Goal: Task Accomplishment & Management: Complete application form

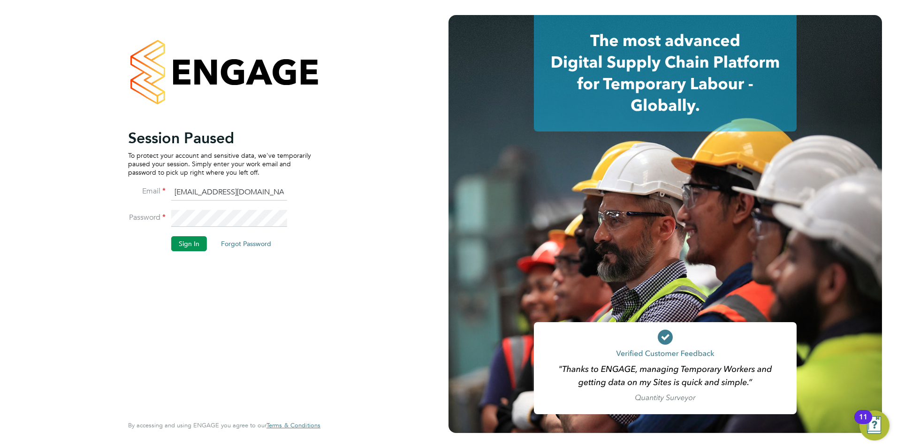
click at [196, 246] on button "Sign In" at bounding box center [189, 243] width 36 height 15
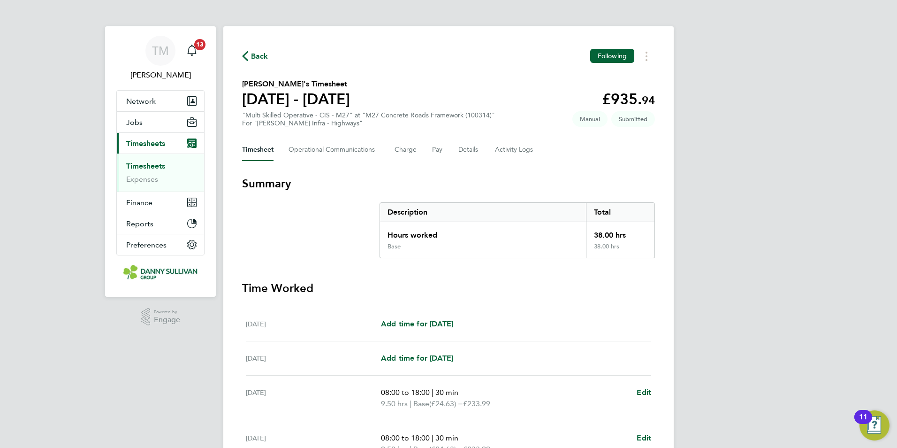
click at [146, 164] on link "Timesheets" at bounding box center [145, 165] width 39 height 9
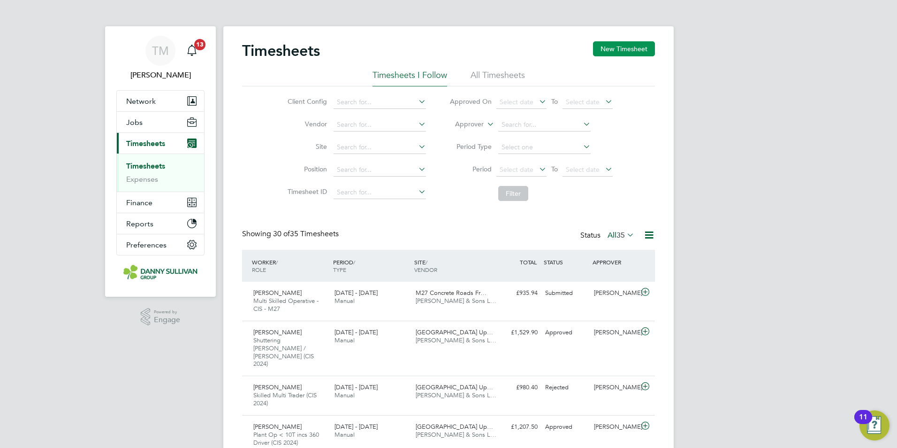
click at [608, 51] on button "New Timesheet" at bounding box center [624, 48] width 62 height 15
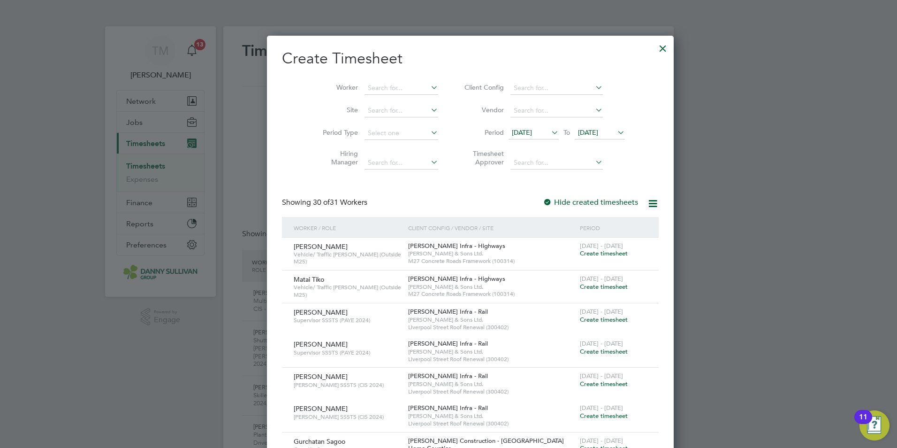
click at [370, 81] on li "Worker" at bounding box center [377, 88] width 146 height 23
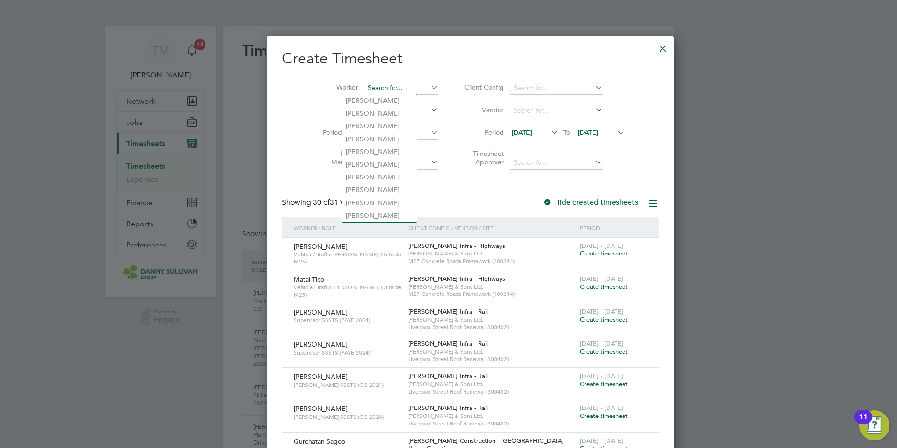
paste input "[PERSON_NAME]"
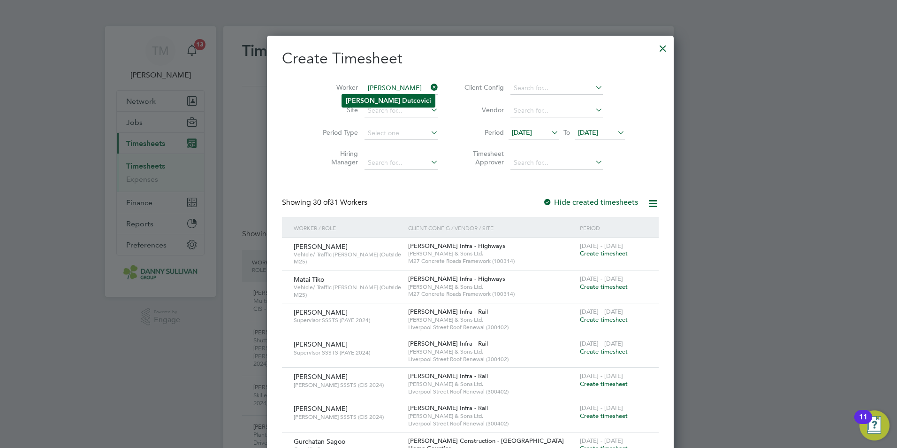
type input "[PERSON_NAME]"
click at [402, 99] on b "Dutcovici" at bounding box center [416, 101] width 29 height 8
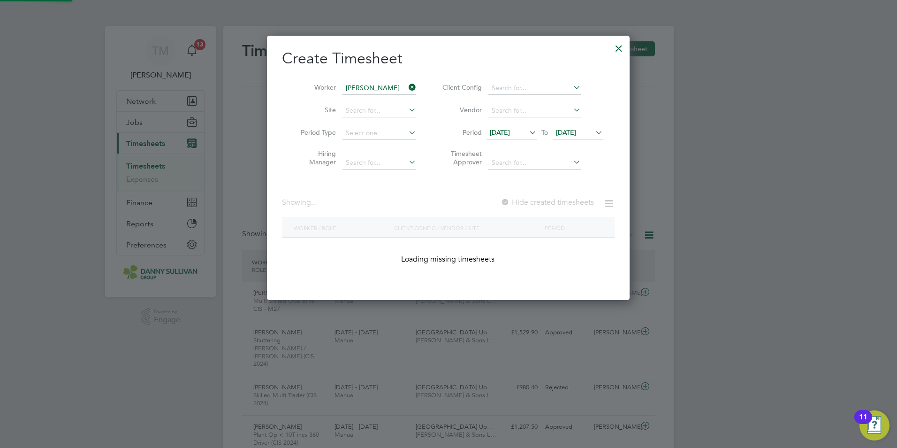
scroll to position [253, 363]
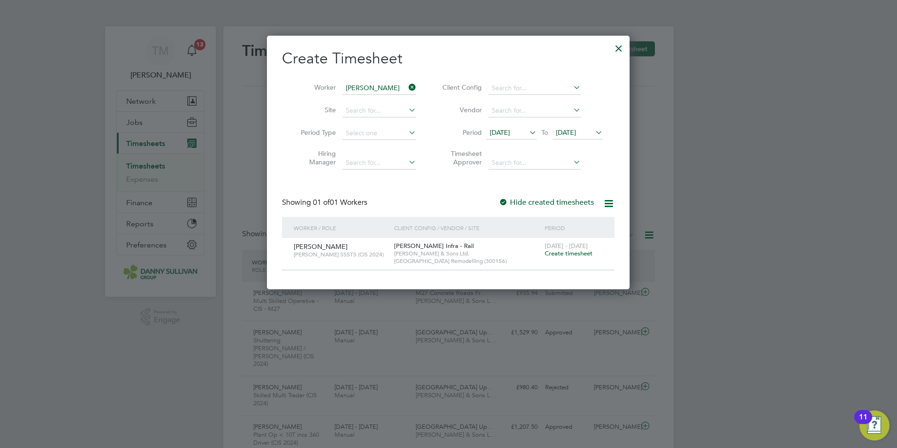
click at [557, 253] on span "Create timesheet" at bounding box center [569, 253] width 48 height 8
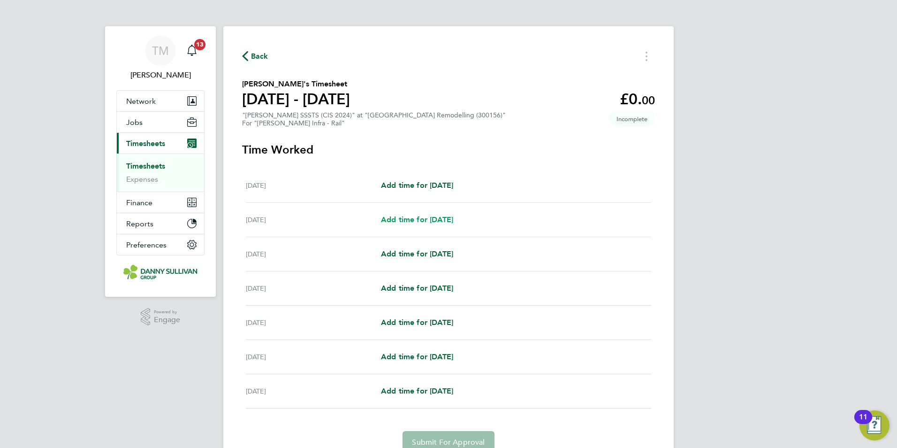
click at [421, 220] on span "Add time for [DATE]" at bounding box center [417, 219] width 72 height 9
select select "30"
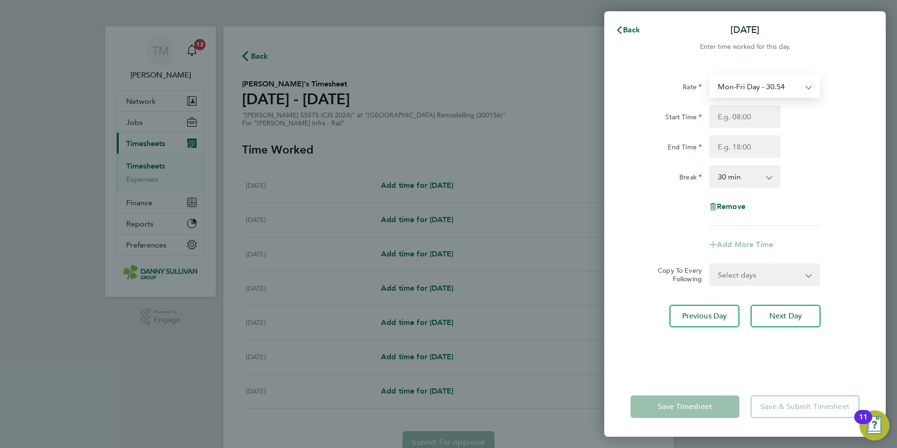
click at [792, 88] on select "Mon-Fri Day - 30.54 Weekend - 39.70 Mon-Thurs - 35.13 Xmas / NY - 61.08 Bank Ho…" at bounding box center [759, 86] width 98 height 21
click at [623, 29] on span "Back" at bounding box center [631, 29] width 17 height 9
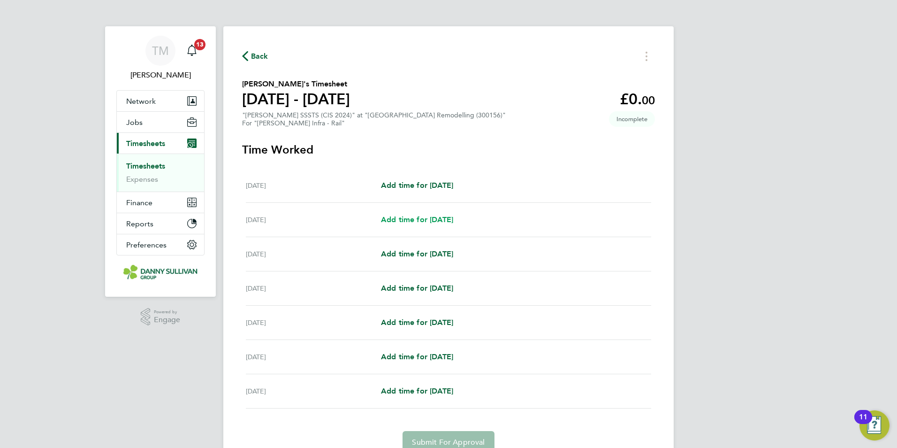
click at [426, 223] on span "Add time for [DATE]" at bounding box center [417, 219] width 72 height 9
select select "30"
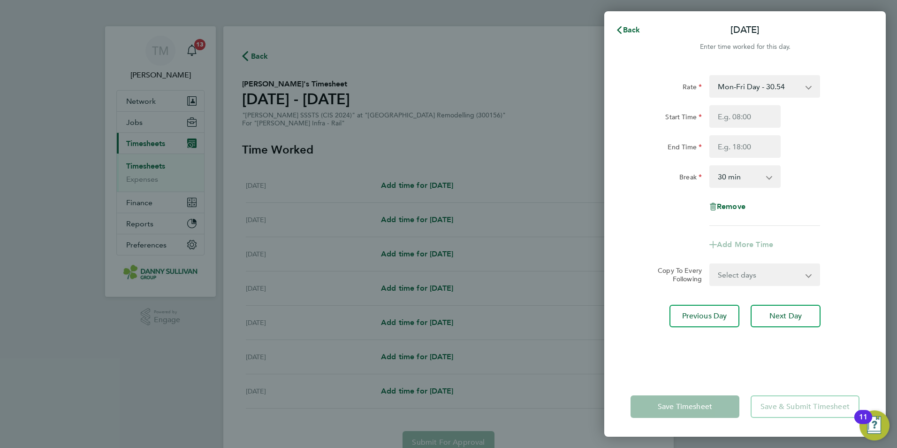
click at [808, 90] on app-icon-cross-button at bounding box center [813, 86] width 11 height 21
click at [811, 86] on app-icon-cross-button at bounding box center [813, 86] width 11 height 21
click at [806, 89] on select "Mon-Fri Day - 30.54 Weekend - 39.70 Mon-Thurs - 35.13 Xmas / NY - 61.08 Bank Ho…" at bounding box center [759, 86] width 98 height 21
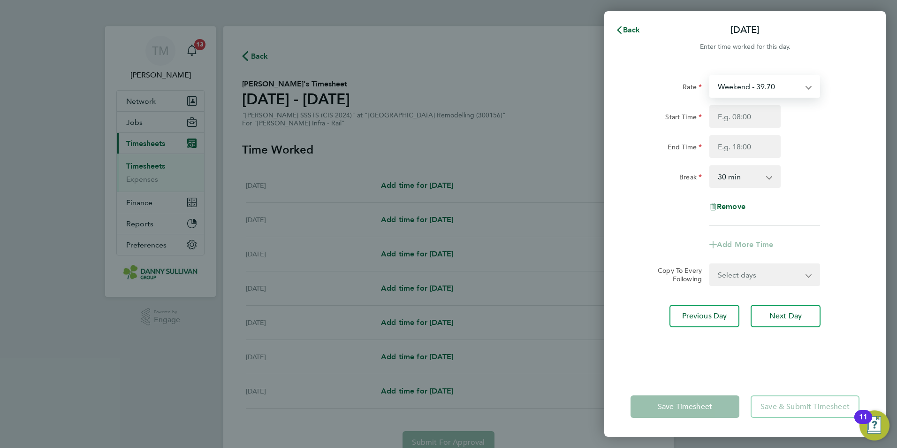
select select "30"
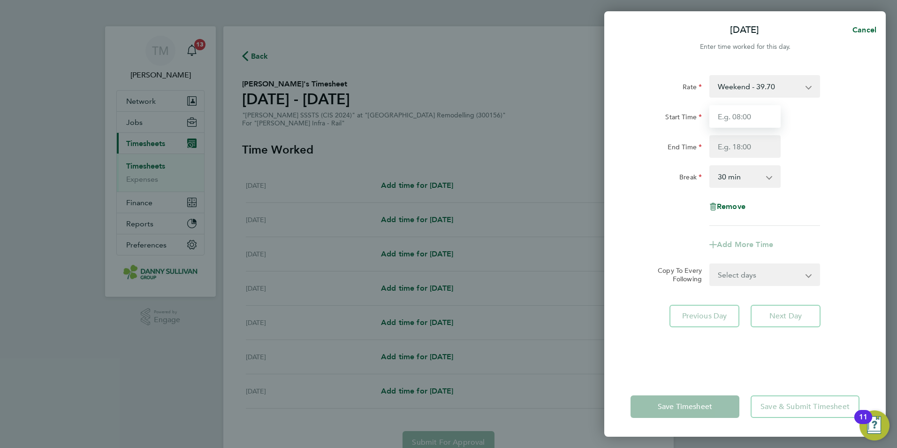
click at [767, 118] on input "Start Time" at bounding box center [744, 116] width 71 height 23
click at [758, 115] on input "Start Time" at bounding box center [744, 116] width 71 height 23
type input "18:00"
type input "04:00"
click at [771, 178] on app-icon-cross-button at bounding box center [773, 176] width 11 height 21
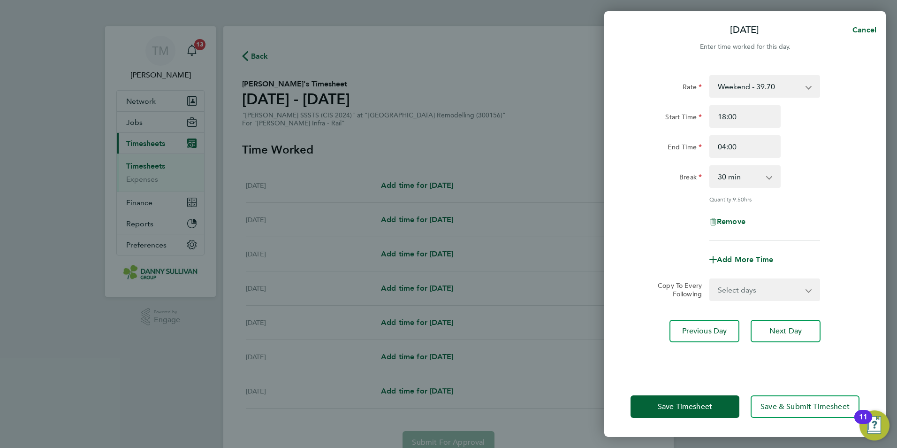
click at [765, 182] on select "0 min 15 min 30 min 45 min 60 min 75 min 90 min" at bounding box center [739, 176] width 58 height 21
select select "0"
click at [710, 166] on select "0 min 15 min 30 min 45 min 60 min 75 min 90 min" at bounding box center [739, 176] width 58 height 21
click at [704, 397] on button "Save Timesheet" at bounding box center [685, 406] width 109 height 23
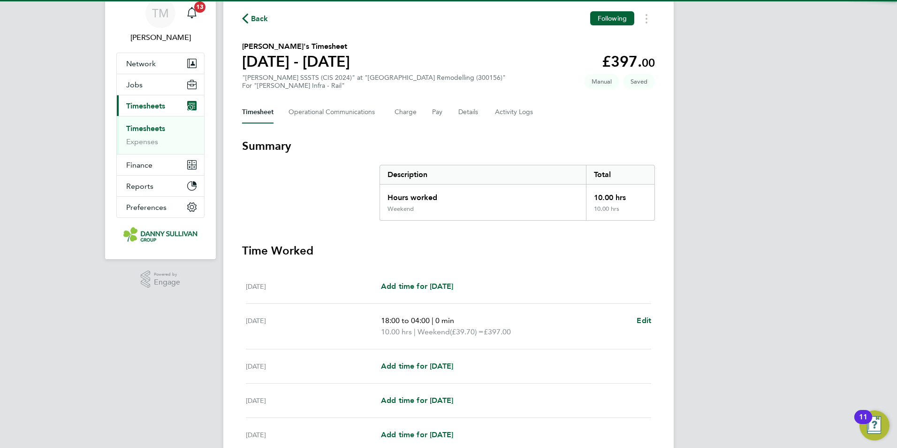
scroll to position [188, 0]
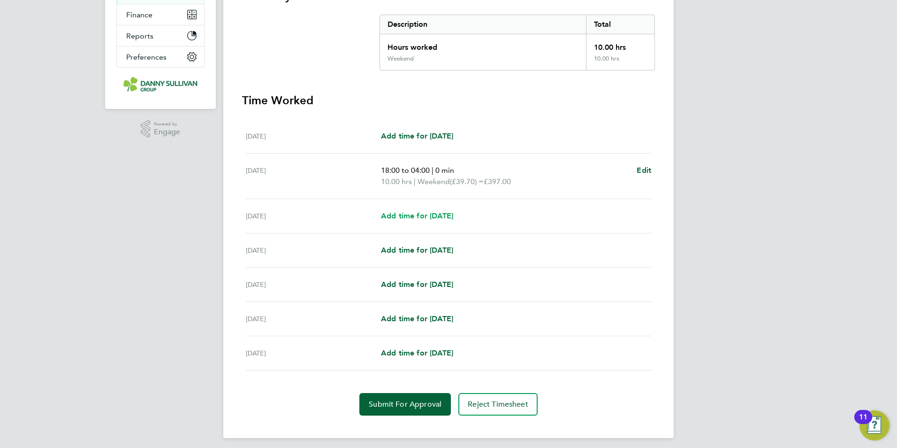
click at [446, 213] on span "Add time for [DATE]" at bounding box center [417, 215] width 72 height 9
select select "30"
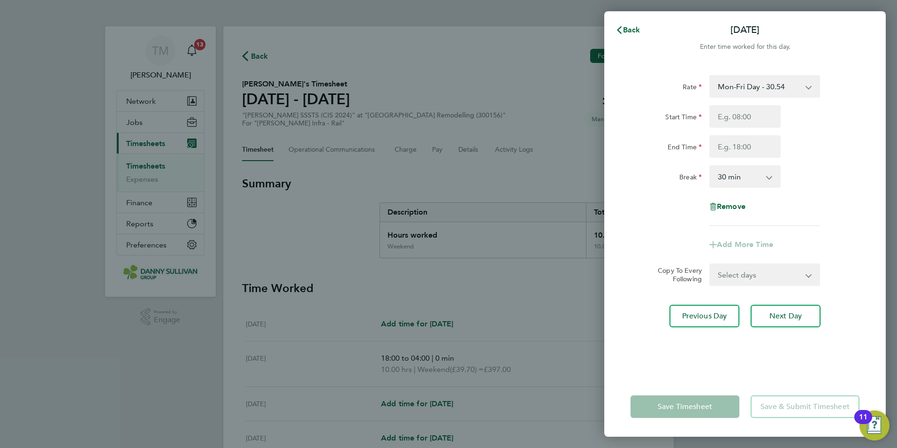
click at [806, 82] on select "Mon-Fri Day - 30.54 Weekend - 39.70 Mon-Thurs - 35.13 Xmas / NY - 61.08 Bank Ho…" at bounding box center [759, 86] width 98 height 21
select select "30"
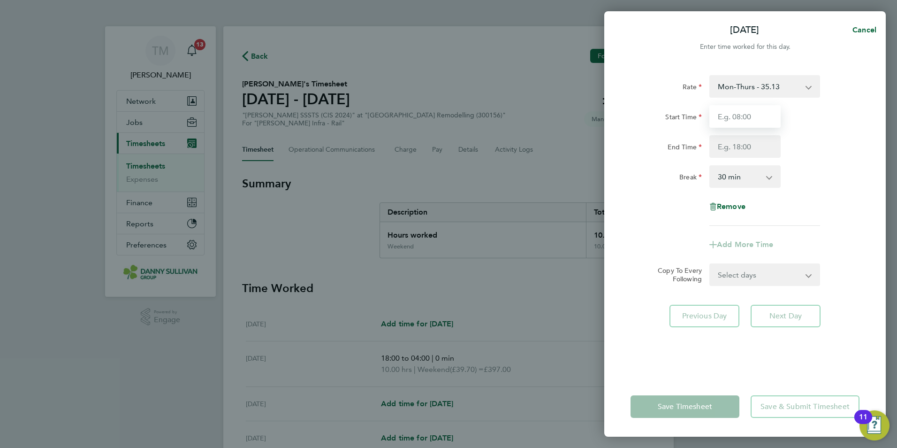
click at [751, 118] on input "Start Time" at bounding box center [744, 116] width 71 height 23
type input "18:00"
type input "04:00"
click at [770, 185] on app-icon-cross-button at bounding box center [773, 176] width 11 height 21
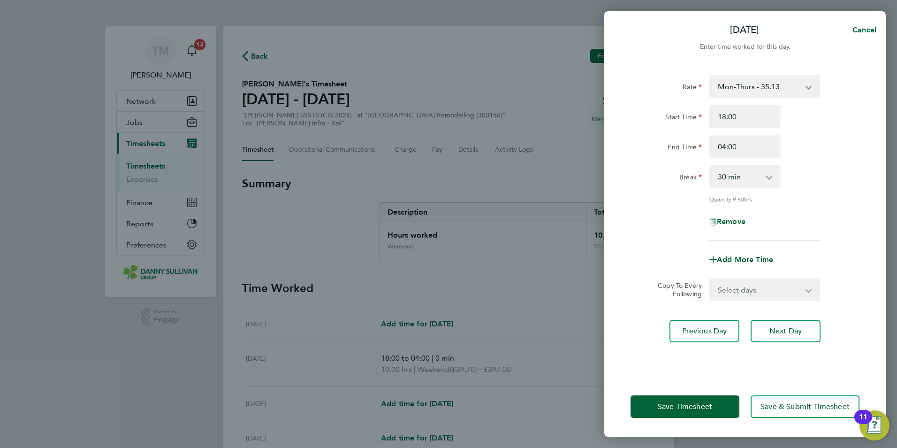
click at [765, 186] on select "0 min 15 min 30 min 45 min 60 min 75 min 90 min" at bounding box center [739, 176] width 58 height 21
select select "0"
click at [710, 166] on select "0 min 15 min 30 min 45 min 60 min 75 min 90 min" at bounding box center [739, 176] width 58 height 21
click at [688, 409] on span "Save Timesheet" at bounding box center [685, 406] width 54 height 9
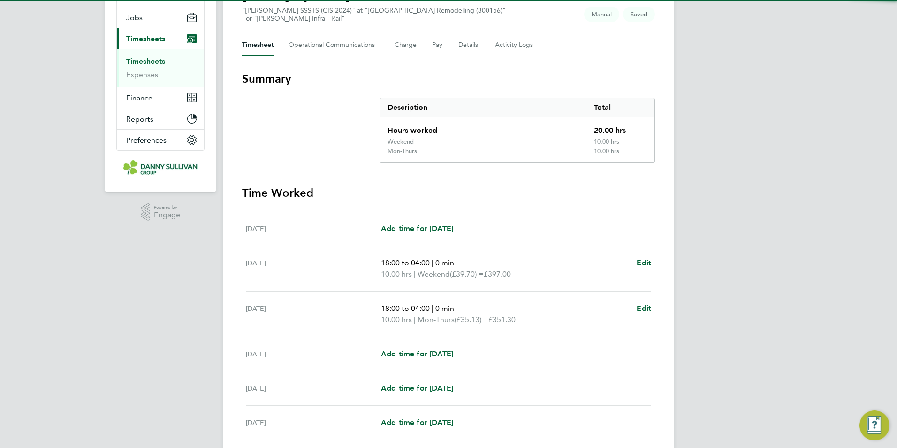
scroll to position [213, 0]
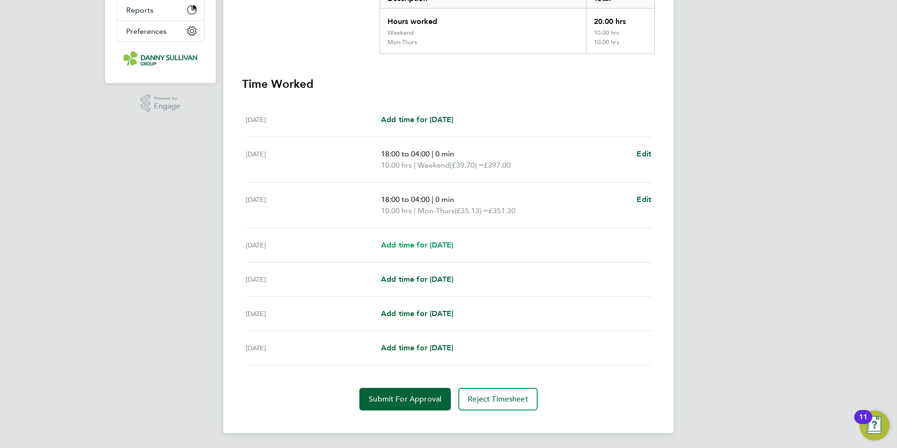
click at [432, 247] on span "Add time for [DATE]" at bounding box center [417, 244] width 72 height 9
select select "30"
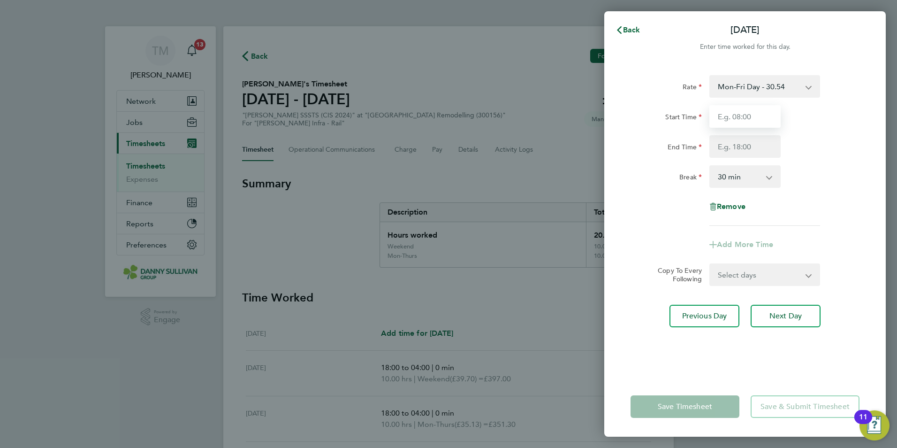
click at [756, 122] on input "Start Time" at bounding box center [744, 116] width 71 height 23
type input "18:00"
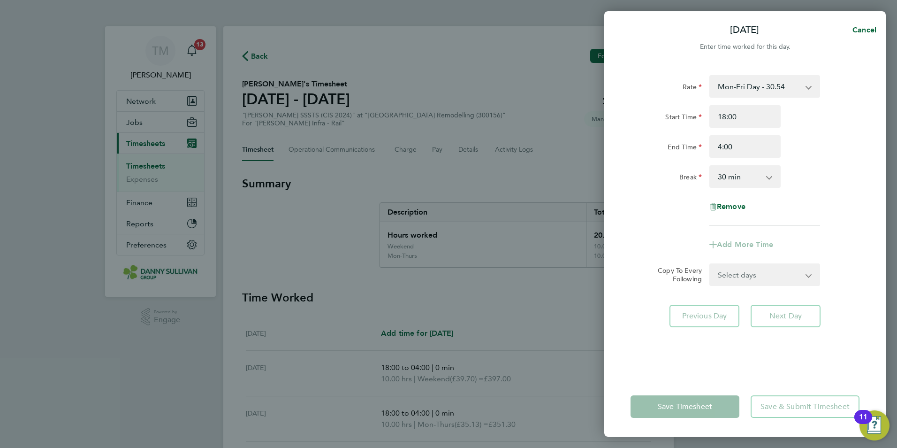
type input "04:00"
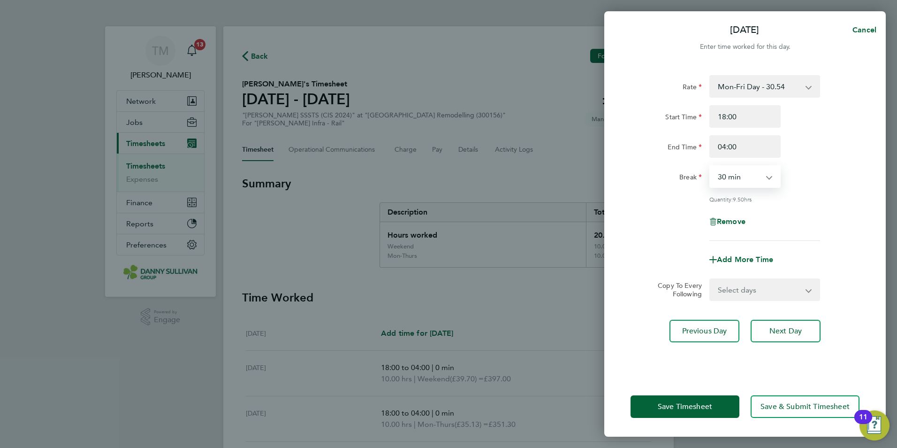
click at [767, 177] on select "0 min 15 min 30 min 45 min 60 min 75 min 90 min" at bounding box center [739, 176] width 58 height 21
select select "0"
click at [710, 166] on select "0 min 15 min 30 min 45 min 60 min 75 min 90 min" at bounding box center [739, 176] width 58 height 21
click at [710, 412] on button "Save Timesheet" at bounding box center [685, 406] width 109 height 23
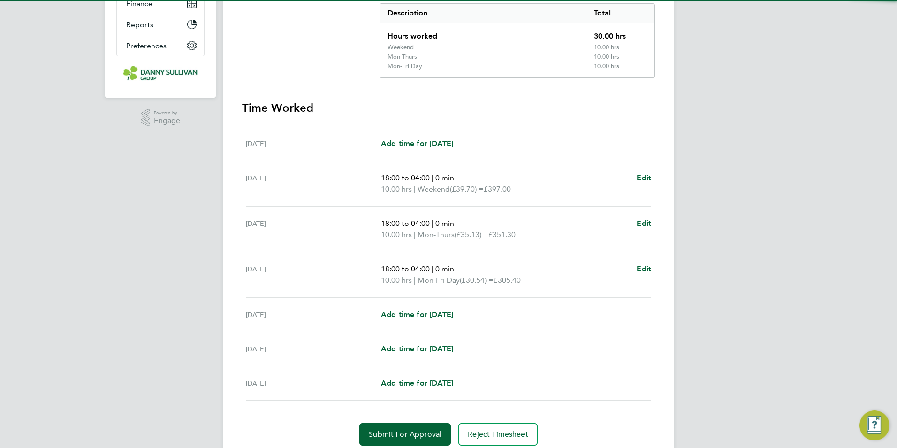
scroll to position [234, 0]
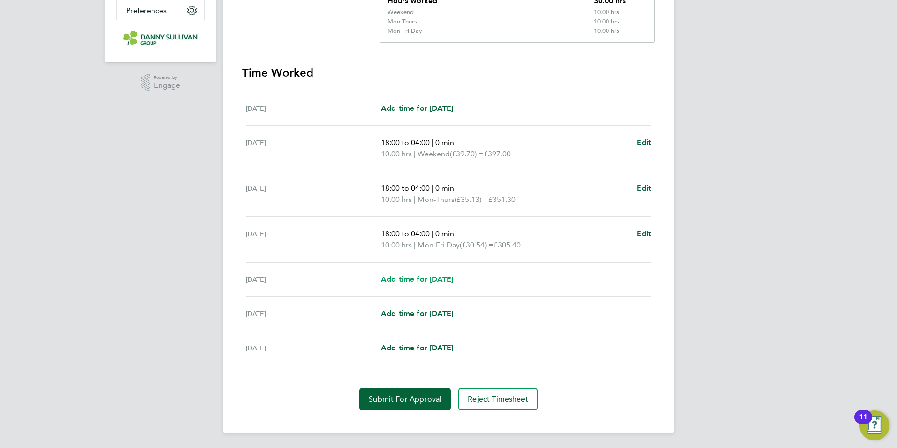
click at [437, 280] on span "Add time for [DATE]" at bounding box center [417, 278] width 72 height 9
select select "30"
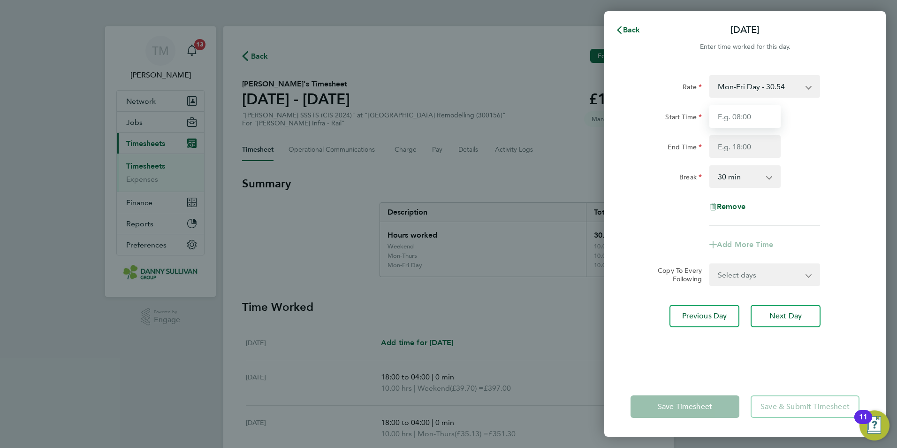
click at [751, 115] on input "Start Time" at bounding box center [744, 116] width 71 height 23
type input "18:00"
drag, startPoint x: 737, startPoint y: 159, endPoint x: 736, endPoint y: 149, distance: 10.3
click at [737, 156] on div "Rate Mon-Fri Day - 30.54 Weekend - 39.70 Mon-Thurs - 35.13 Xmas / [GEOGRAPHIC_D…" at bounding box center [745, 150] width 229 height 151
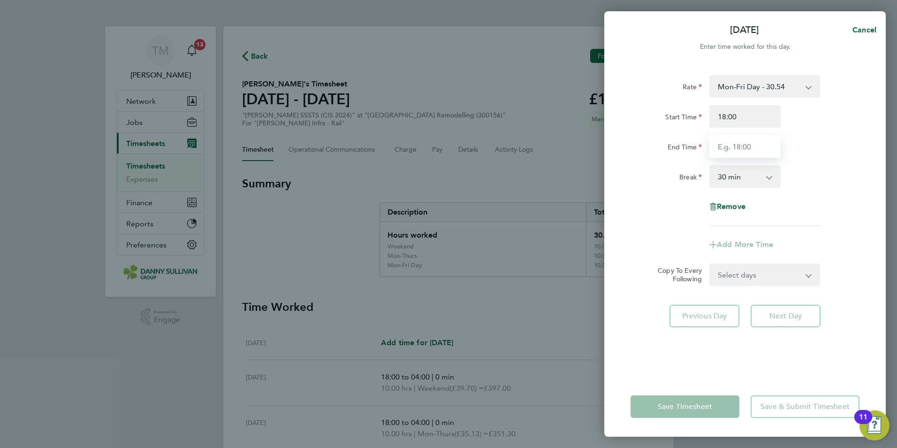
click at [737, 147] on input "End Time" at bounding box center [744, 146] width 71 height 23
type input "04:00"
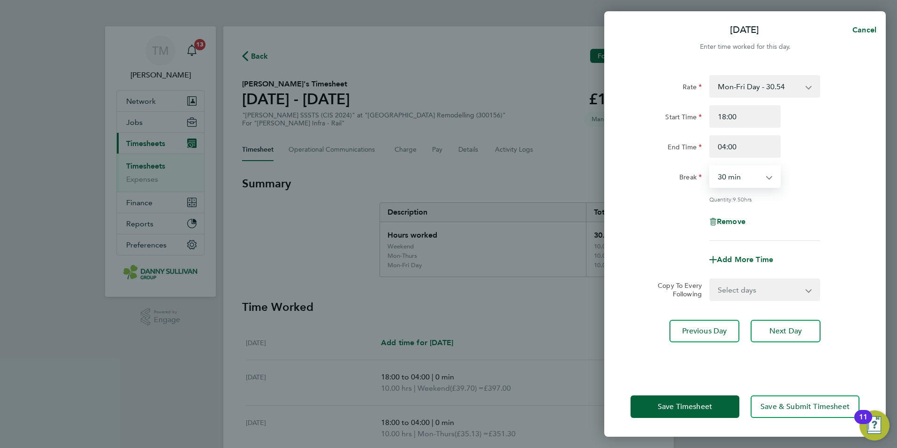
click at [746, 174] on select "0 min 15 min 30 min 45 min 60 min 75 min 90 min" at bounding box center [739, 176] width 58 height 21
select select "0"
click at [710, 166] on select "0 min 15 min 30 min 45 min 60 min 75 min 90 min" at bounding box center [739, 176] width 58 height 21
click at [775, 92] on select "Mon-Fri Day - 30.54 Weekend - 39.70 Mon-Thurs - 35.13 Xmas / NY - 61.08 Bank Ho…" at bounding box center [759, 86] width 98 height 21
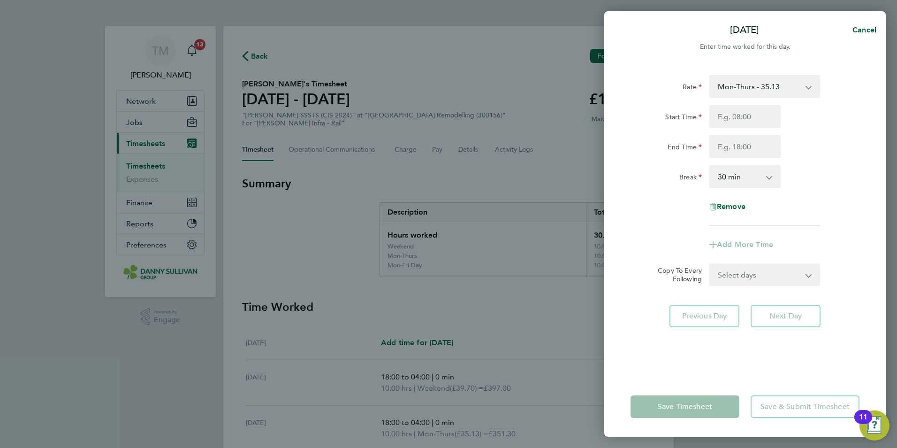
click at [756, 167] on select "0 min 15 min 30 min 45 min 60 min 75 min 90 min" at bounding box center [739, 176] width 58 height 21
select select "0"
click at [710, 166] on select "0 min 15 min 30 min 45 min 60 min 75 min 90 min" at bounding box center [739, 176] width 58 height 21
click at [745, 125] on input "Start Time" at bounding box center [744, 116] width 71 height 23
type input "18:00"
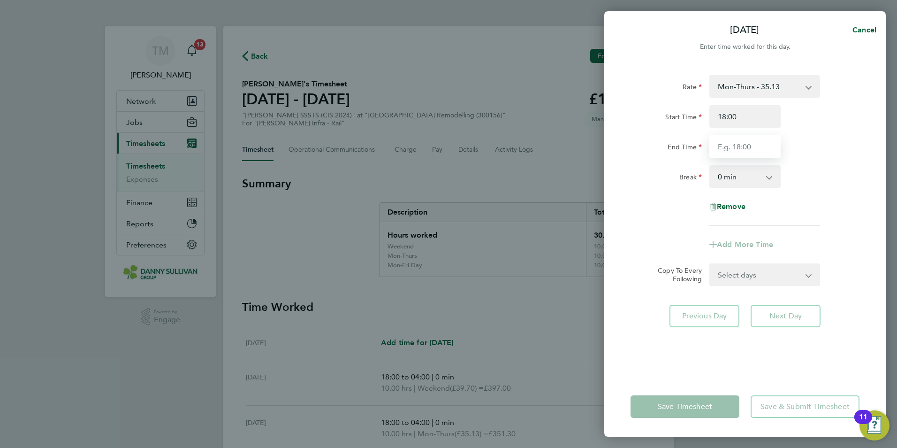
type input "04:00"
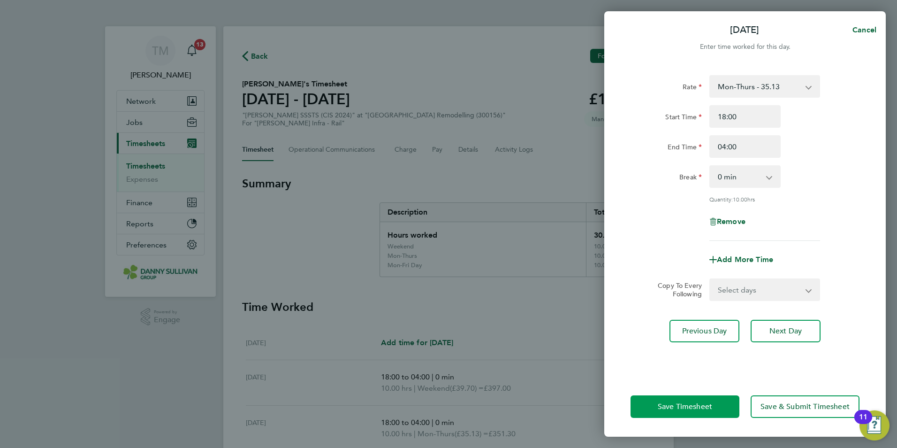
click at [711, 395] on button "Save Timesheet" at bounding box center [685, 406] width 109 height 23
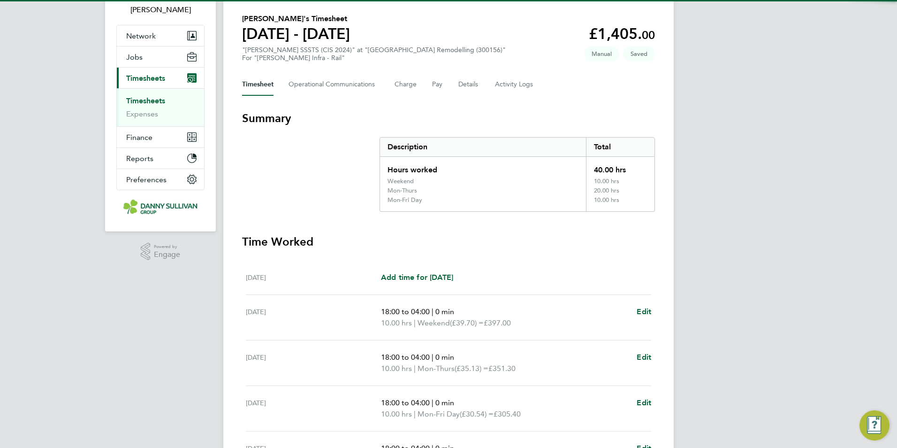
scroll to position [188, 0]
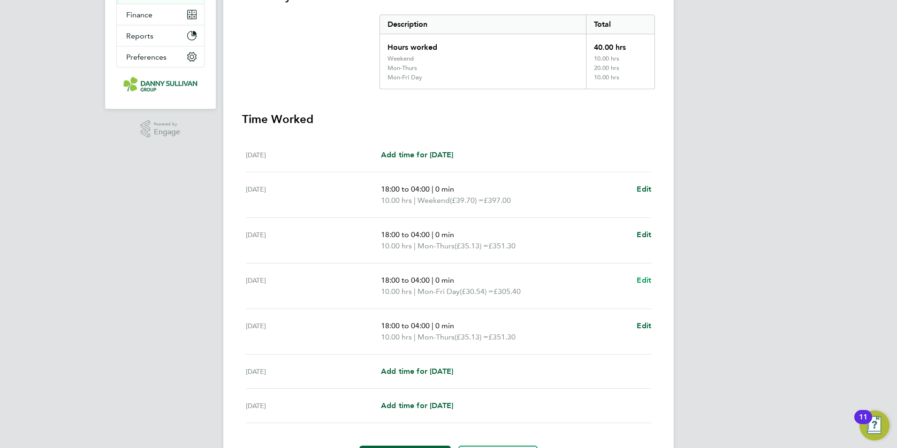
click at [640, 279] on span "Edit" at bounding box center [644, 279] width 15 height 9
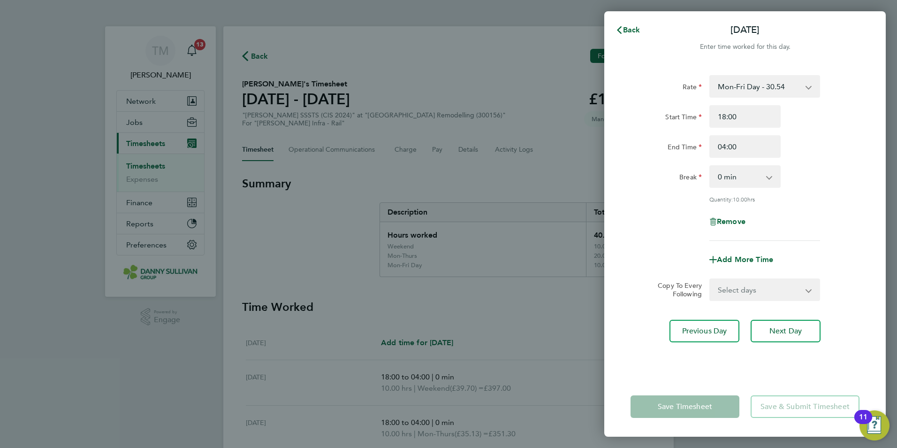
click at [774, 88] on select "Mon-Fri Day - 30.54 Weekend - 39.70 Mon-Thurs - 35.13 Xmas / NY - 61.08 Bank Ho…" at bounding box center [759, 86] width 98 height 21
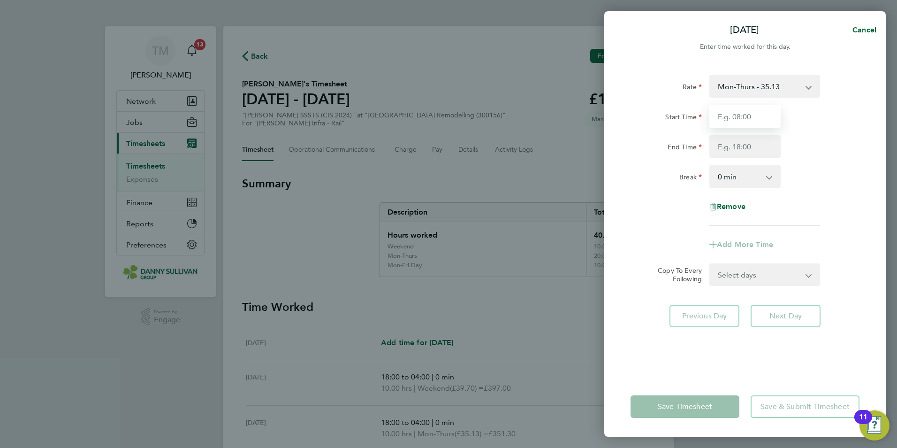
click at [769, 111] on input "Start Time" at bounding box center [744, 116] width 71 height 23
type input "18:00"
click at [741, 150] on input "End Time" at bounding box center [744, 146] width 71 height 23
type input "04:00"
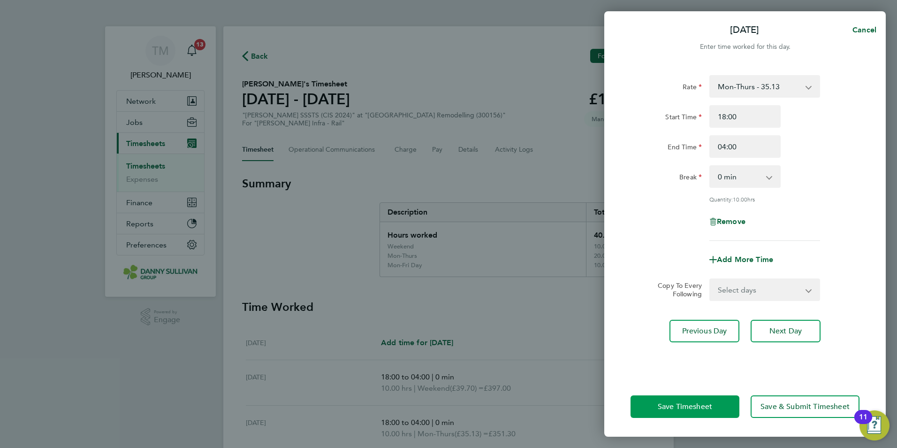
click at [692, 403] on span "Save Timesheet" at bounding box center [685, 406] width 54 height 9
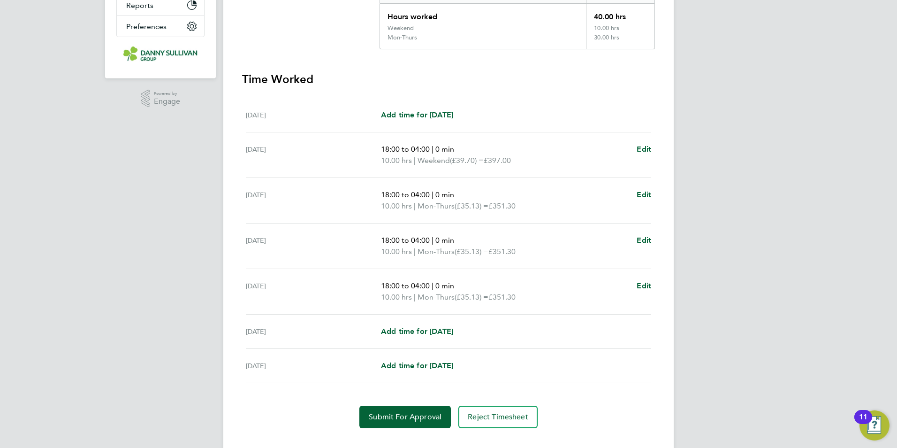
scroll to position [236, 0]
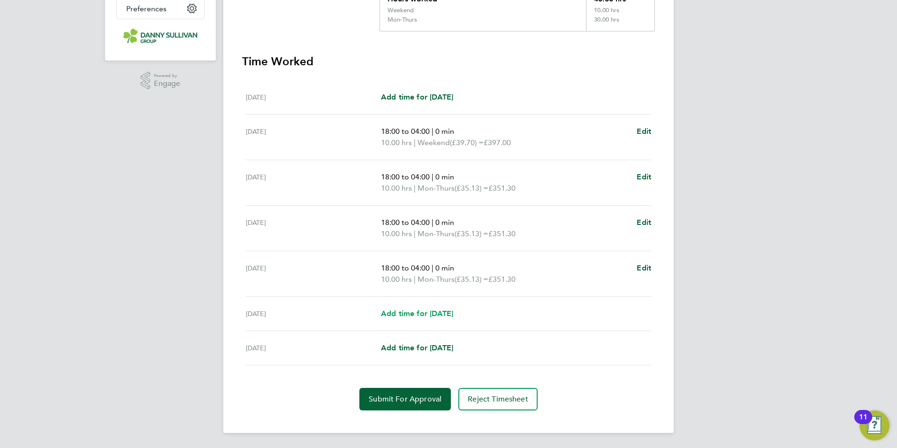
click at [426, 311] on span "Add time for [DATE]" at bounding box center [417, 313] width 72 height 9
select select "30"
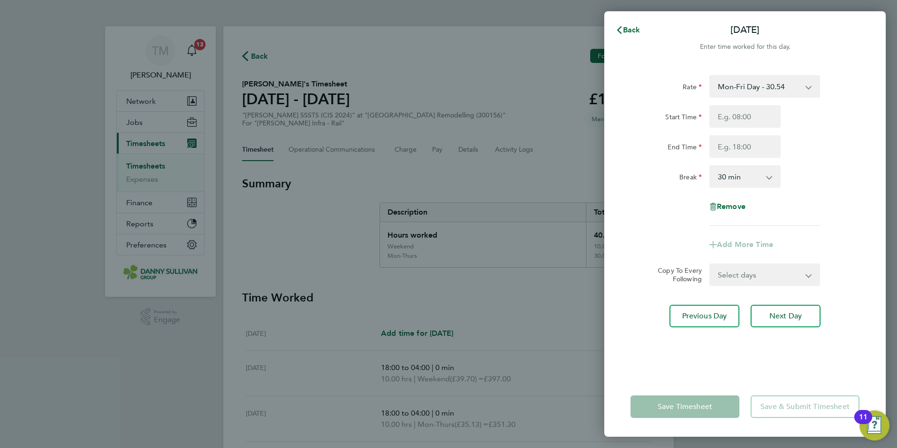
click at [771, 90] on select "Mon-Fri Day - 30.54 Weekend - 39.70 Mon-Thurs - 35.13 Xmas / NY - 61.08 Bank Ho…" at bounding box center [759, 86] width 98 height 21
select select "30"
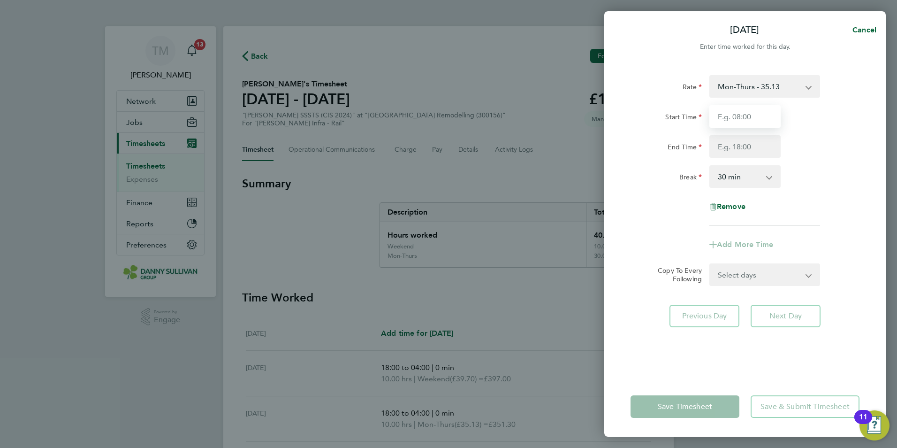
click at [742, 111] on input "Start Time" at bounding box center [744, 116] width 71 height 23
type input "18:00"
type input "04:00"
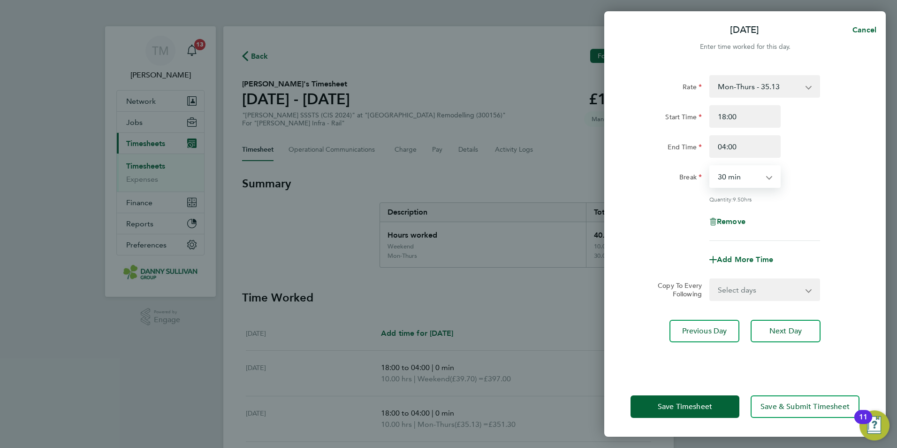
click at [738, 186] on select "0 min 15 min 30 min 45 min 60 min 75 min 90 min" at bounding box center [739, 176] width 58 height 21
select select "0"
click at [710, 166] on select "0 min 15 min 30 min 45 min 60 min 75 min 90 min" at bounding box center [739, 176] width 58 height 21
click at [696, 428] on div "Save Timesheet Save & Submit Timesheet" at bounding box center [744, 406] width 281 height 60
click at [702, 410] on span "Save Timesheet" at bounding box center [685, 406] width 54 height 9
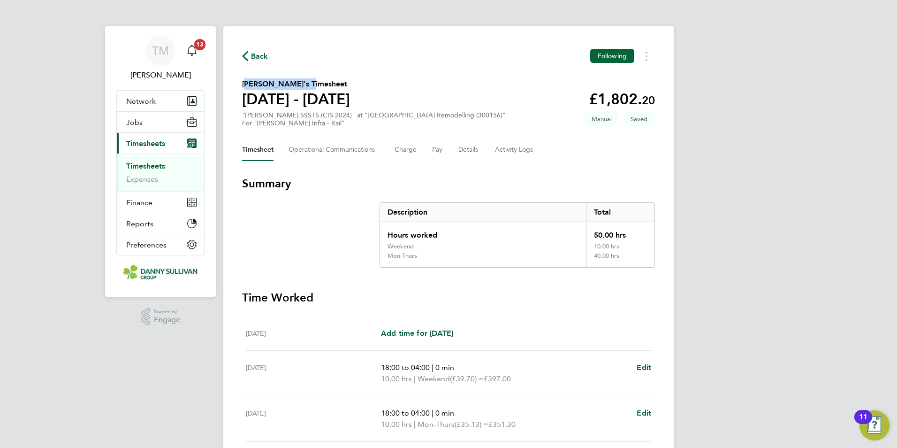
drag, startPoint x: 241, startPoint y: 84, endPoint x: 296, endPoint y: 79, distance: 55.6
click at [296, 79] on div "Back Following [PERSON_NAME]'s Timesheet [DATE] - [DATE] £1,802. 20 "[PERSON_NA…" at bounding box center [448, 353] width 450 height 654
copy h2 "[PERSON_NAME]'s"
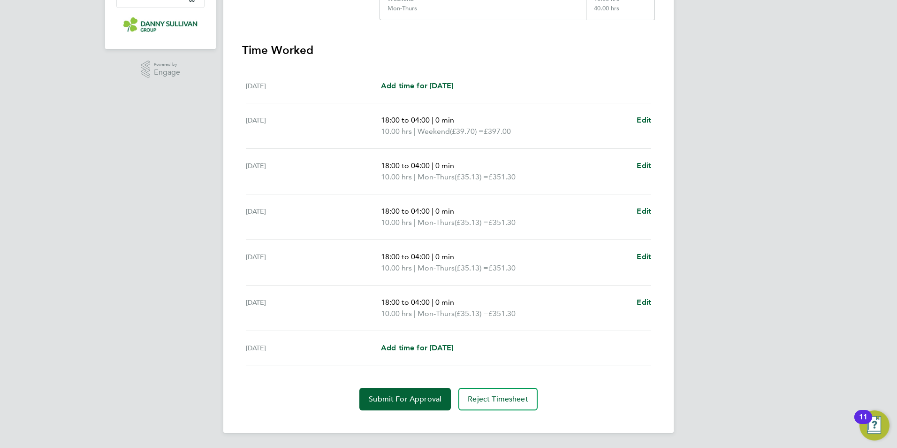
scroll to position [60, 0]
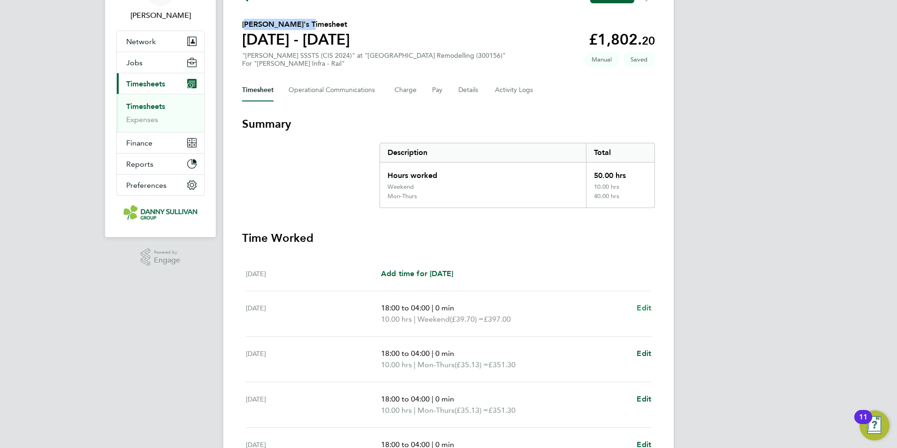
click at [640, 306] on span "Edit" at bounding box center [644, 307] width 15 height 9
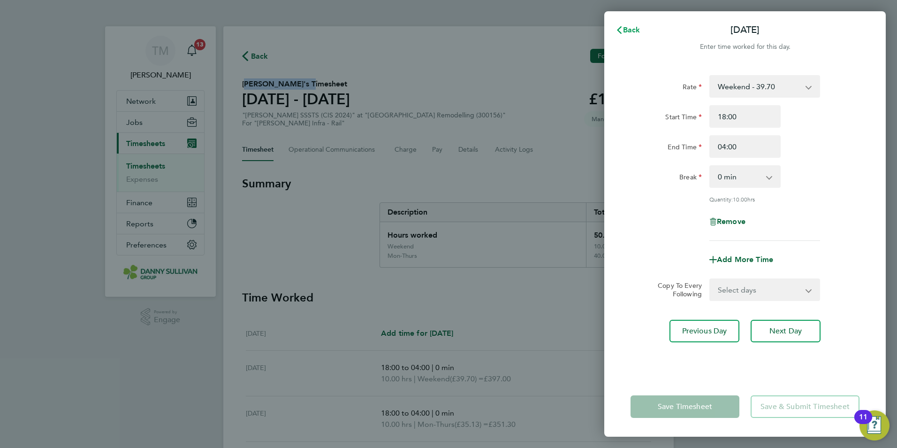
click at [629, 32] on span "Back" at bounding box center [631, 29] width 17 height 9
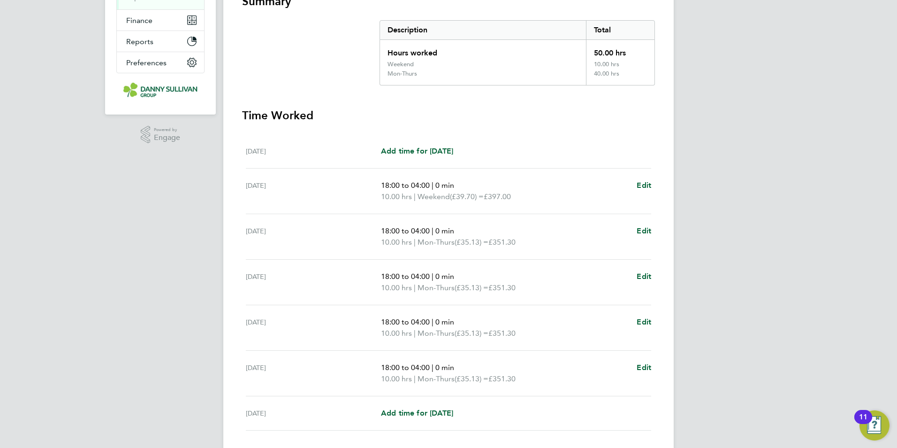
scroll to position [188, 0]
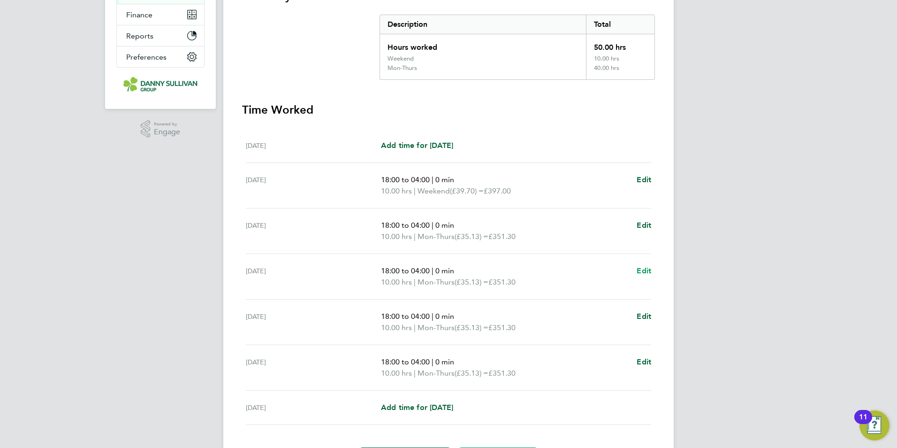
click at [646, 271] on span "Edit" at bounding box center [644, 270] width 15 height 9
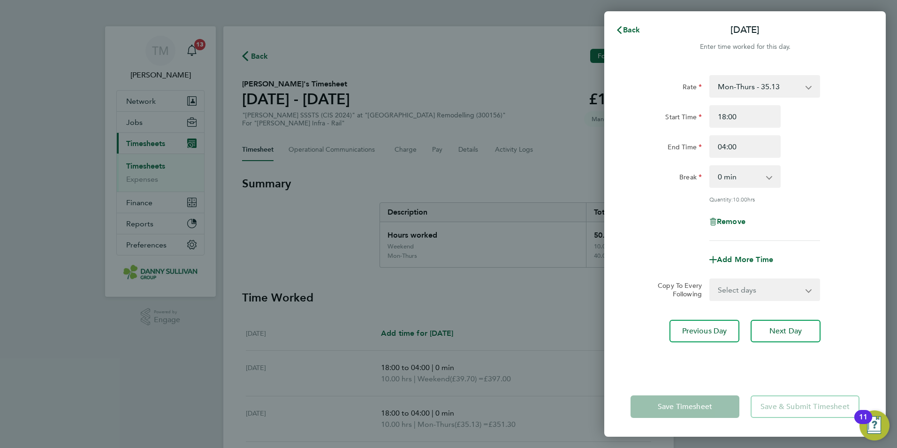
click at [808, 86] on app-icon-cross-button at bounding box center [813, 86] width 11 height 21
click at [636, 29] on span "Back" at bounding box center [631, 29] width 17 height 9
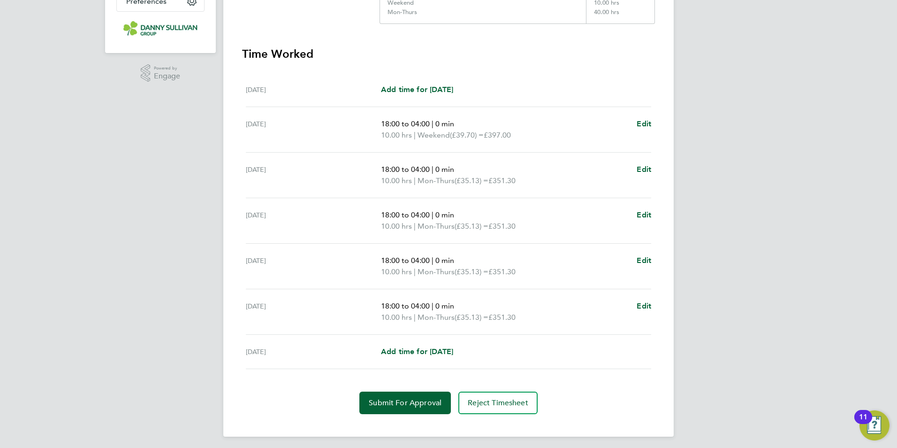
scroll to position [247, 0]
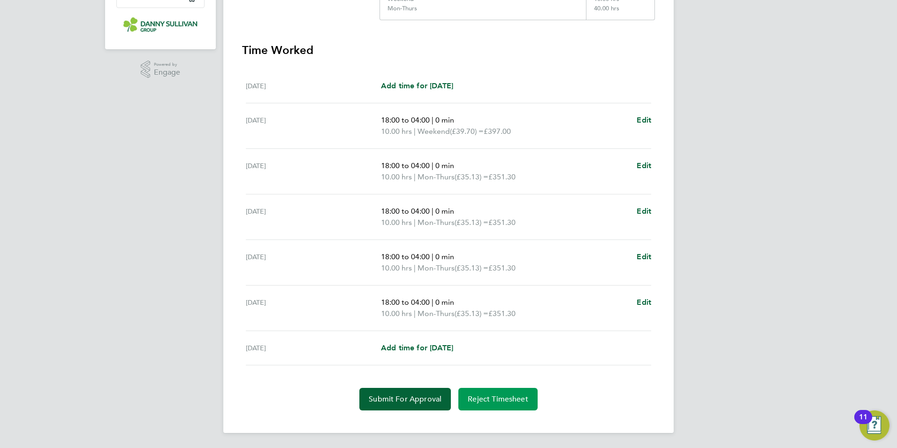
click at [506, 395] on span "Reject Timesheet" at bounding box center [498, 398] width 61 height 9
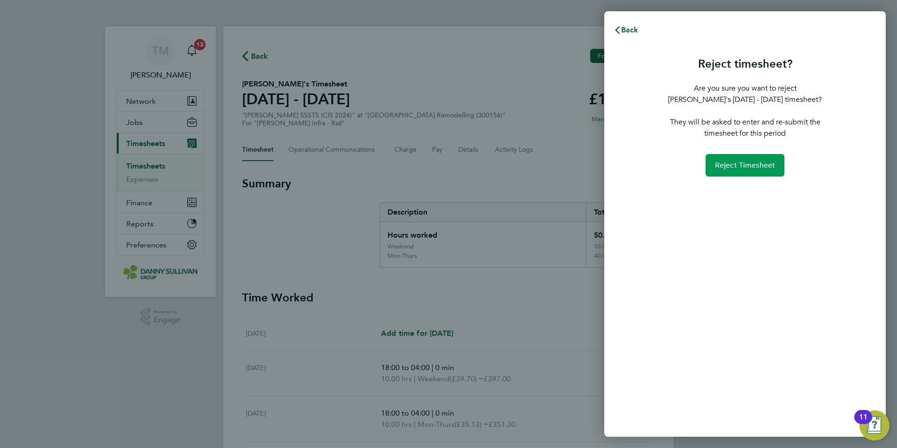
click at [727, 168] on span "Reject Timesheet" at bounding box center [745, 164] width 61 height 9
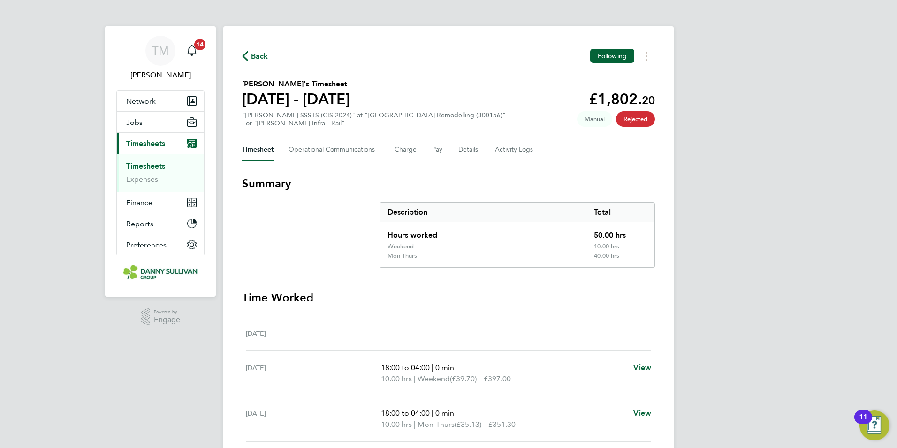
click at [266, 58] on span "Back" at bounding box center [259, 56] width 17 height 11
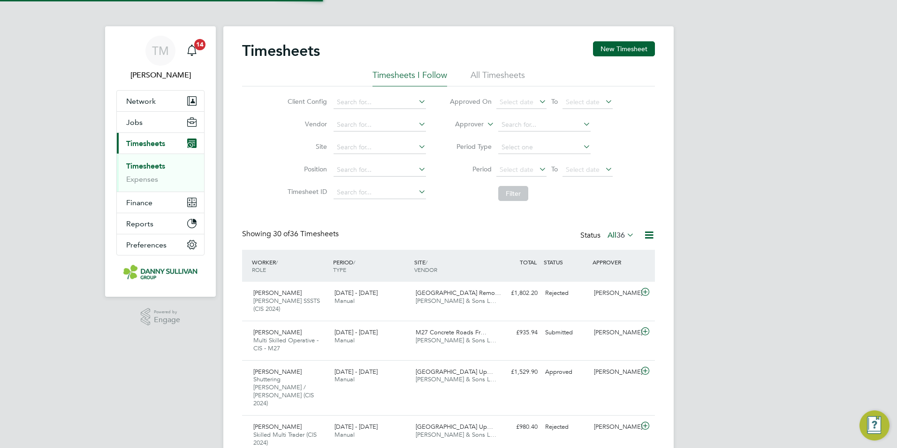
scroll to position [31, 82]
click at [157, 162] on link "Timesheets" at bounding box center [145, 165] width 39 height 9
click at [627, 46] on button "New Timesheet" at bounding box center [624, 48] width 62 height 15
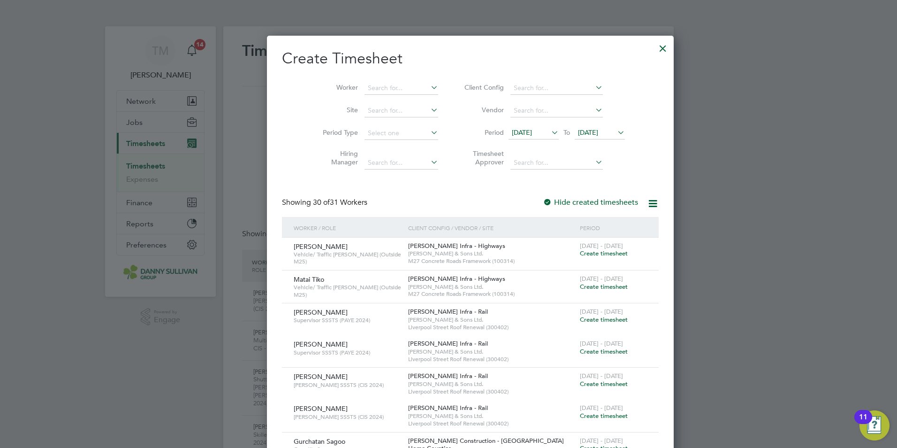
drag, startPoint x: 619, startPoint y: 50, endPoint x: 695, endPoint y: 77, distance: 80.6
click at [654, 50] on div at bounding box center [662, 46] width 17 height 17
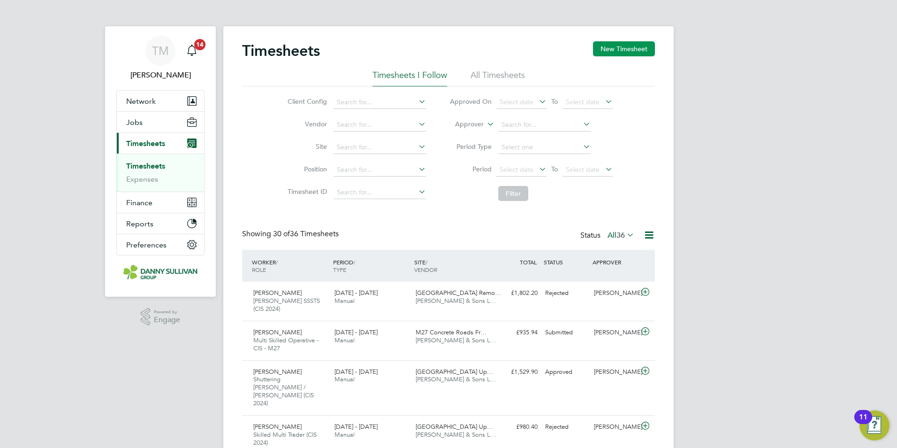
click at [596, 53] on button "New Timesheet" at bounding box center [624, 48] width 62 height 15
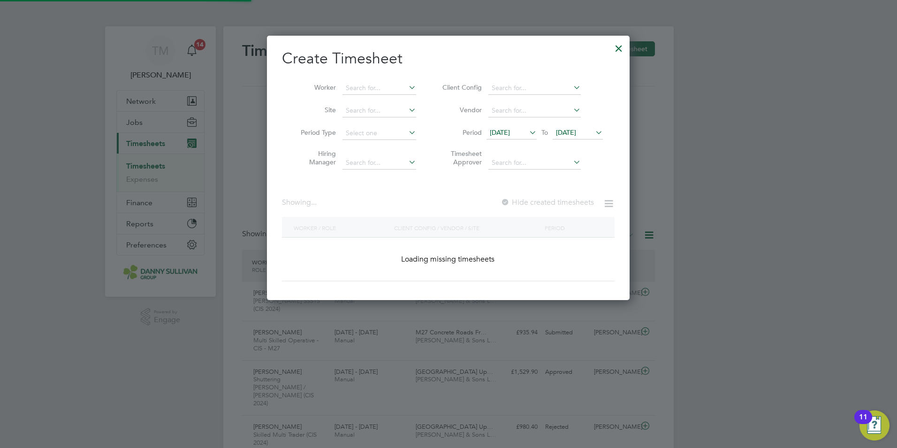
scroll to position [1929, 363]
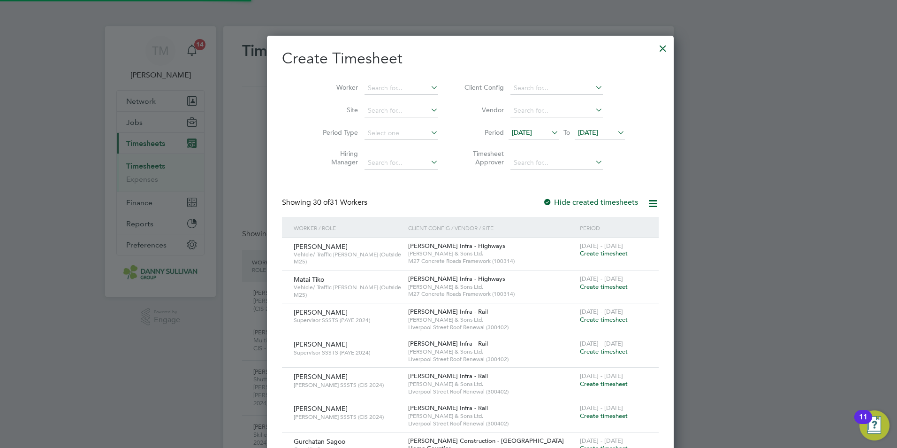
click at [372, 81] on li "Worker" at bounding box center [377, 88] width 146 height 23
click at [372, 83] on input at bounding box center [402, 88] width 74 height 13
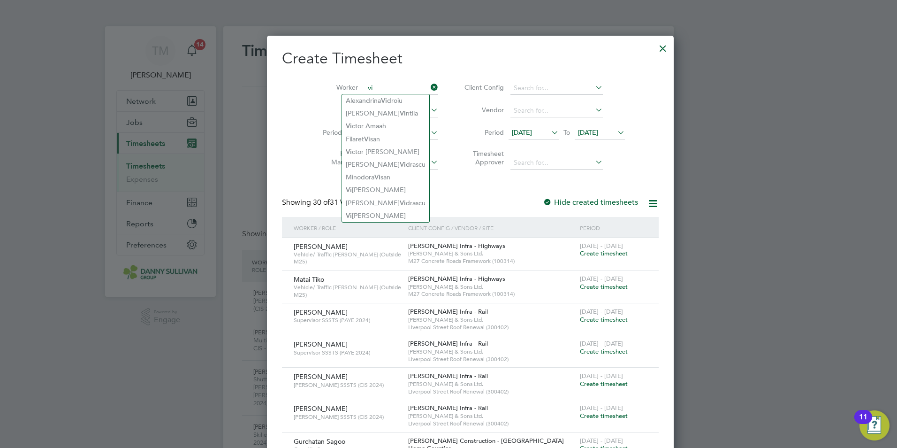
type input "vi"
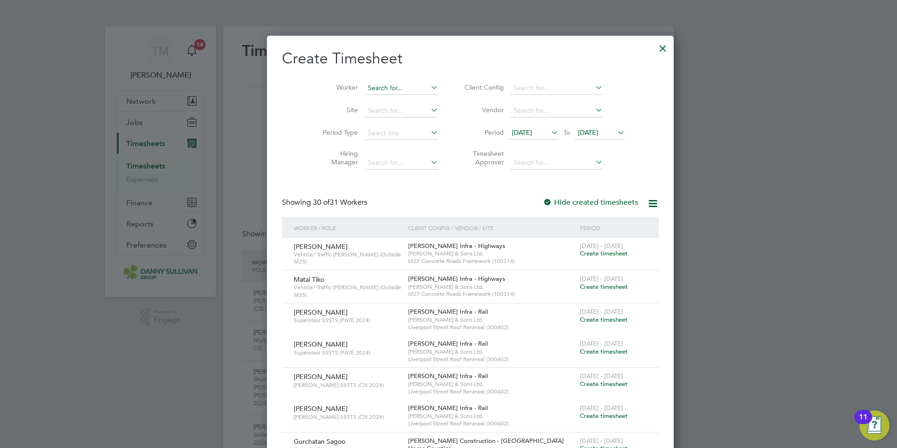
drag, startPoint x: 359, startPoint y: 76, endPoint x: 357, endPoint y: 84, distance: 7.6
click at [355, 84] on li "Worker" at bounding box center [377, 88] width 146 height 23
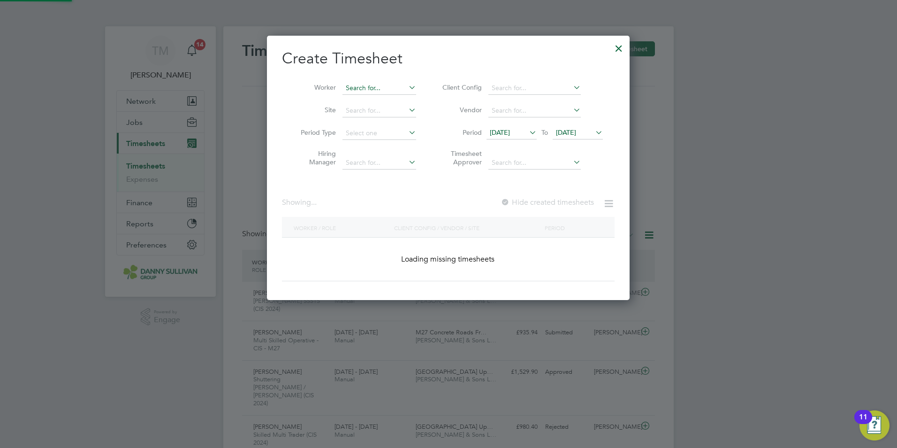
scroll to position [265, 363]
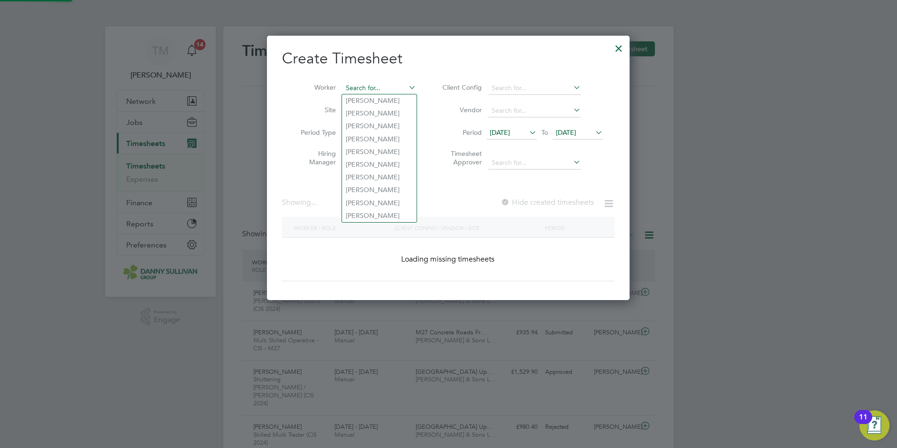
click at [357, 84] on input at bounding box center [379, 88] width 74 height 13
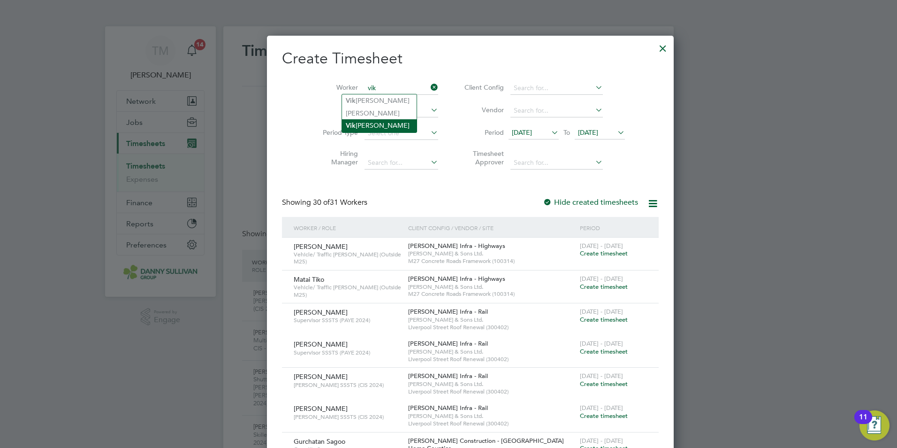
click at [373, 122] on li "[PERSON_NAME]" at bounding box center [379, 125] width 75 height 13
type input "[PERSON_NAME]"
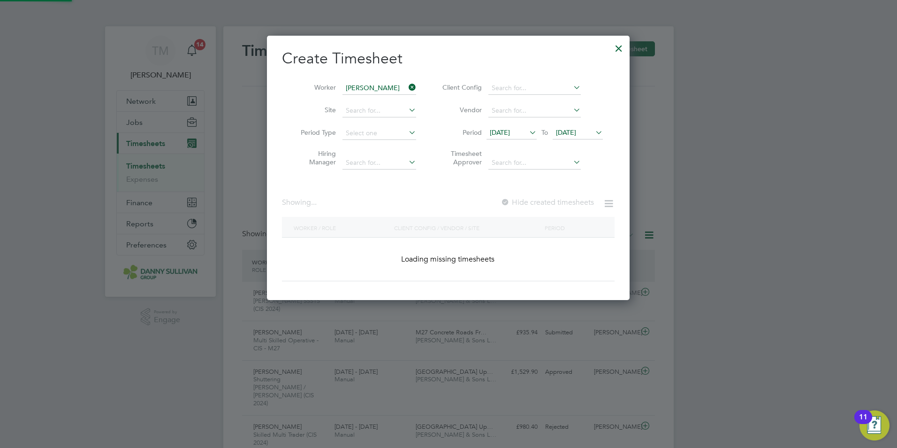
scroll to position [253, 363]
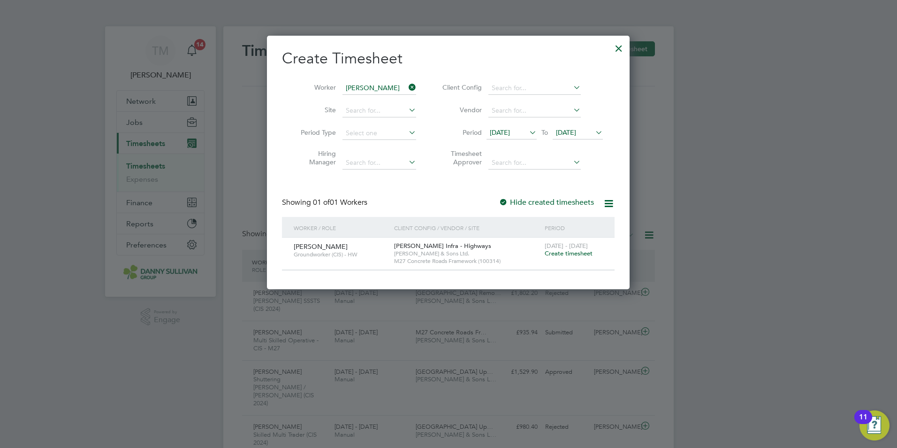
click at [569, 252] on span "Create timesheet" at bounding box center [569, 253] width 48 height 8
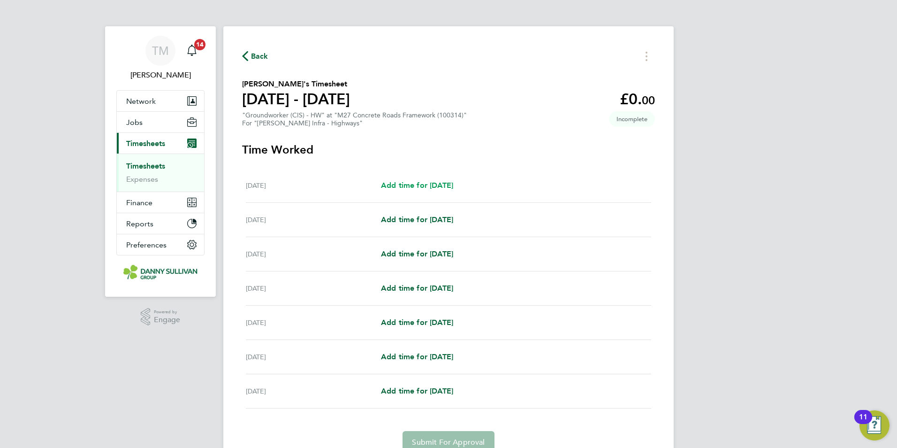
click at [418, 182] on span "Add time for [DATE]" at bounding box center [417, 185] width 72 height 9
select select "30"
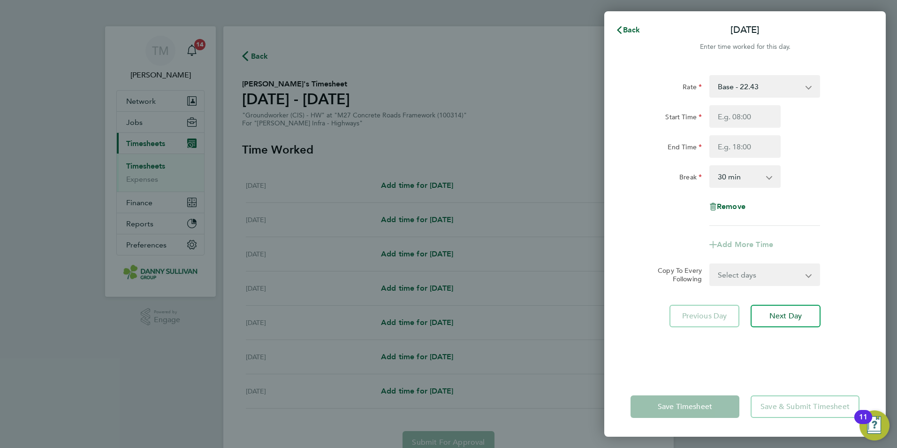
click at [769, 84] on select "Base - 22.43 Weekend - 33.65" at bounding box center [759, 86] width 98 height 21
click at [745, 86] on select "Base - 22.43 Weekend - 33.65" at bounding box center [759, 86] width 98 height 21
click at [765, 88] on select "Base - 22.43 Weekend - 33.65" at bounding box center [759, 86] width 98 height 21
select select "30"
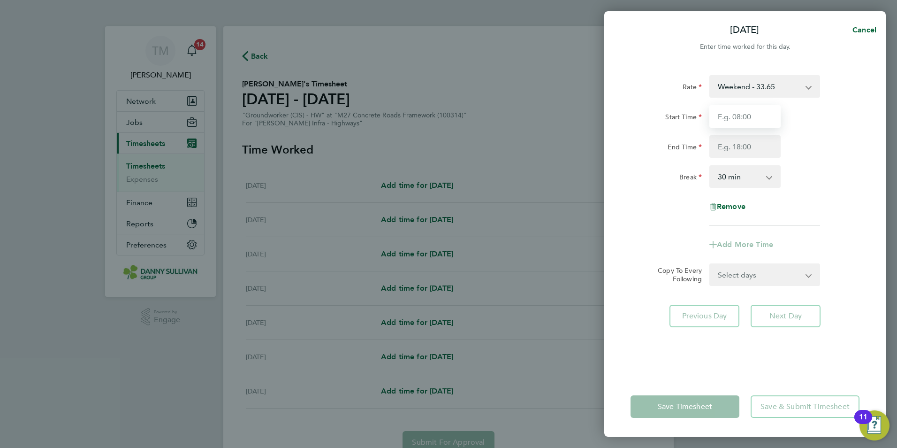
click at [755, 114] on input "Start Time" at bounding box center [744, 116] width 71 height 23
click at [760, 118] on input "Start Time" at bounding box center [744, 116] width 71 height 23
click at [721, 118] on input "Start Time" at bounding box center [744, 116] width 71 height 23
click at [762, 122] on input "Start Time" at bounding box center [744, 116] width 71 height 23
type input "07:00"
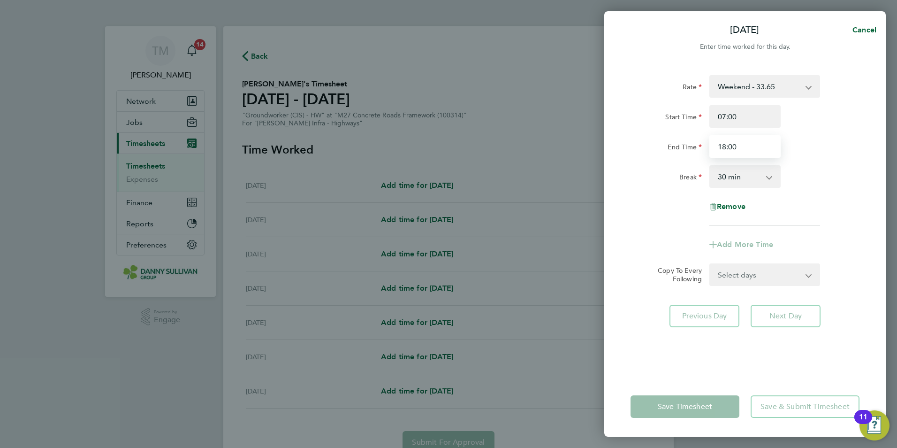
type input "18:00"
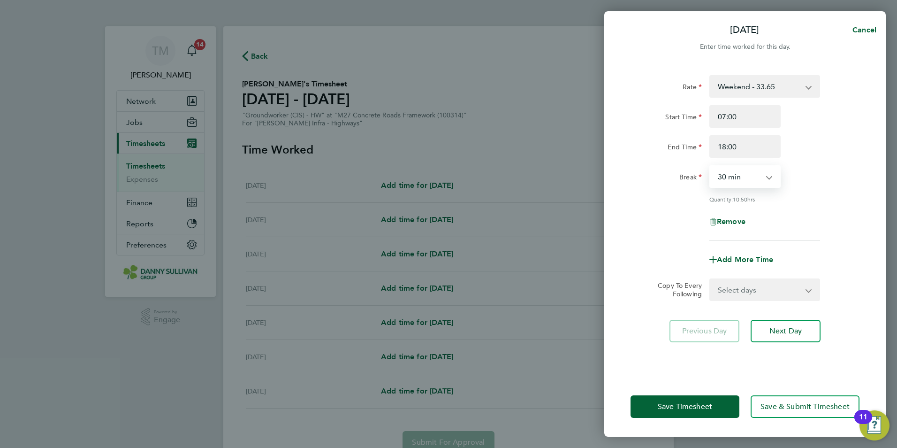
click at [750, 184] on select "0 min 15 min 30 min 45 min 60 min 75 min 90 min" at bounding box center [739, 176] width 58 height 21
select select "0"
click at [710, 166] on select "0 min 15 min 30 min 45 min 60 min 75 min 90 min" at bounding box center [739, 176] width 58 height 21
click at [725, 147] on input "18:00" at bounding box center [744, 146] width 71 height 23
type input "17:00"
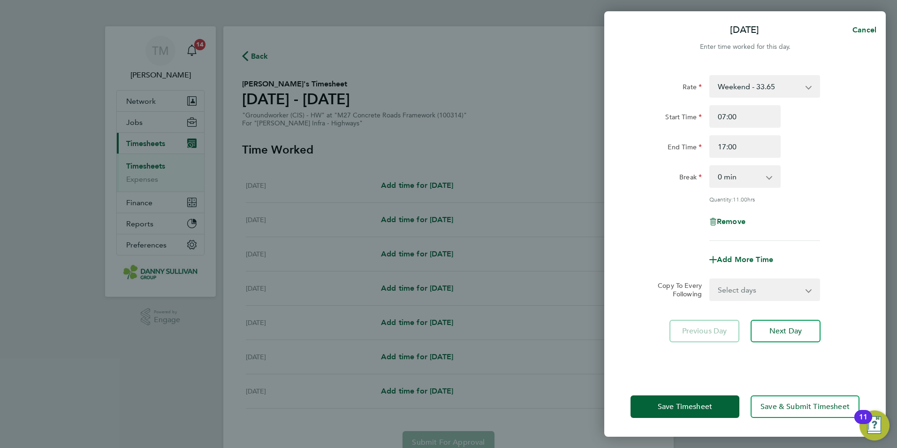
click at [753, 180] on select "0 min 15 min 30 min 45 min 60 min 75 min 90 min" at bounding box center [739, 176] width 58 height 21
select select "30"
click at [710, 166] on select "0 min 15 min 30 min 45 min 60 min 75 min 90 min" at bounding box center [739, 176] width 58 height 21
click at [726, 145] on input "17:00" at bounding box center [744, 146] width 71 height 23
type input "18:00"
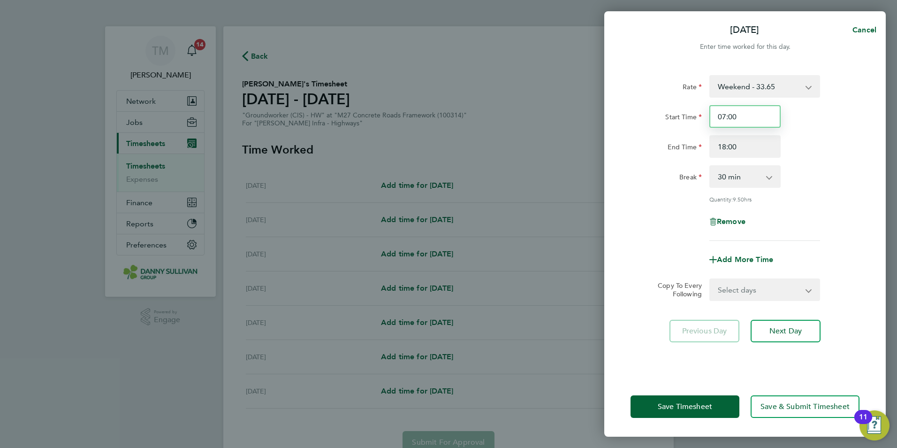
click at [737, 116] on input "07:00" at bounding box center [744, 116] width 71 height 23
click at [699, 404] on span "Save Timesheet" at bounding box center [685, 406] width 54 height 9
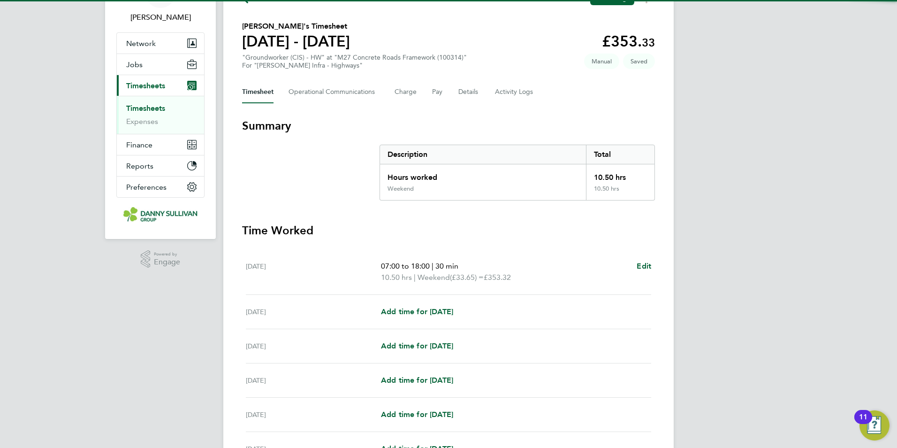
scroll to position [141, 0]
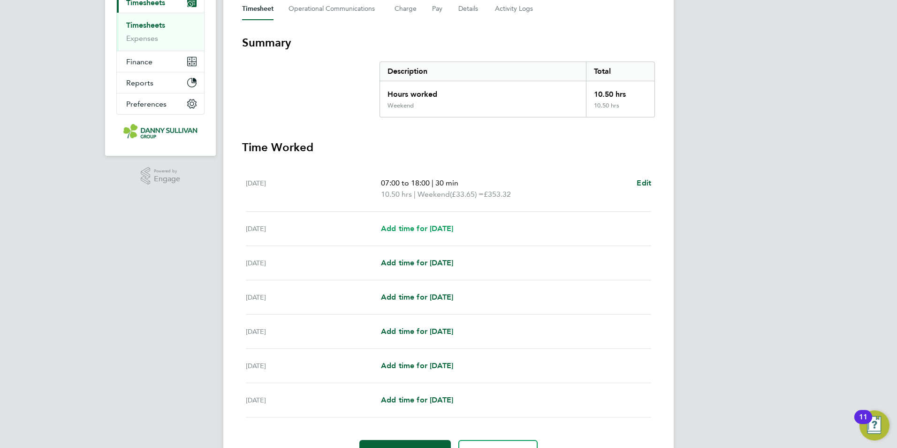
click at [431, 227] on span "Add time for [DATE]" at bounding box center [417, 228] width 72 height 9
select select "30"
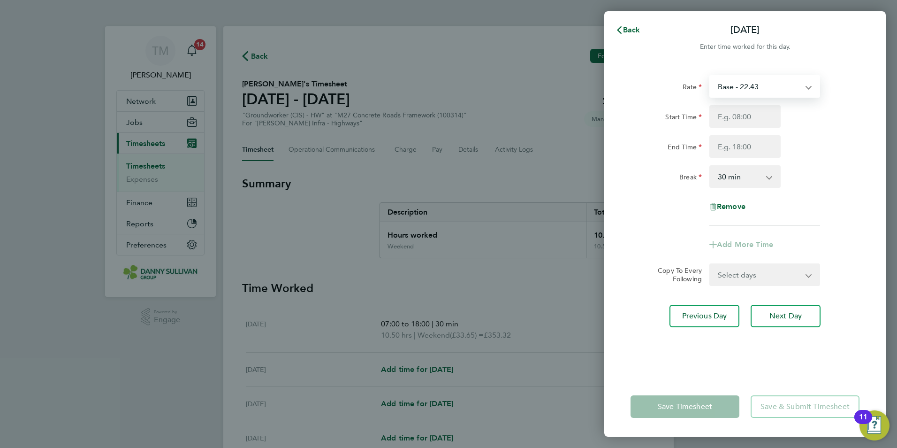
click at [766, 86] on select "Base - 22.43 Weekend - 33.65" at bounding box center [759, 86] width 98 height 21
select select "30"
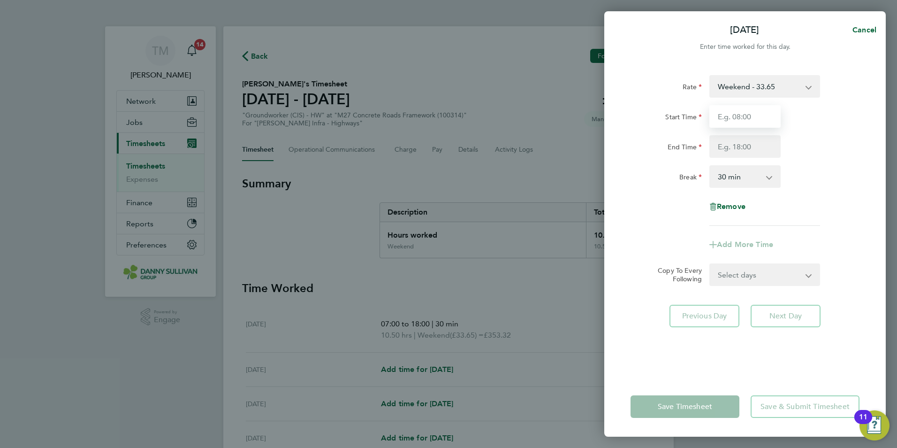
click at [750, 114] on input "Start Time" at bounding box center [744, 116] width 71 height 23
type input "07:00"
type input "18:00"
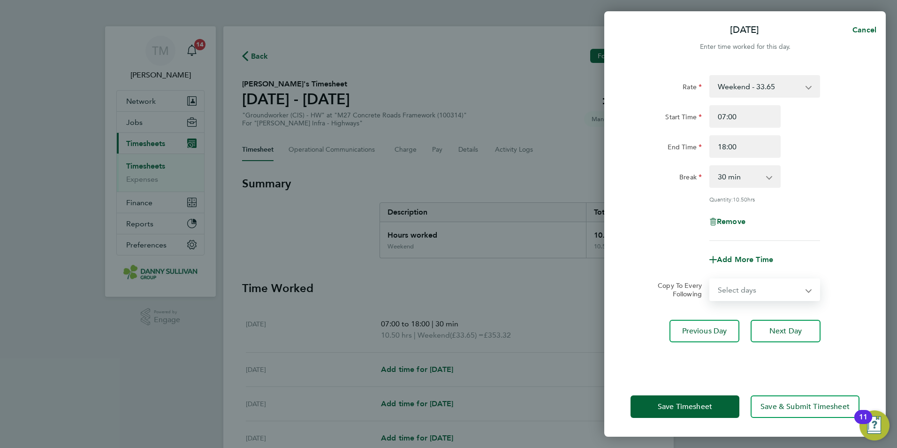
click at [756, 273] on form "Rate Weekend - 33.65 Base - 22.43 Start Time 07:00 End Time 18:00 Break 0 min 1…" at bounding box center [745, 188] width 229 height 226
click at [808, 221] on div "Remove" at bounding box center [745, 221] width 236 height 23
click at [696, 401] on button "Save Timesheet" at bounding box center [685, 406] width 109 height 23
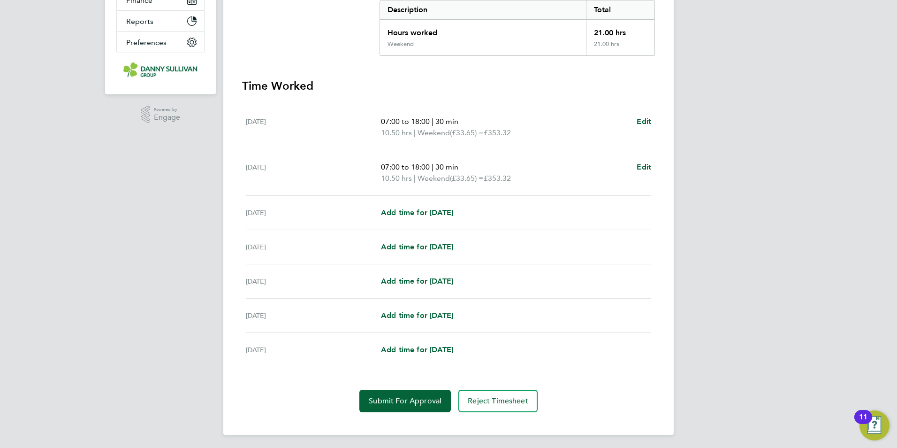
scroll to position [204, 0]
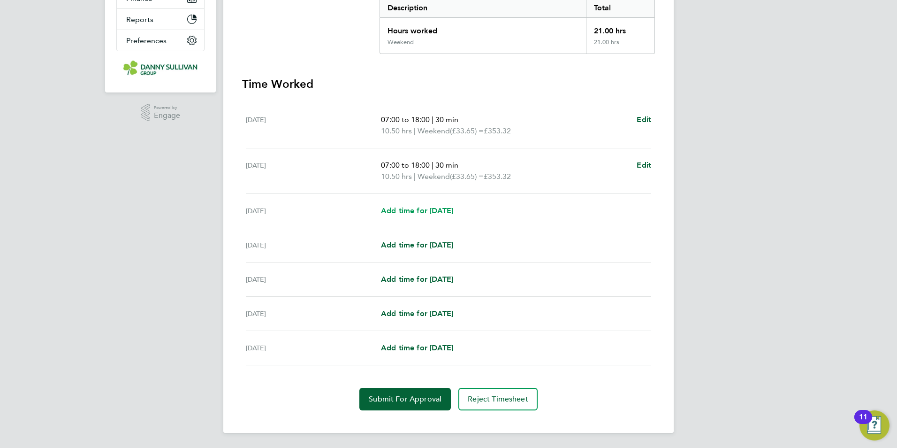
click at [443, 208] on span "Add time for [DATE]" at bounding box center [417, 210] width 72 height 9
select select "30"
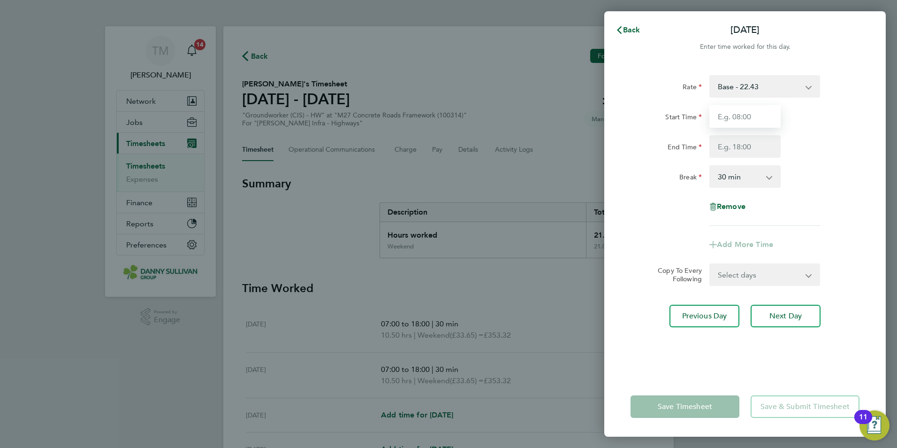
click at [758, 121] on input "Start Time" at bounding box center [744, 116] width 71 height 23
type input "07:00"
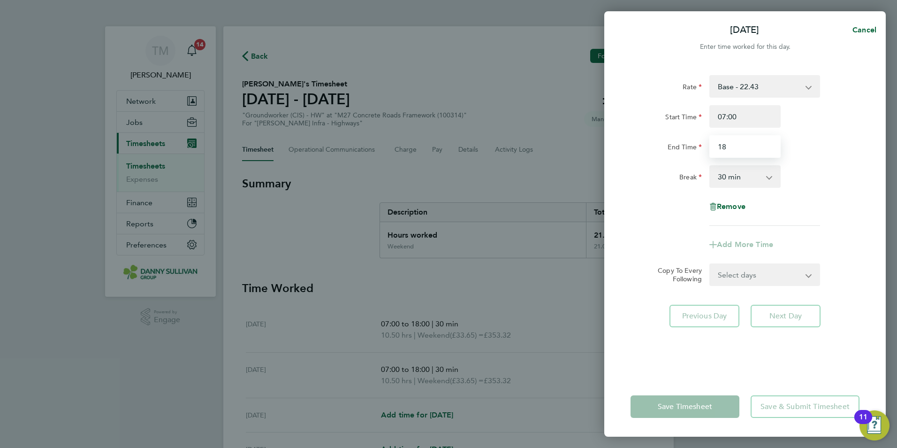
type input "18:00"
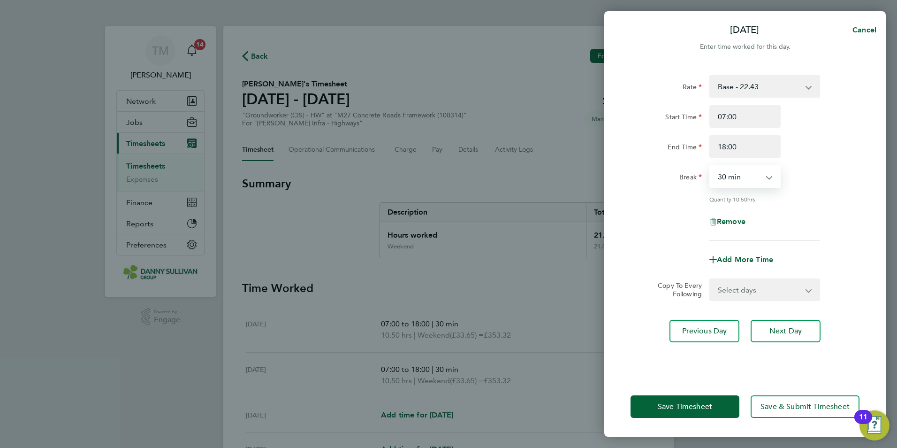
click at [748, 181] on select "0 min 15 min 30 min 45 min 60 min 75 min 90 min" at bounding box center [739, 176] width 58 height 21
select select "0"
click at [710, 166] on select "0 min 15 min 30 min 45 min 60 min 75 min 90 min" at bounding box center [739, 176] width 58 height 21
click at [715, 402] on button "Save Timesheet" at bounding box center [685, 406] width 109 height 23
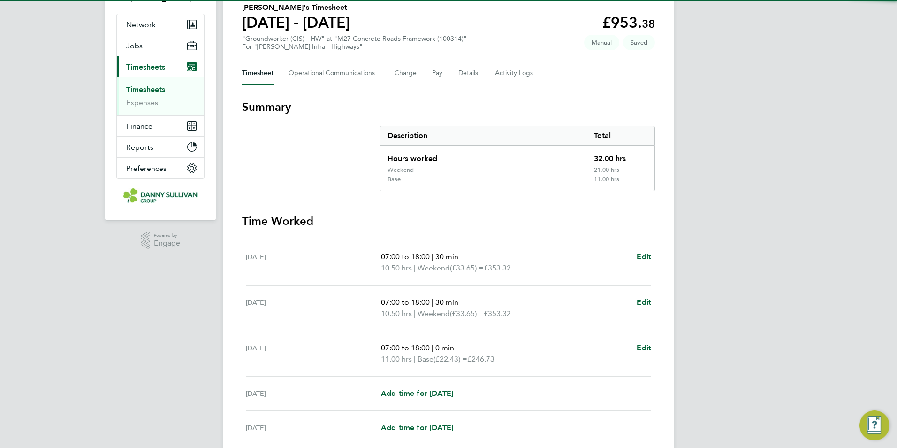
scroll to position [225, 0]
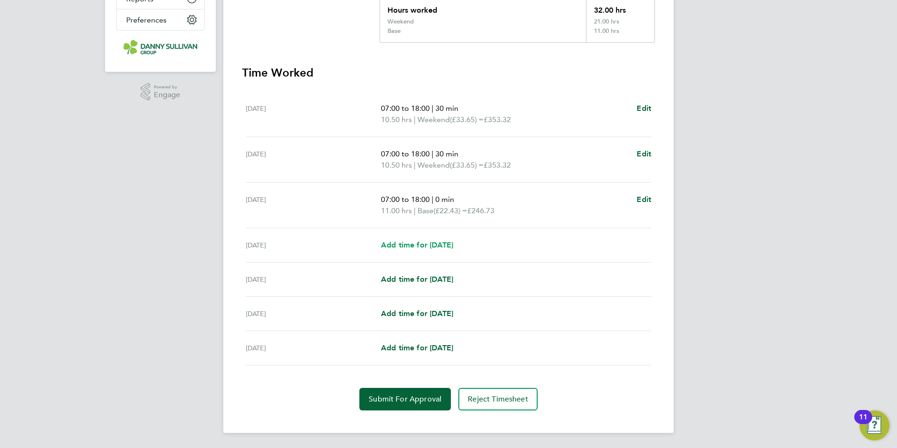
click at [440, 246] on span "Add time for [DATE]" at bounding box center [417, 244] width 72 height 9
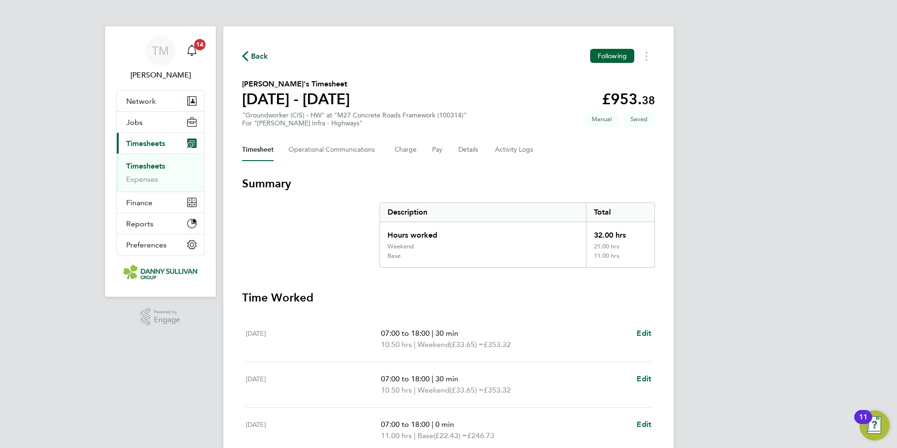
select select "30"
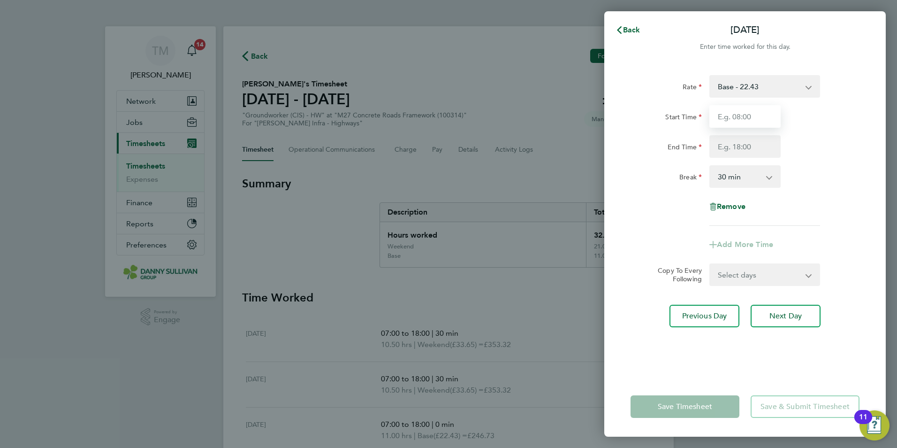
click at [757, 119] on input "Start Time" at bounding box center [744, 116] width 71 height 23
type input "07:00"
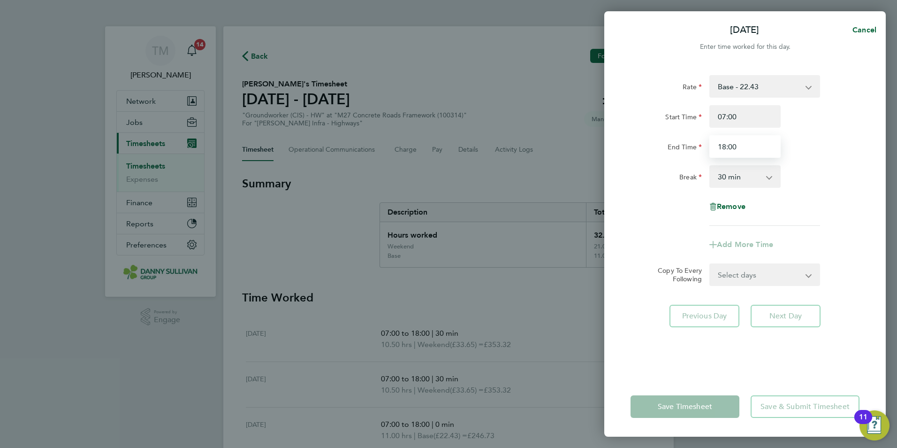
type input "18:00"
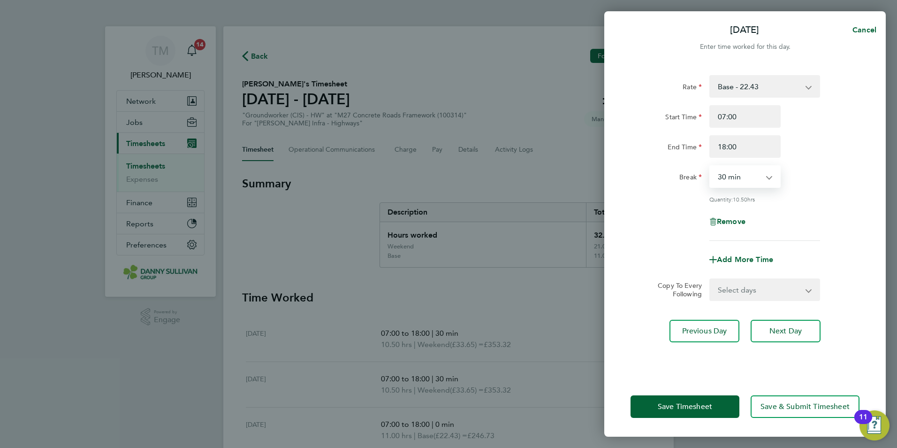
click at [766, 184] on select "0 min 15 min 30 min 45 min 60 min 75 min 90 min" at bounding box center [739, 176] width 58 height 21
select select "0"
click at [710, 166] on select "0 min 15 min 30 min 45 min 60 min 75 min 90 min" at bounding box center [739, 176] width 58 height 21
click at [709, 409] on span "Save Timesheet" at bounding box center [685, 406] width 54 height 9
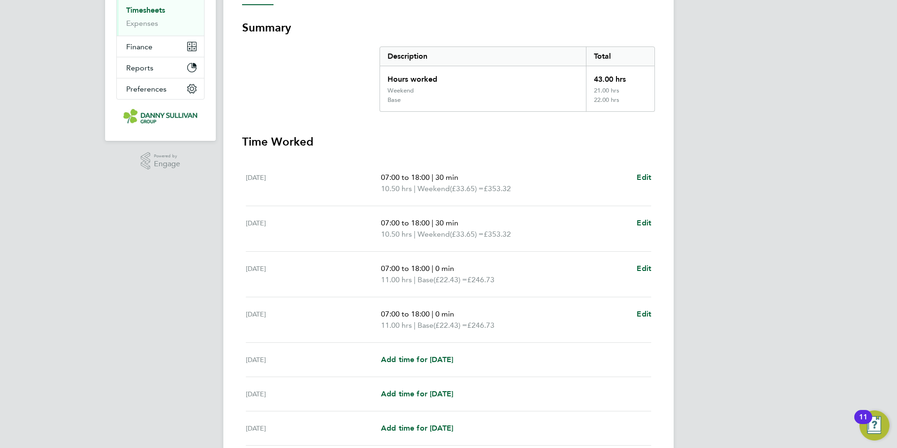
scroll to position [236, 0]
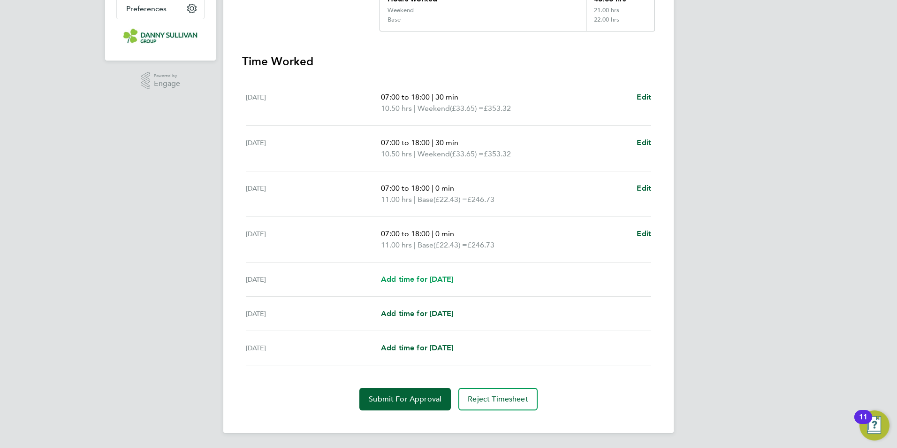
click at [431, 281] on span "Add time for [DATE]" at bounding box center [417, 278] width 72 height 9
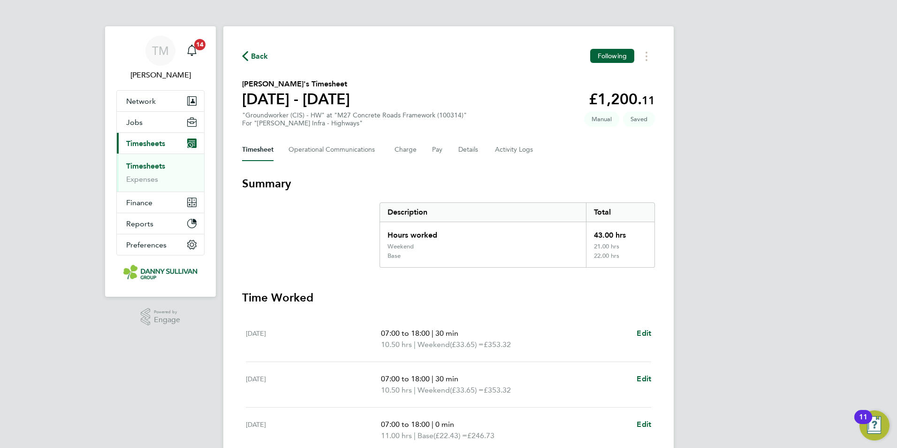
select select "30"
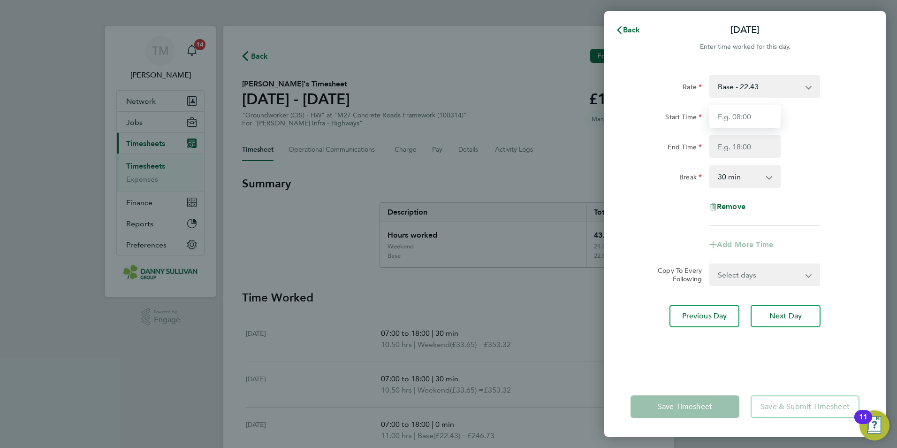
click at [752, 117] on input "Start Time" at bounding box center [744, 116] width 71 height 23
type input "07:00"
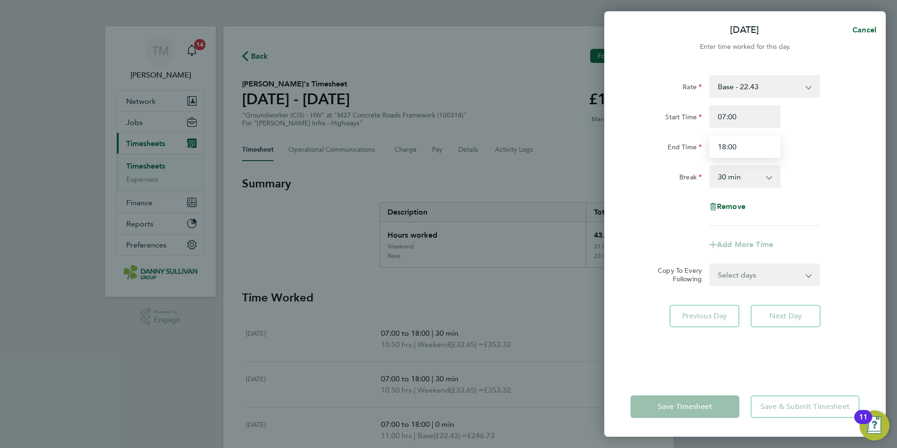
type input "18:00"
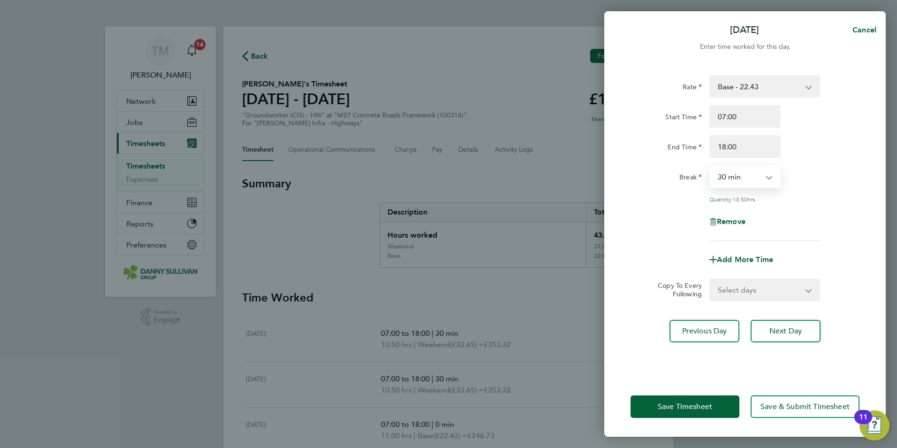
click at [747, 169] on select "0 min 15 min 30 min 45 min 60 min 75 min 90 min" at bounding box center [739, 176] width 58 height 21
select select "0"
click at [710, 166] on select "0 min 15 min 30 min 45 min 60 min 75 min 90 min" at bounding box center [739, 176] width 58 height 21
click at [698, 404] on span "Save Timesheet" at bounding box center [685, 406] width 54 height 9
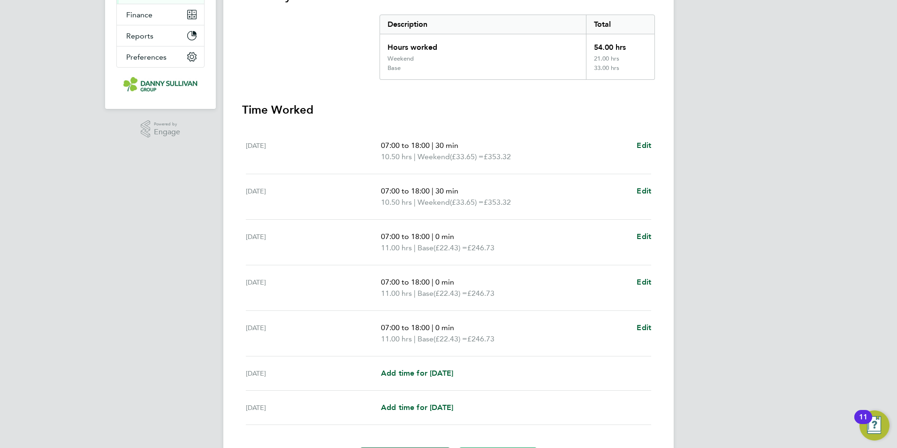
scroll to position [247, 0]
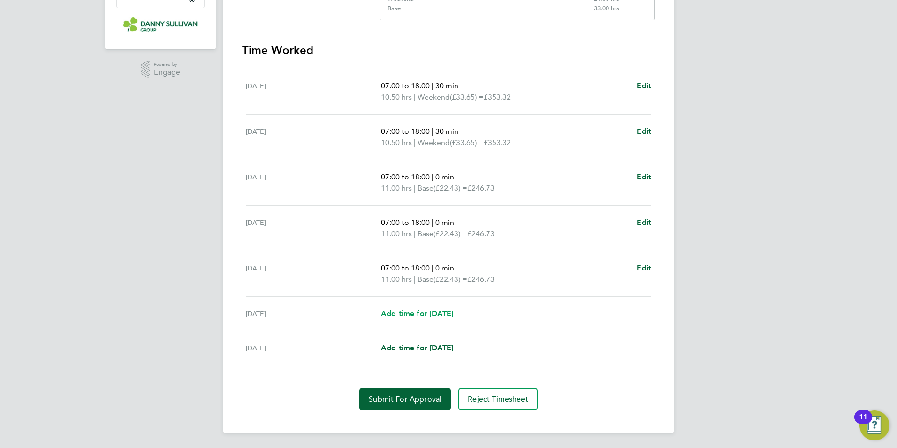
click at [421, 310] on span "Add time for [DATE]" at bounding box center [417, 313] width 72 height 9
select select "30"
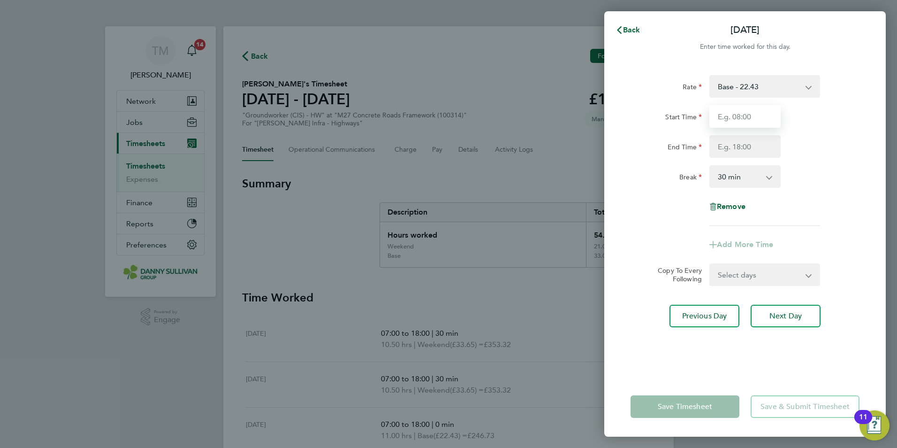
click at [748, 114] on input "Start Time" at bounding box center [744, 116] width 71 height 23
type input "0"
type input "07:00"
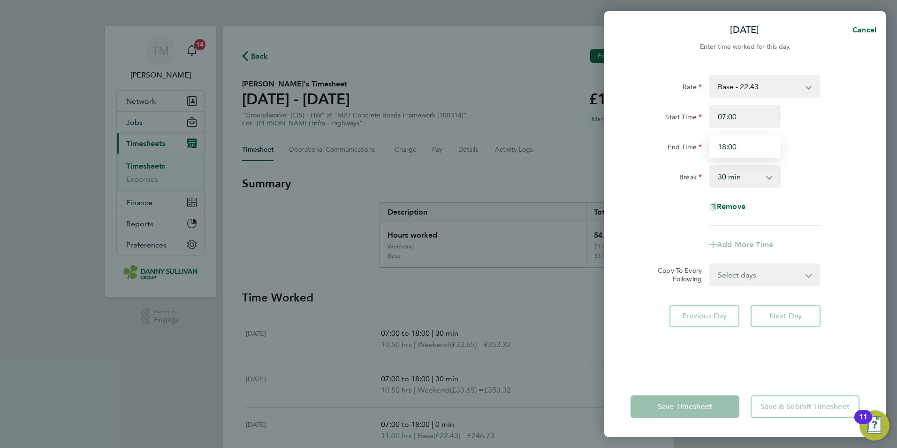
type input "18:00"
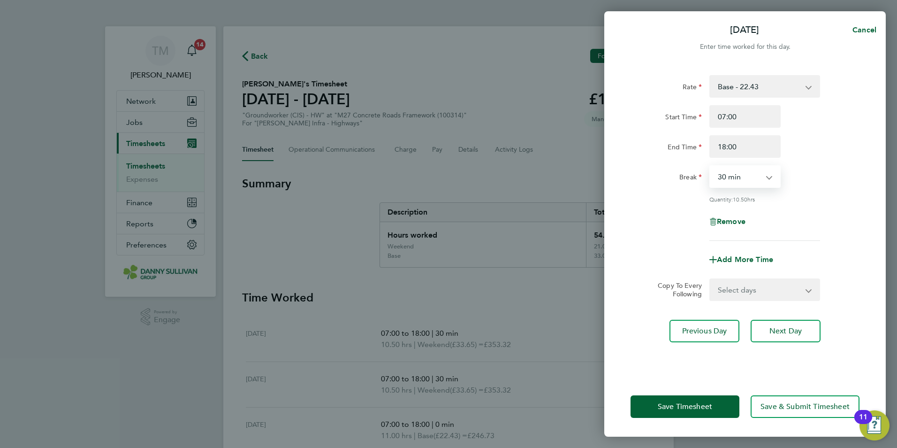
click at [763, 178] on select "0 min 15 min 30 min 45 min 60 min 75 min 90 min" at bounding box center [739, 176] width 58 height 21
select select "0"
click at [710, 166] on select "0 min 15 min 30 min 45 min 60 min 75 min 90 min" at bounding box center [739, 176] width 58 height 21
click at [706, 405] on span "Save Timesheet" at bounding box center [685, 406] width 54 height 9
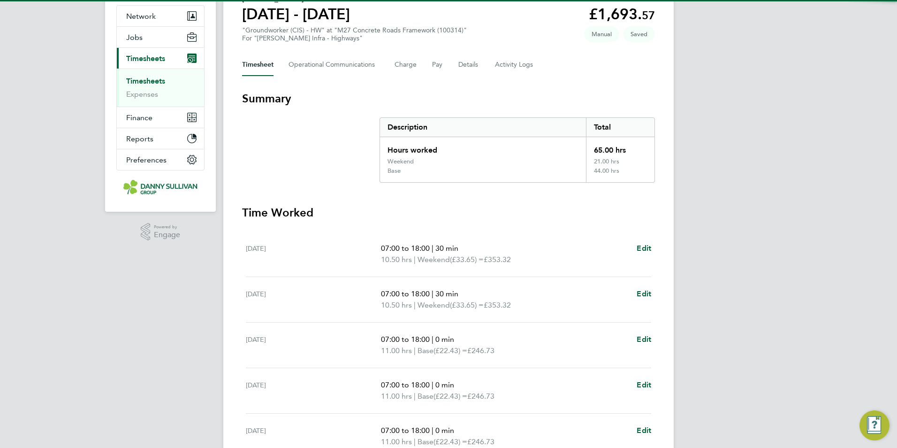
scroll to position [259, 0]
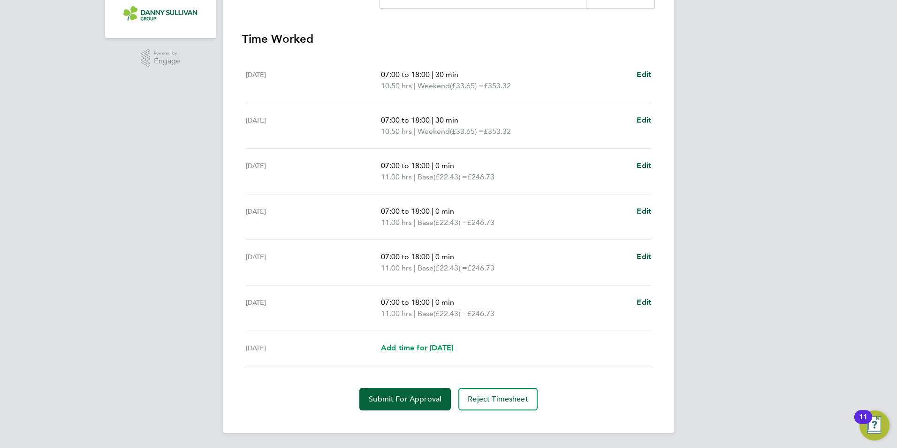
click at [433, 349] on span "Add time for [DATE]" at bounding box center [417, 347] width 72 height 9
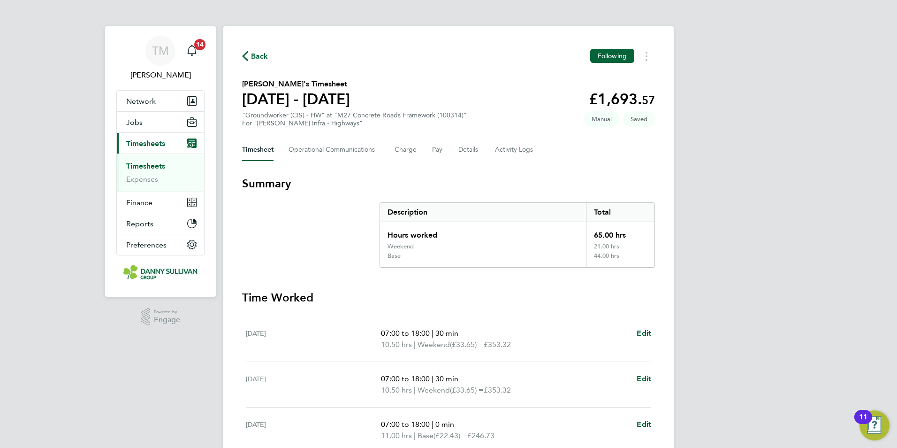
select select "30"
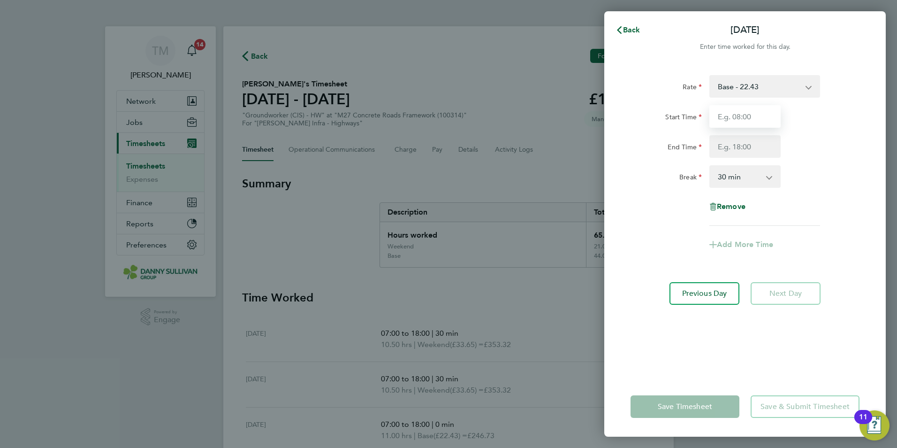
click at [768, 116] on input "Start Time" at bounding box center [744, 116] width 71 height 23
type input "07:00"
type input "18:00"
drag, startPoint x: 716, startPoint y: 171, endPoint x: 721, endPoint y: 171, distance: 4.7
click at [717, 171] on select "0 min 15 min 30 min 45 min 60 min 75 min 90 min" at bounding box center [739, 176] width 58 height 21
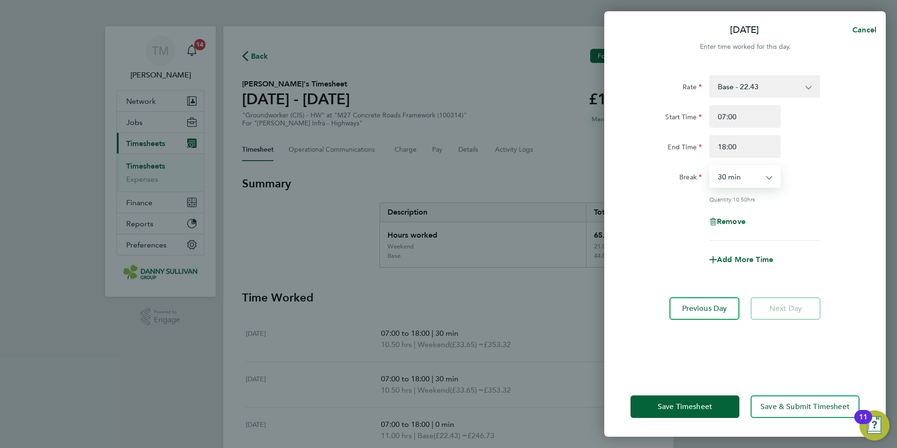
select select "0"
click at [710, 166] on select "0 min 15 min 30 min 45 min 60 min 75 min 90 min" at bounding box center [739, 176] width 58 height 21
click at [693, 401] on button "Save Timesheet" at bounding box center [685, 406] width 109 height 23
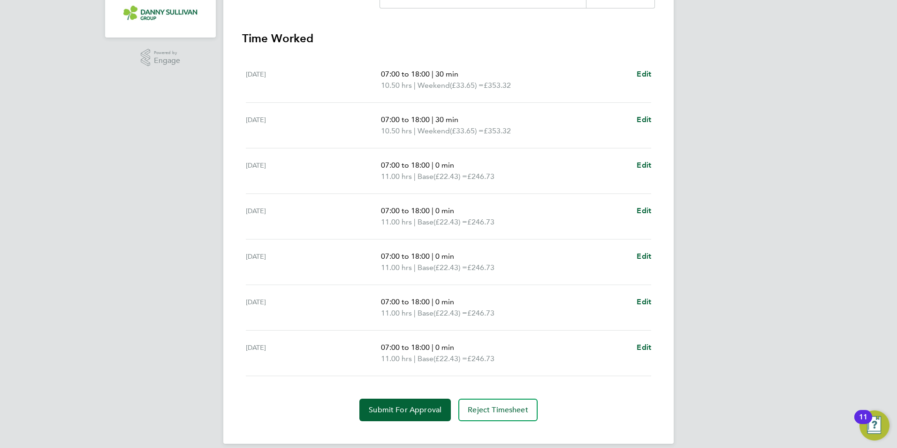
scroll to position [270, 0]
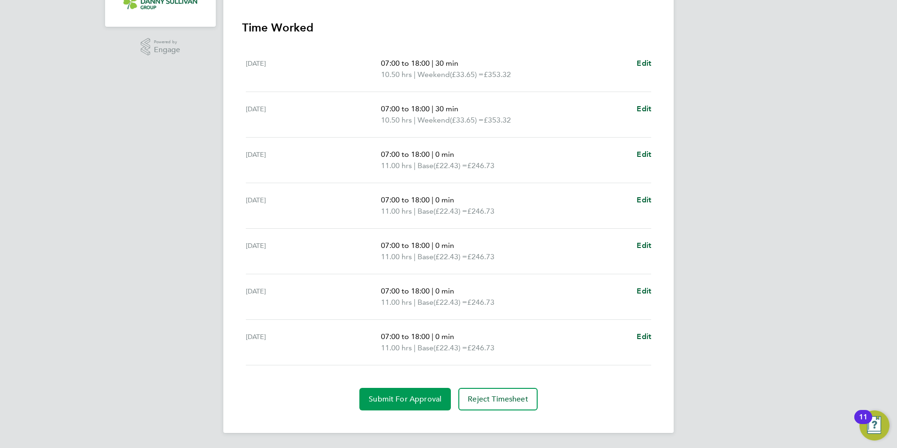
click at [425, 404] on button "Submit For Approval" at bounding box center [404, 399] width 91 height 23
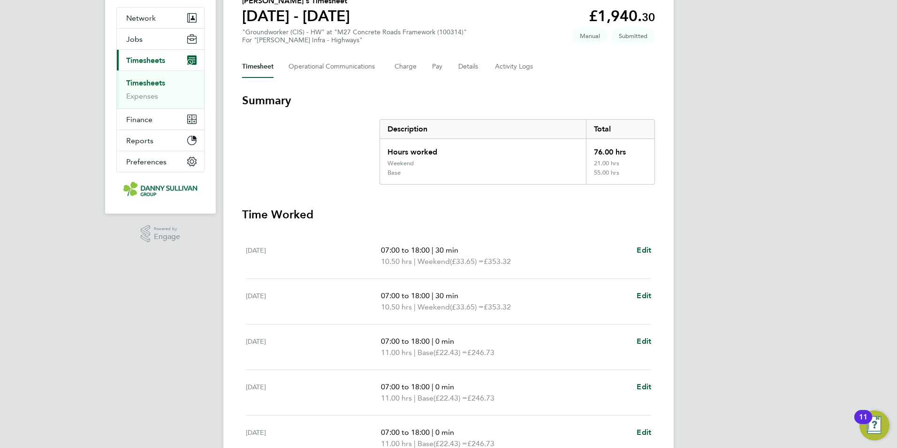
scroll to position [35, 0]
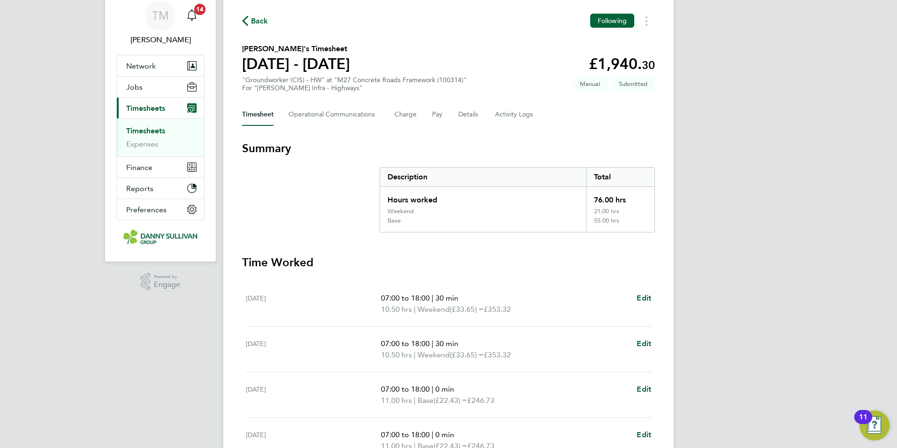
click at [147, 112] on span "Timesheets" at bounding box center [145, 108] width 39 height 9
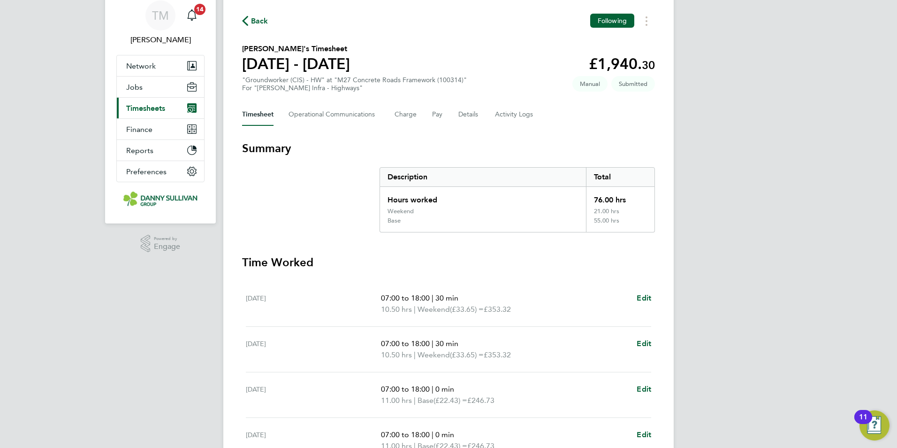
click at [148, 111] on span "Timesheets" at bounding box center [145, 108] width 39 height 9
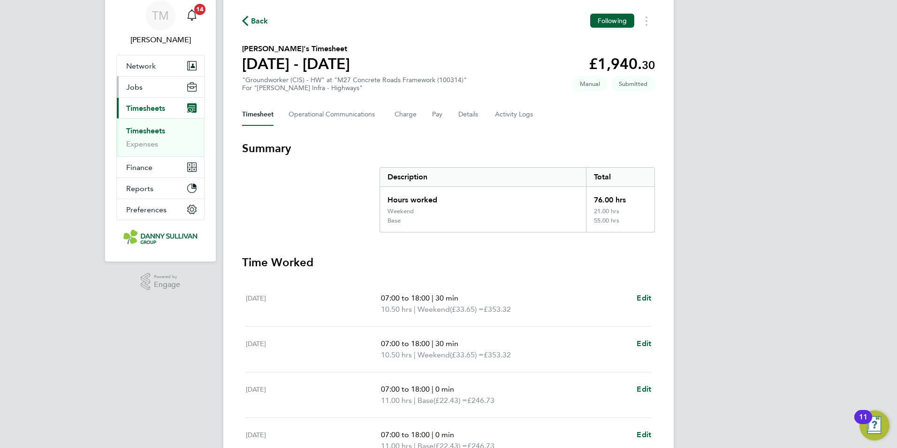
click at [152, 127] on link "Timesheets" at bounding box center [145, 130] width 39 height 9
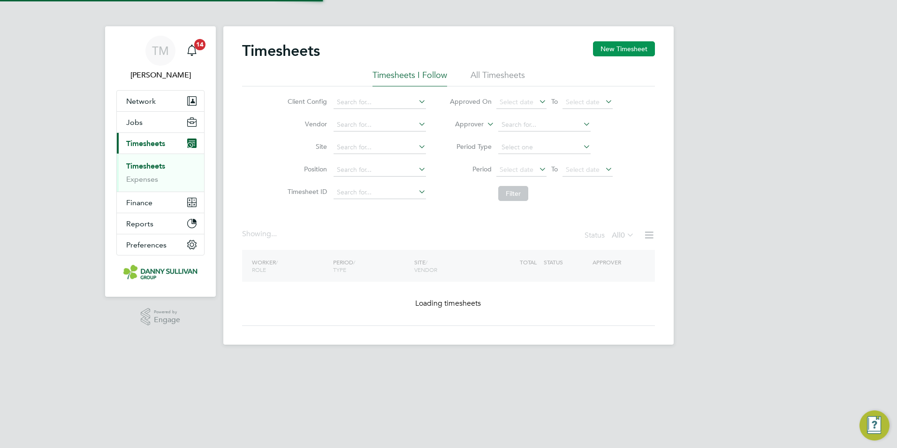
click at [622, 48] on button "New Timesheet" at bounding box center [624, 48] width 62 height 15
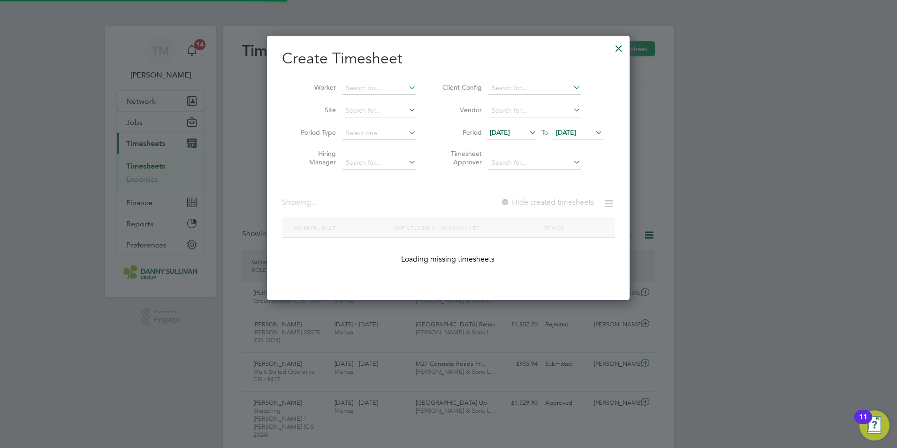
scroll to position [31, 82]
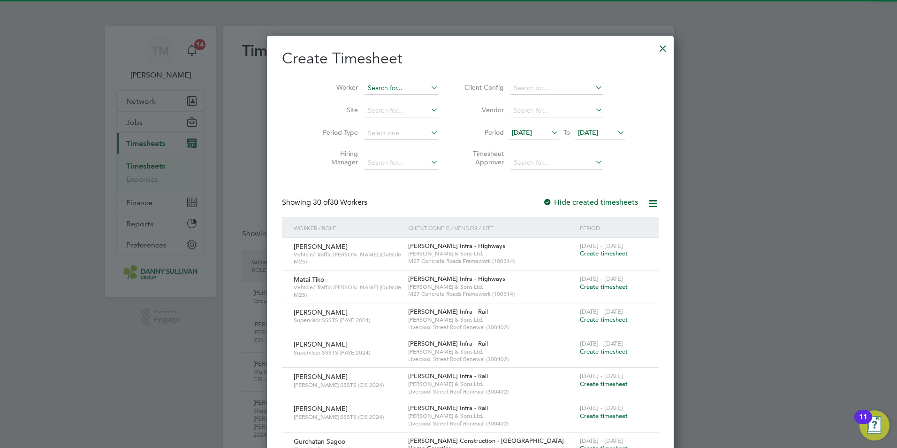
click at [365, 86] on input at bounding box center [402, 88] width 74 height 13
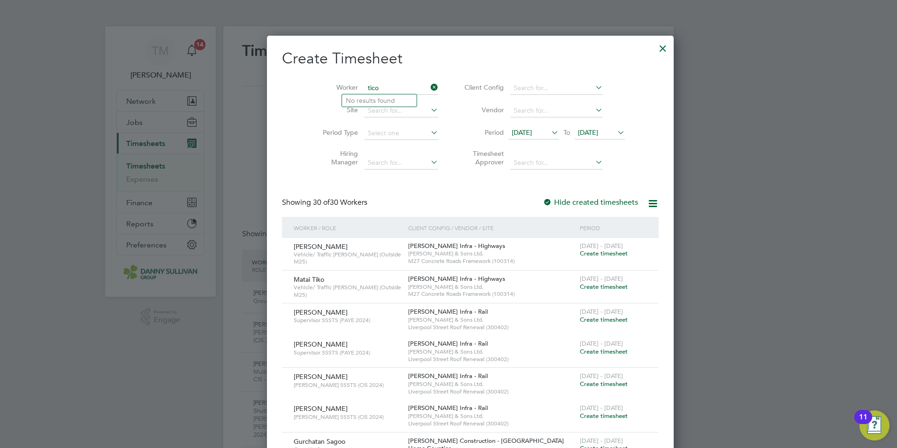
drag, startPoint x: 372, startPoint y: 84, endPoint x: 330, endPoint y: 84, distance: 41.3
click at [330, 84] on li "Worker tico" at bounding box center [377, 88] width 146 height 23
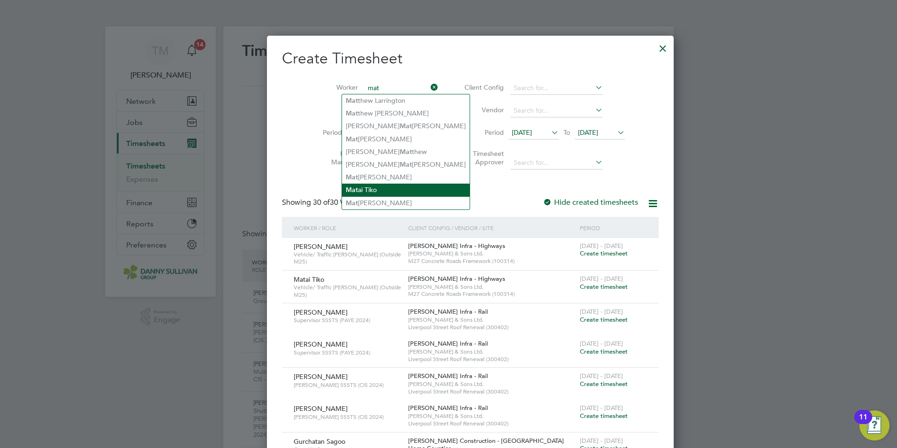
click at [373, 187] on li "Mat ai Tiko" at bounding box center [406, 189] width 128 height 13
type input "Matai Tiko"
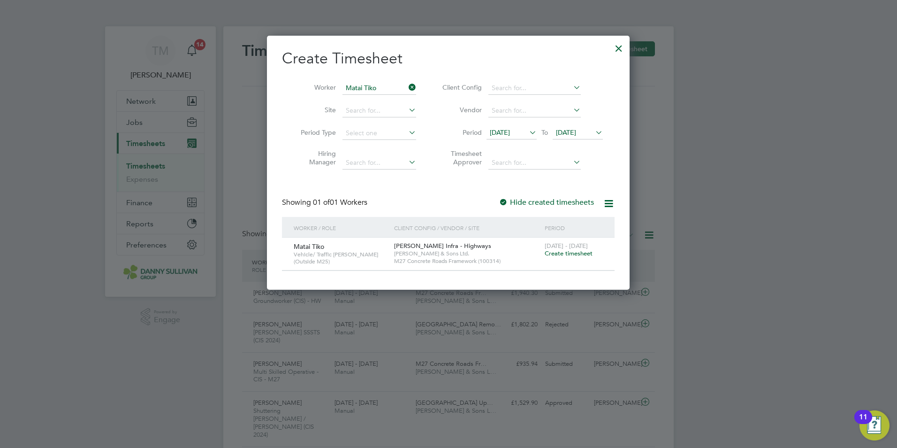
click at [565, 253] on span "Create timesheet" at bounding box center [569, 253] width 48 height 8
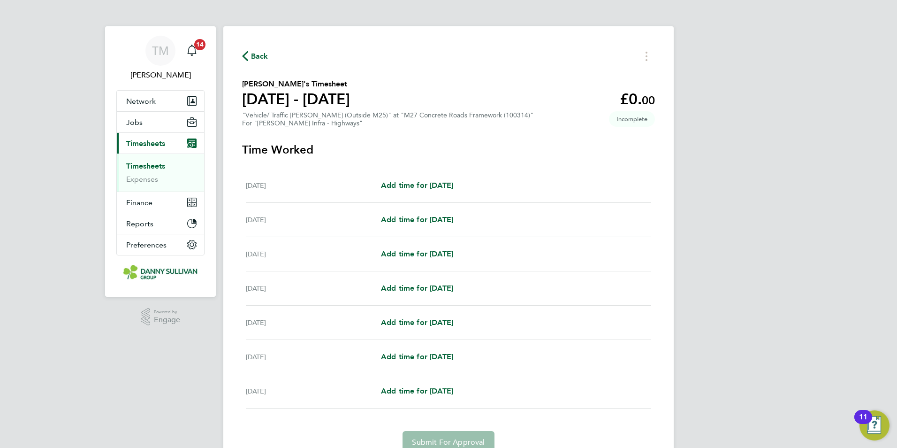
click at [428, 245] on div "[DATE] Add time for [DATE] Add time for [DATE]" at bounding box center [448, 254] width 405 height 34
click at [430, 258] on span "Add time for [DATE]" at bounding box center [417, 253] width 72 height 9
select select "30"
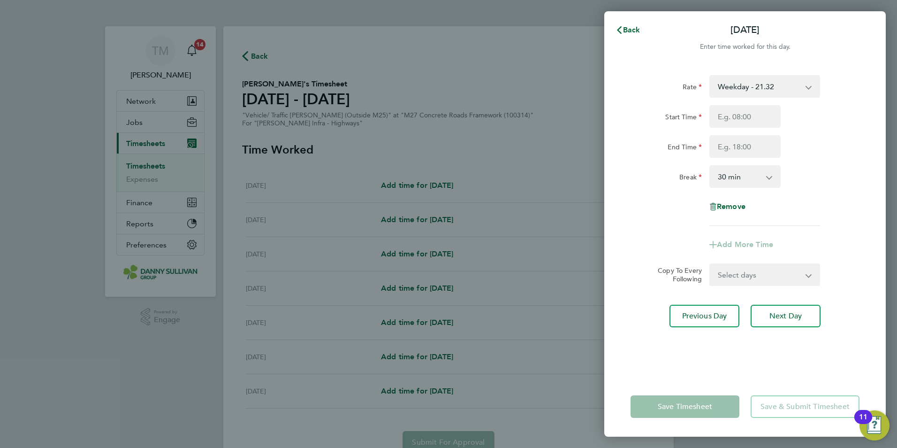
click at [784, 88] on select "Weekday - 21.32 Weekday Nights - 26.65 Weekends - 31.98 Bank Holiday (exc Chris…" at bounding box center [759, 86] width 98 height 21
select select "30"
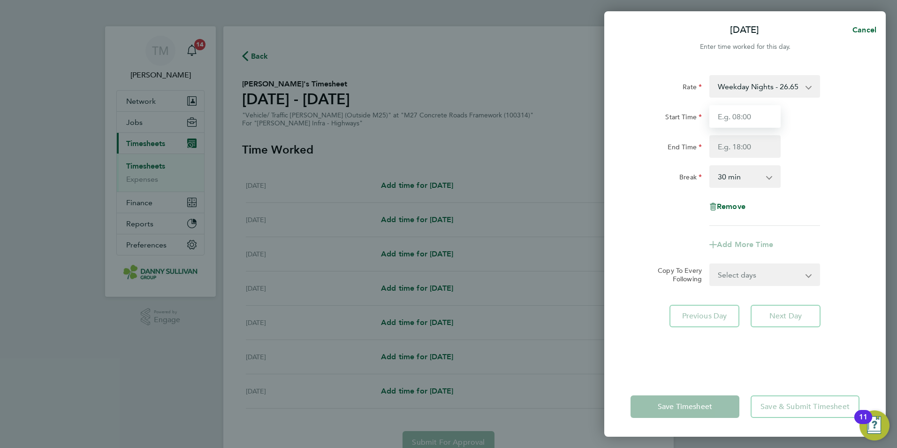
click at [754, 117] on input "Start Time" at bounding box center [744, 116] width 71 height 23
click at [758, 118] on input "Start Time" at bounding box center [744, 116] width 71 height 23
type input "18:00"
type input "06:00"
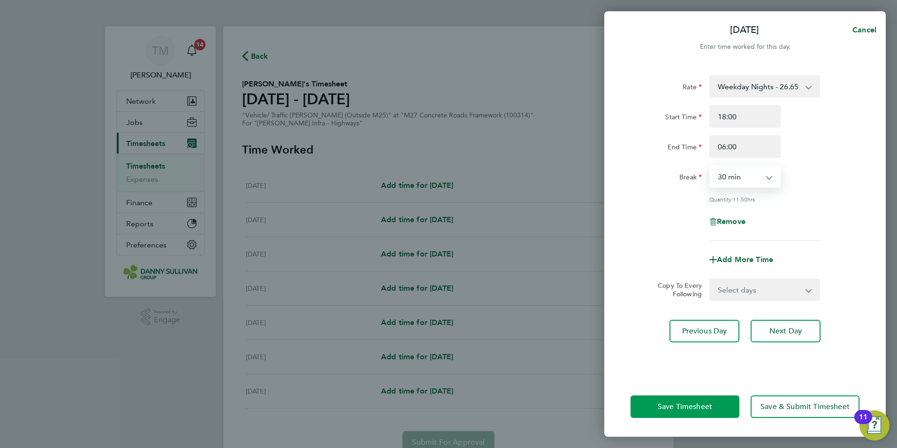
click at [654, 396] on div "Save Timesheet Save & Submit Timesheet" at bounding box center [744, 406] width 281 height 60
click at [654, 399] on button "Save Timesheet" at bounding box center [685, 406] width 109 height 23
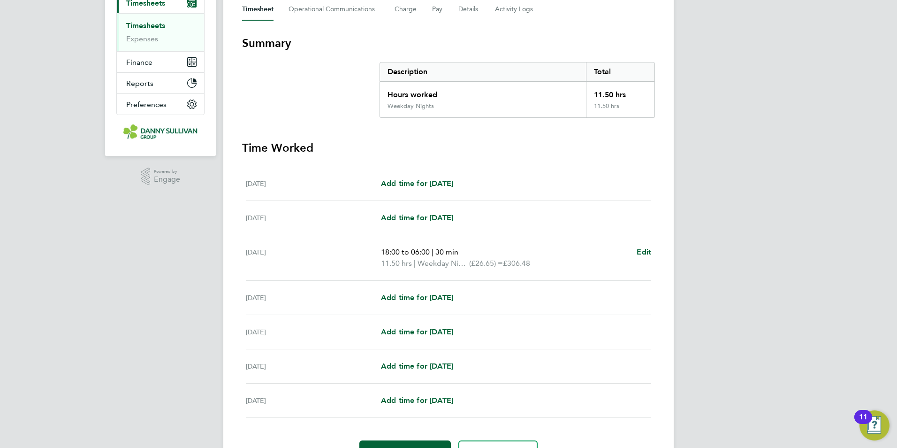
scroll to position [193, 0]
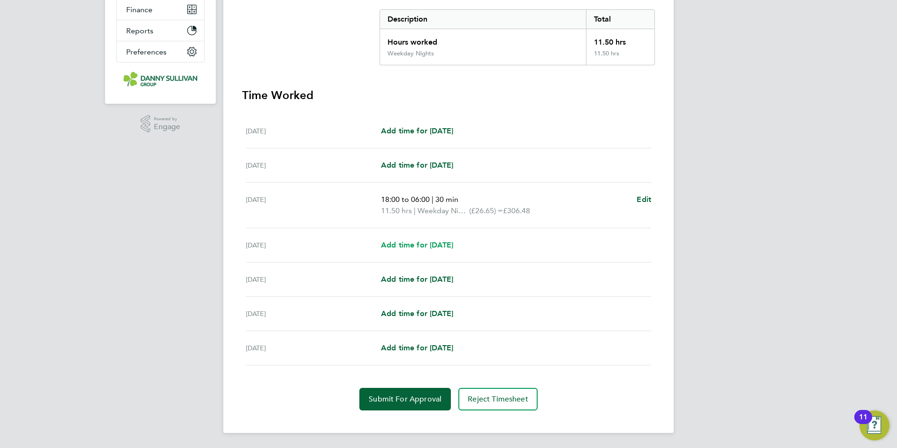
click at [443, 244] on span "Add time for [DATE]" at bounding box center [417, 244] width 72 height 9
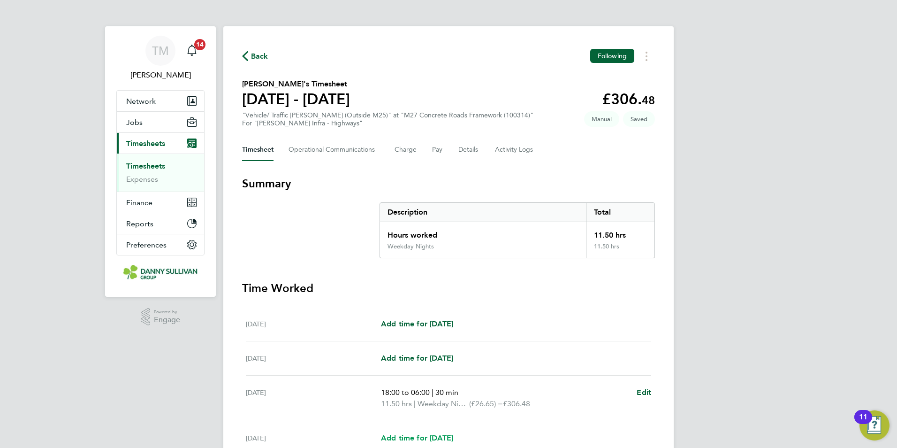
select select "30"
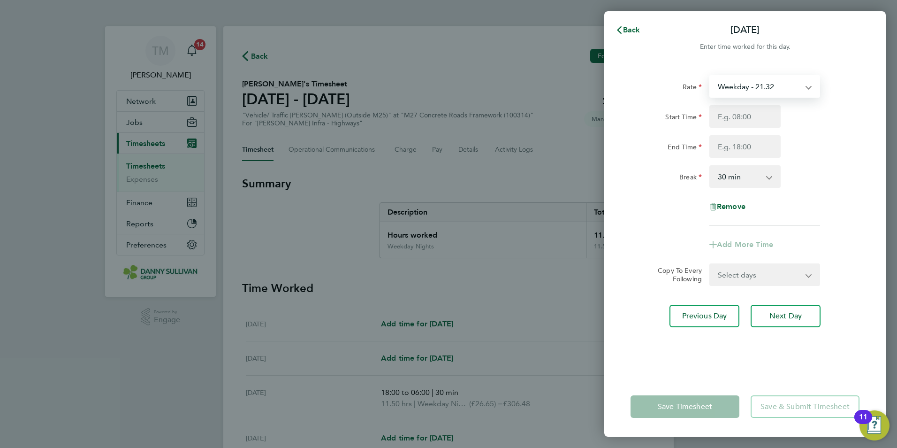
click at [772, 88] on select "Weekday - 21.32 Weekday Nights - 26.65 Weekends - 31.98 Bank Holiday (exc Chris…" at bounding box center [759, 86] width 98 height 21
select select "30"
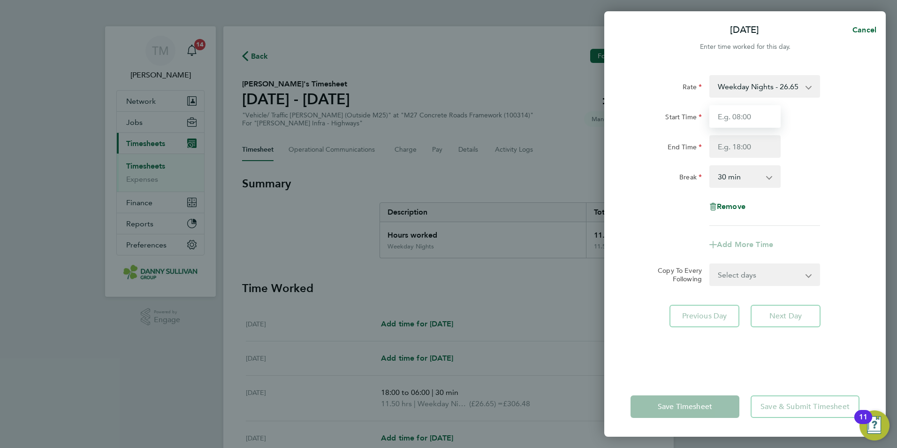
click at [763, 116] on input "Start Time" at bounding box center [744, 116] width 71 height 23
type input "18:00"
type input "06:00"
click at [767, 176] on select "0 min 15 min 30 min 45 min 60 min 75 min 90 min" at bounding box center [739, 176] width 58 height 21
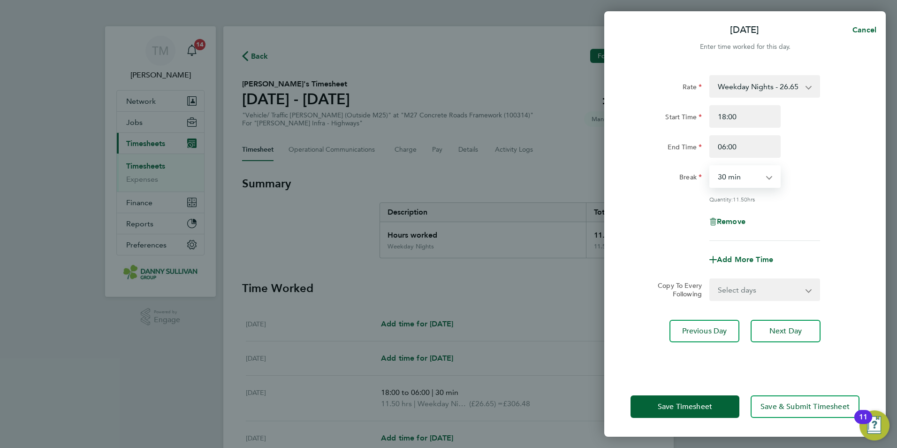
click at [710, 166] on select "0 min 15 min 30 min 45 min 60 min 75 min 90 min" at bounding box center [739, 176] width 58 height 21
click at [703, 402] on span "Save Timesheet" at bounding box center [685, 406] width 54 height 9
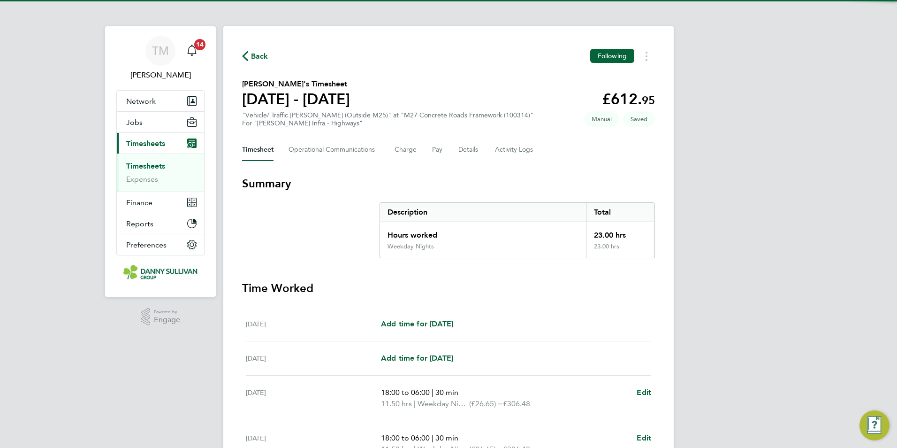
scroll to position [188, 0]
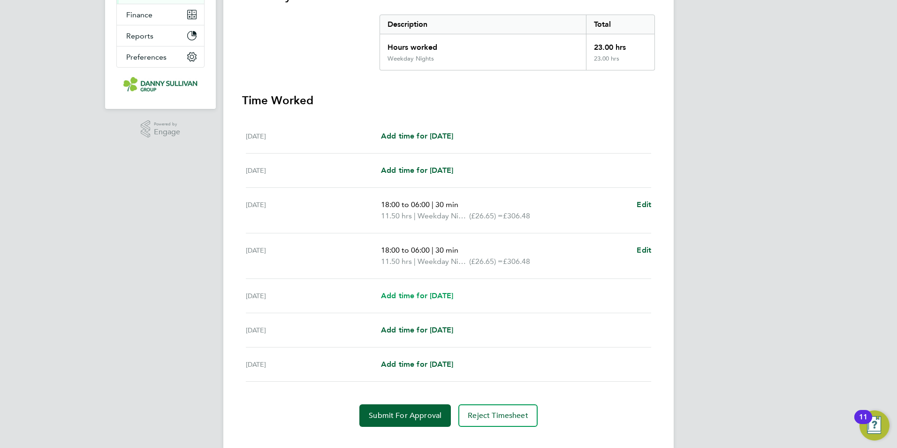
click at [428, 295] on span "Add time for [DATE]" at bounding box center [417, 295] width 72 height 9
select select "30"
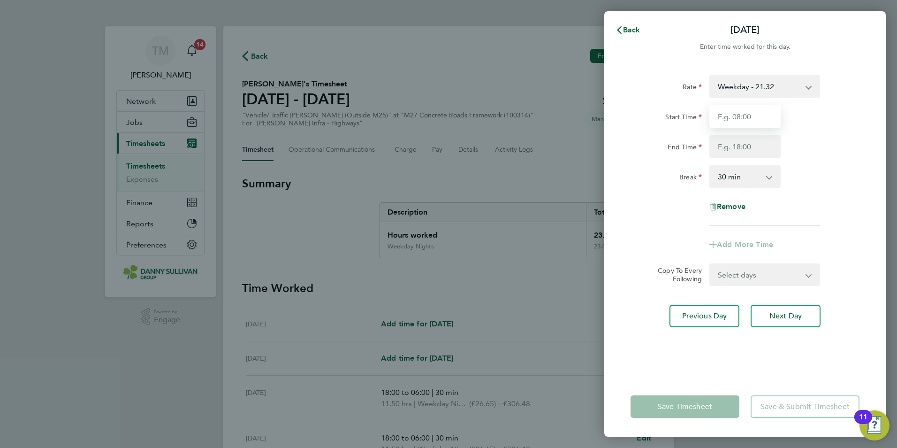
click at [745, 116] on input "Start Time" at bounding box center [744, 116] width 71 height 23
click at [758, 88] on select "Weekday - 21.32 Weekday Nights - 26.65 Weekends - 31.98 Bank Holiday (exc Chris…" at bounding box center [759, 86] width 98 height 21
select select "30"
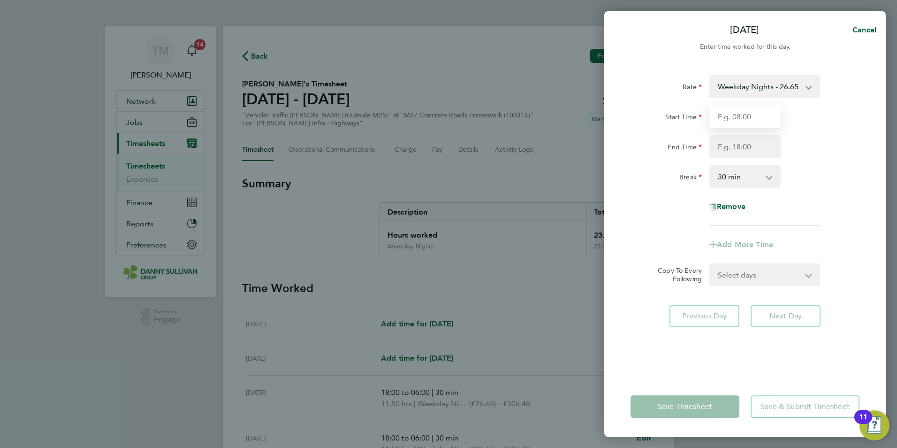
click at [741, 117] on input "Start Time" at bounding box center [744, 116] width 71 height 23
type input "18:00"
type input "06:00"
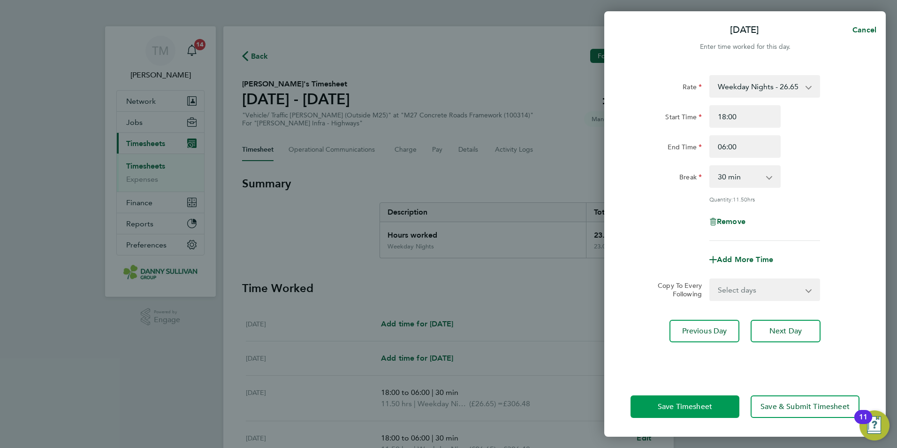
click at [708, 410] on span "Save Timesheet" at bounding box center [685, 406] width 54 height 9
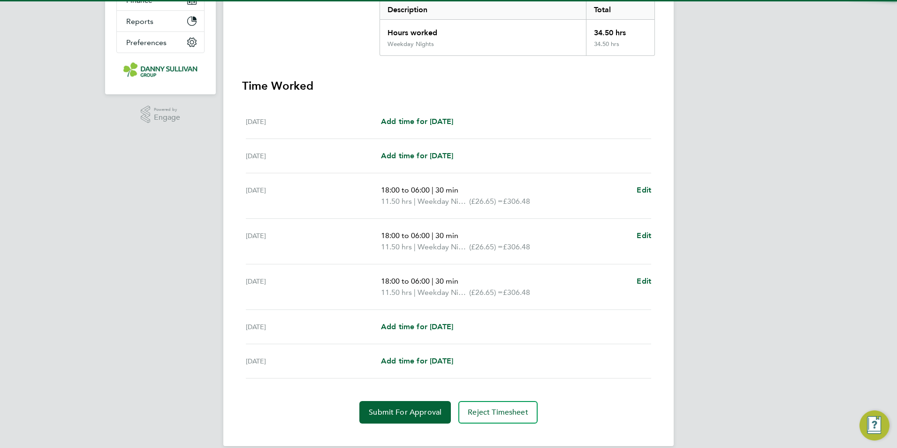
scroll to position [215, 0]
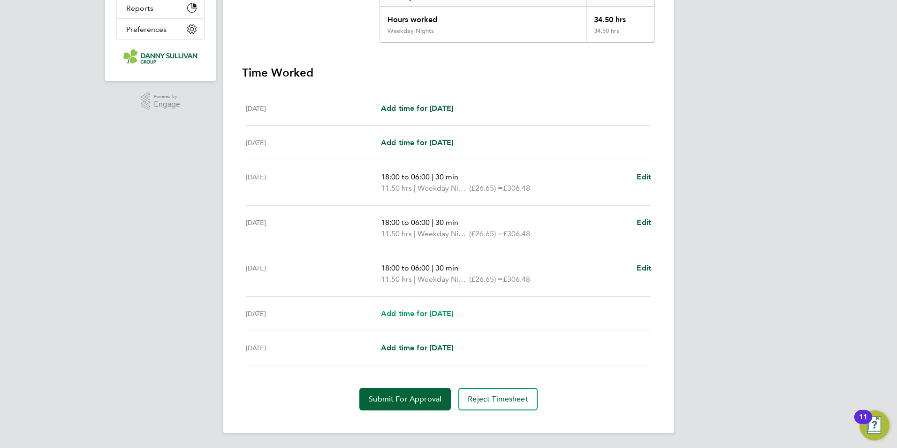
click at [448, 316] on span "Add time for [DATE]" at bounding box center [417, 313] width 72 height 9
select select "30"
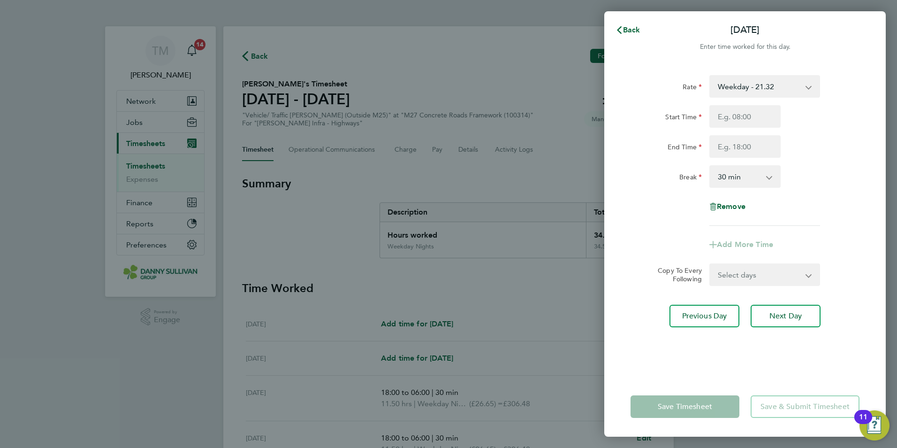
click at [762, 87] on select "Weekday - 21.32 Weekday Nights - 26.65 Weekends - 31.98 Bank Holiday (exc Chris…" at bounding box center [759, 86] width 98 height 21
select select "30"
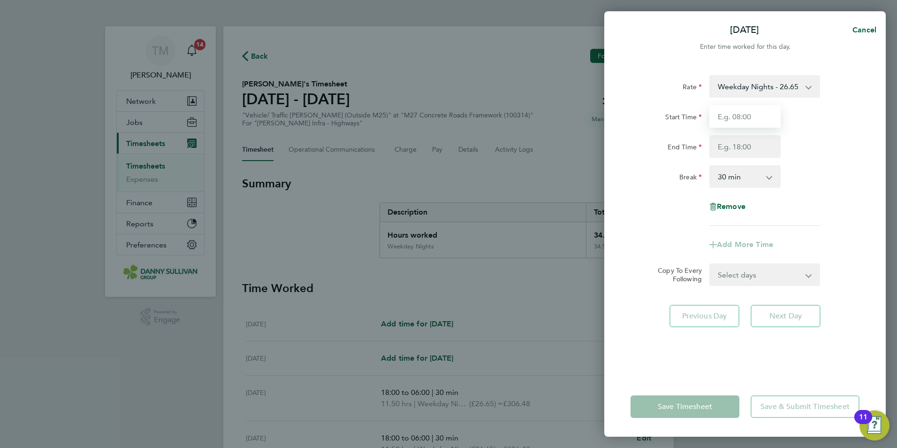
click at [753, 115] on input "Start Time" at bounding box center [744, 116] width 71 height 23
type input "18:00"
type input "06:00"
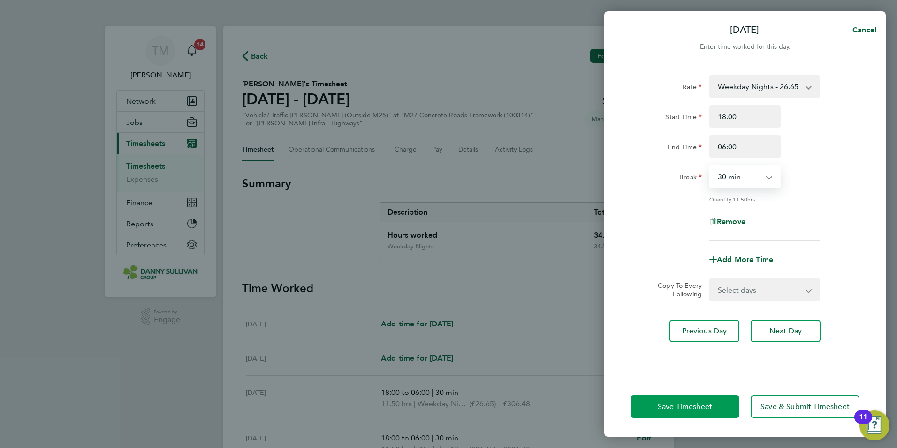
click at [725, 404] on button "Save Timesheet" at bounding box center [685, 406] width 109 height 23
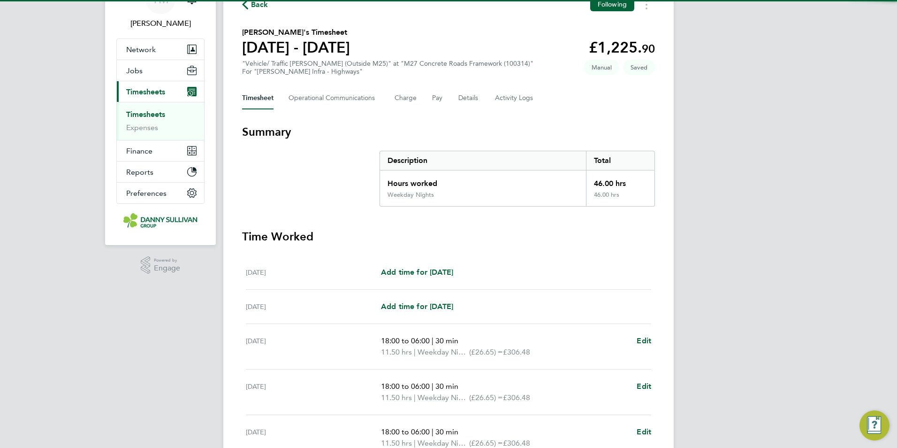
scroll to position [227, 0]
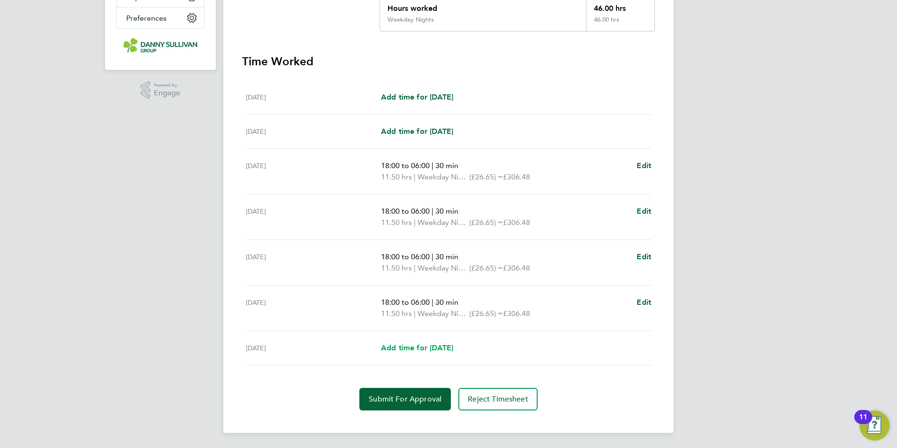
click at [436, 350] on span "Add time for [DATE]" at bounding box center [417, 347] width 72 height 9
select select "30"
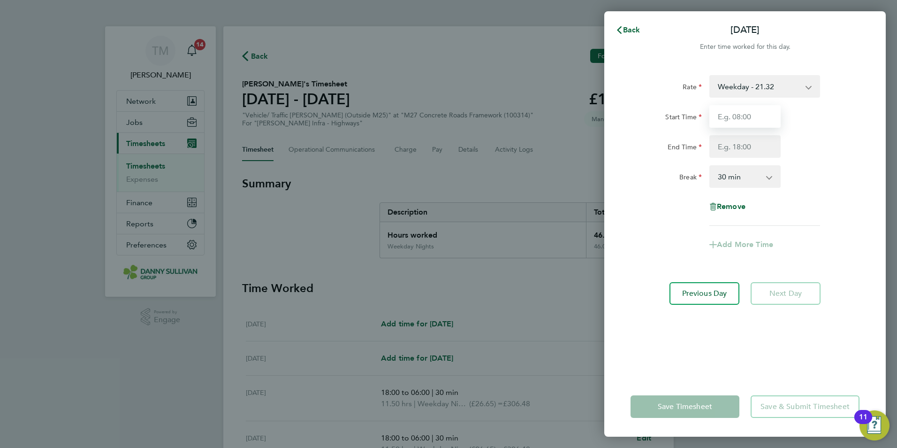
click at [740, 111] on input "Start Time" at bounding box center [744, 116] width 71 height 23
click at [742, 88] on select "Weekday - 21.32 Weekday Nights - 26.65 Weekends - 31.98 Bank Holiday (exc Chris…" at bounding box center [759, 86] width 98 height 21
select select "30"
click at [743, 123] on input "Start Time" at bounding box center [744, 116] width 71 height 23
type input "18:00"
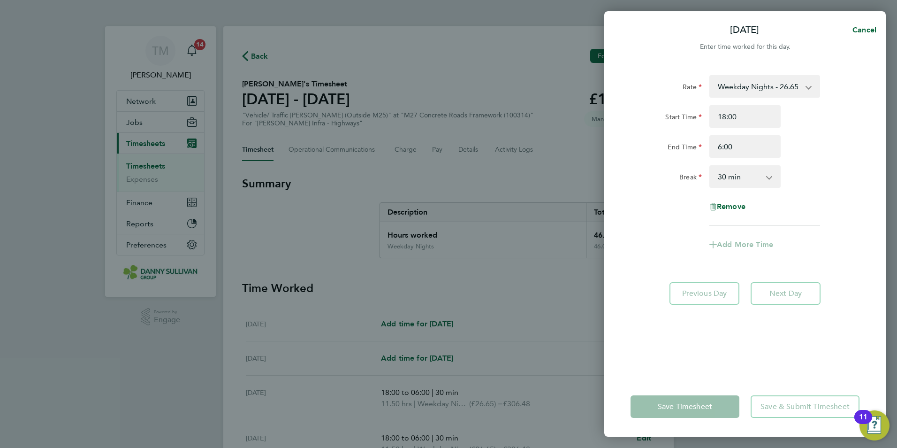
type input "06:00"
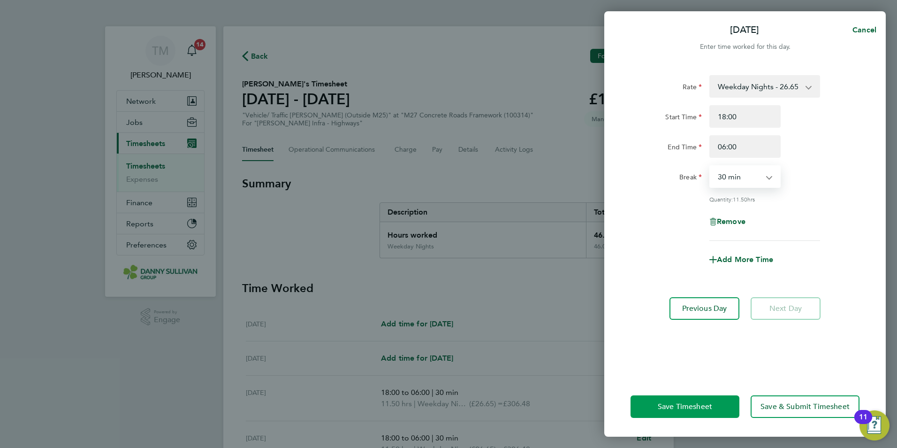
click at [700, 402] on span "Save Timesheet" at bounding box center [685, 406] width 54 height 9
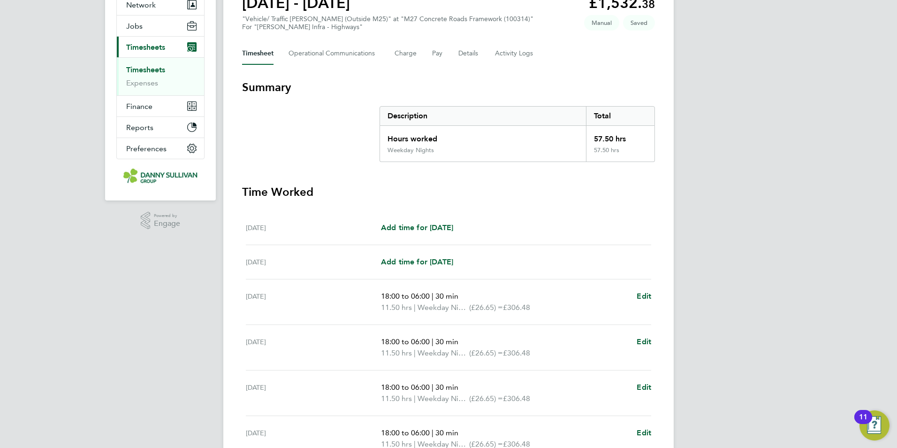
scroll to position [238, 0]
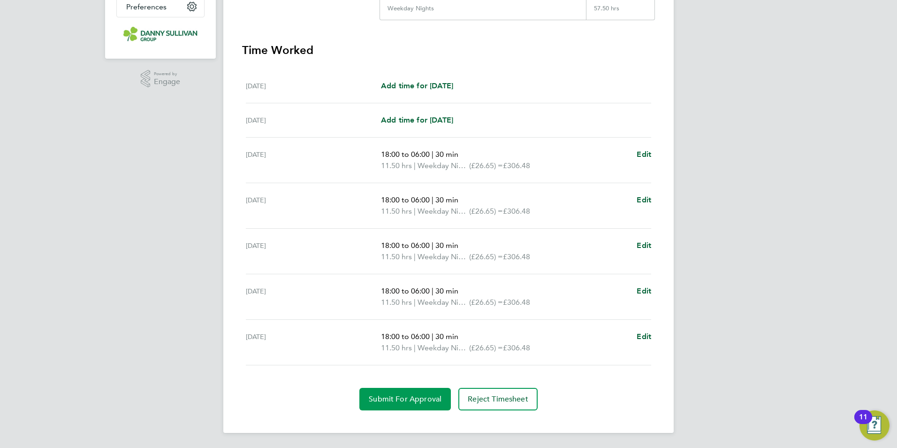
click at [426, 393] on button "Submit For Approval" at bounding box center [404, 399] width 91 height 23
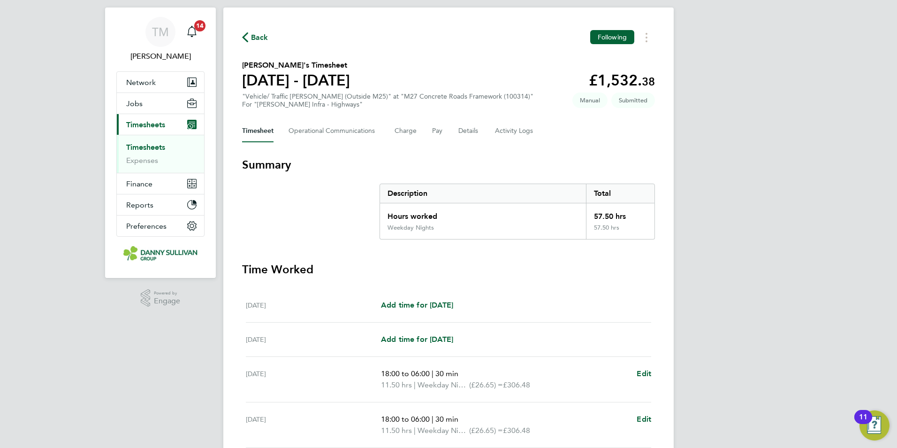
scroll to position [0, 0]
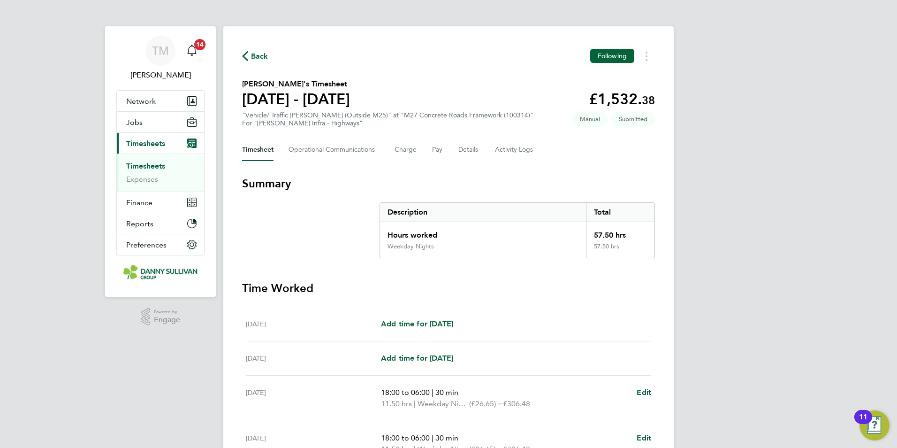
click at [157, 167] on link "Timesheets" at bounding box center [145, 165] width 39 height 9
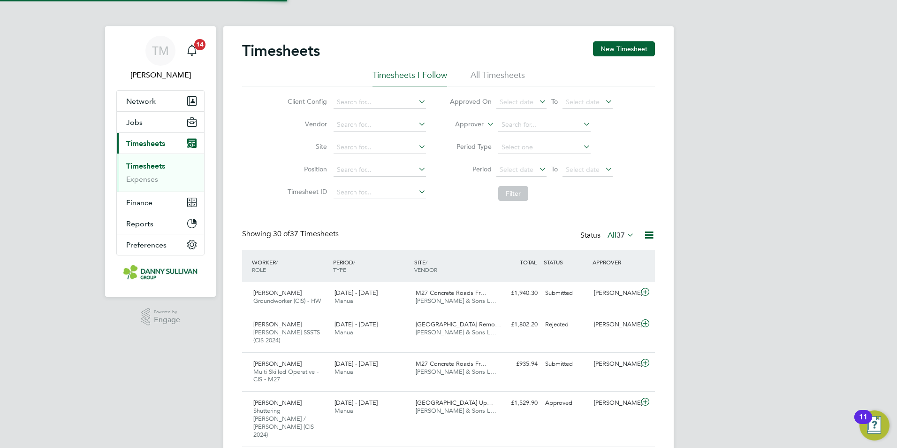
scroll to position [31, 82]
click at [609, 48] on button "New Timesheet" at bounding box center [624, 48] width 62 height 15
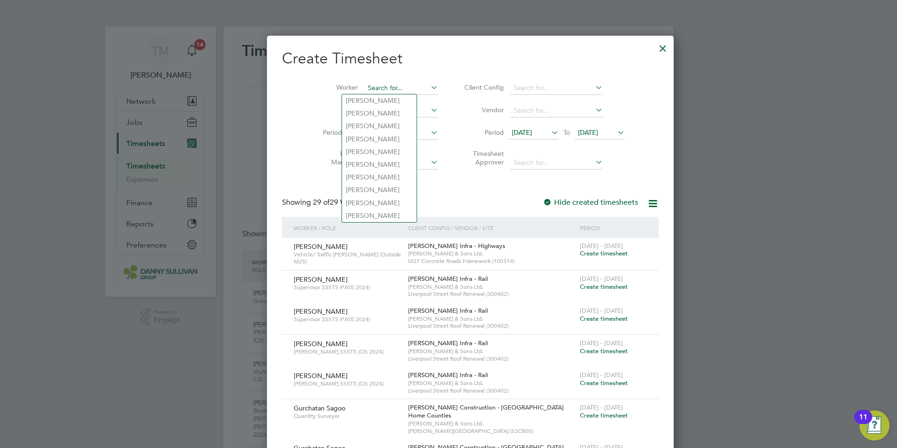
click at [386, 86] on input at bounding box center [402, 88] width 74 height 13
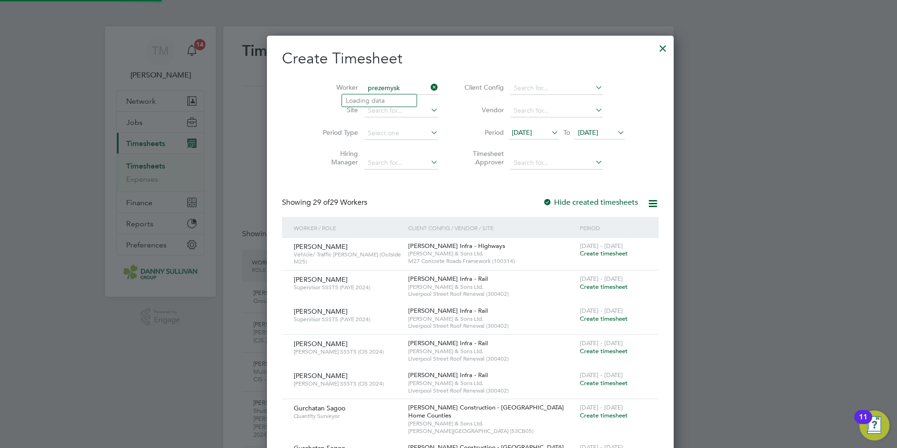
type input "prezemyski"
click at [383, 84] on input "prezemyski" at bounding box center [402, 88] width 74 height 13
drag, startPoint x: 386, startPoint y: 85, endPoint x: 343, endPoint y: 87, distance: 42.8
click at [365, 87] on input "prezemyski" at bounding box center [402, 88] width 74 height 13
click at [386, 112] on li "[PERSON_NAME] emyski" at bounding box center [387, 113] width 91 height 13
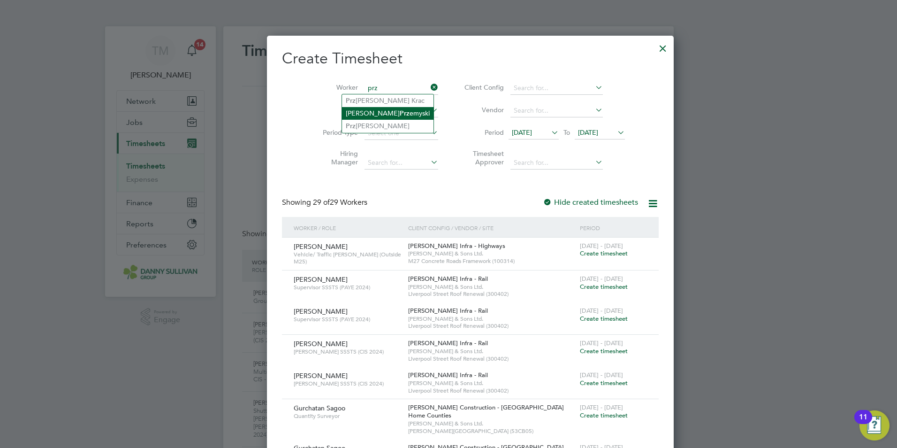
type input "[PERSON_NAME]"
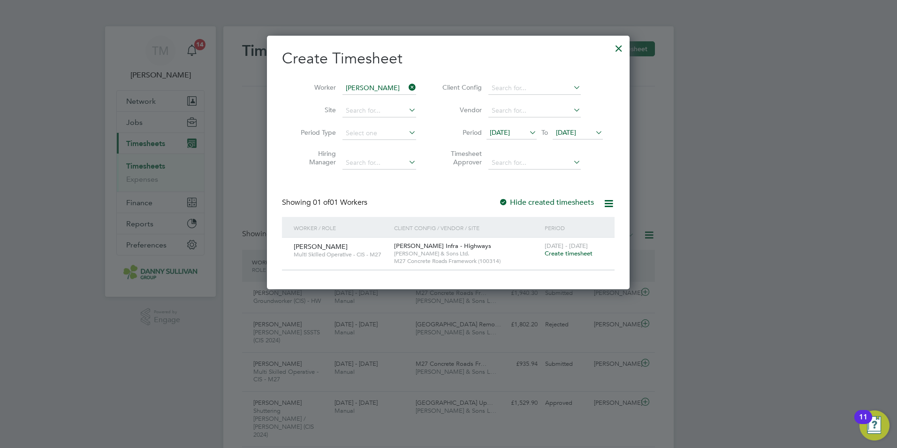
click at [576, 254] on span "Create timesheet" at bounding box center [569, 253] width 48 height 8
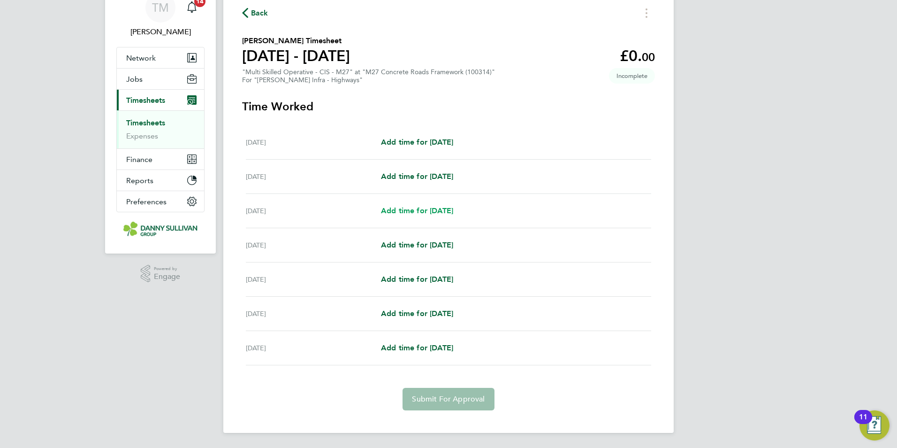
click at [434, 212] on span "Add time for [DATE]" at bounding box center [417, 210] width 72 height 9
select select "30"
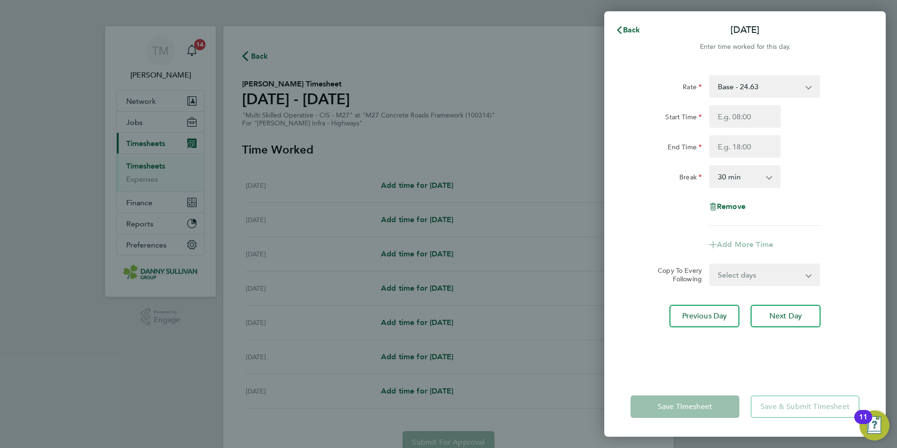
click at [767, 89] on select "Base - 24.63 Night - 30.80 Weekend - 36.95 Bank Holiday - 43.11" at bounding box center [759, 86] width 98 height 21
select select "30"
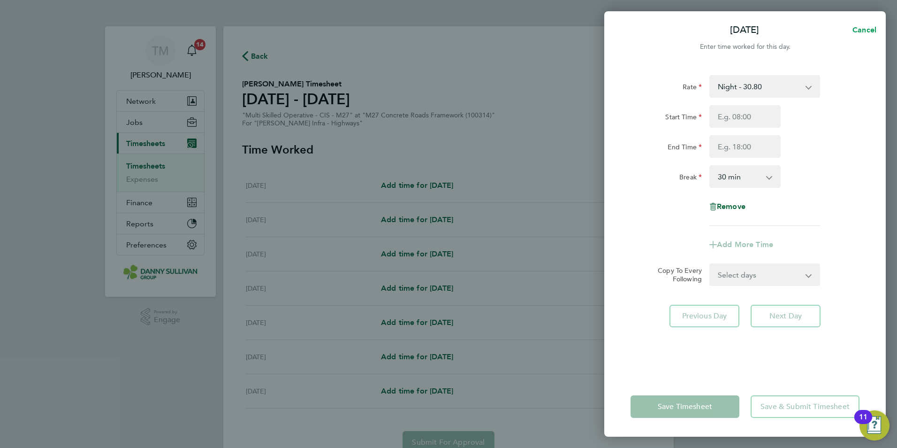
click at [852, 30] on span "Cancel" at bounding box center [863, 29] width 27 height 9
select select "30"
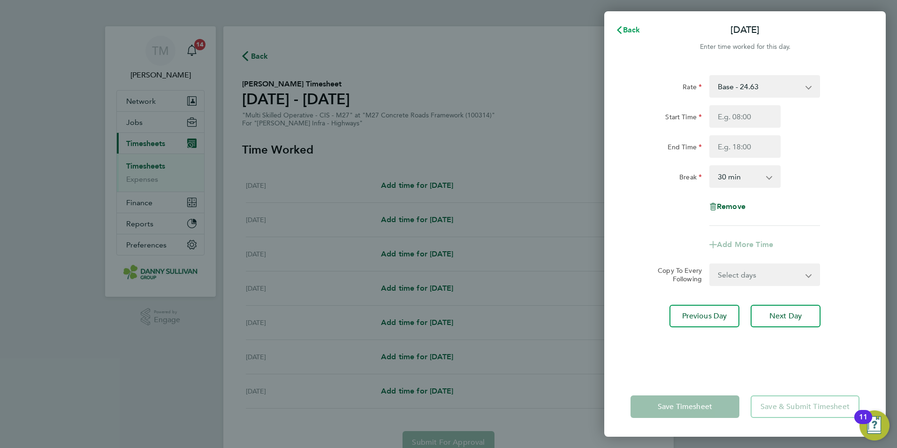
click at [625, 26] on span "Back" at bounding box center [631, 29] width 17 height 9
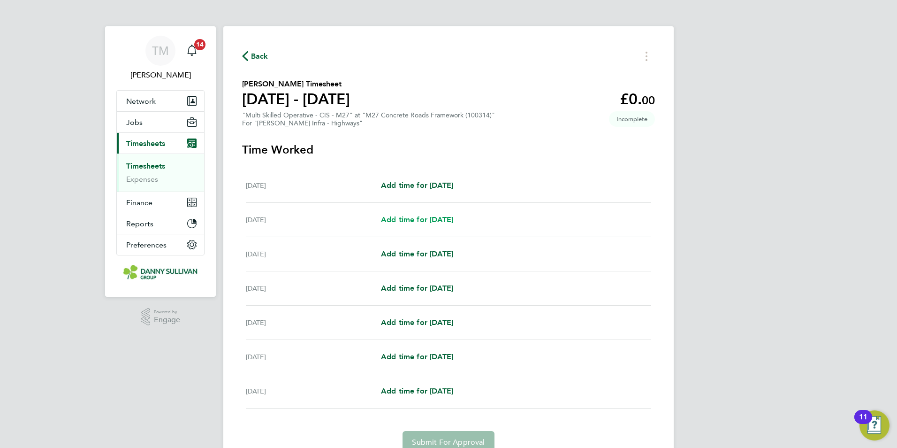
click at [431, 215] on span "Add time for [DATE]" at bounding box center [417, 219] width 72 height 9
select select "30"
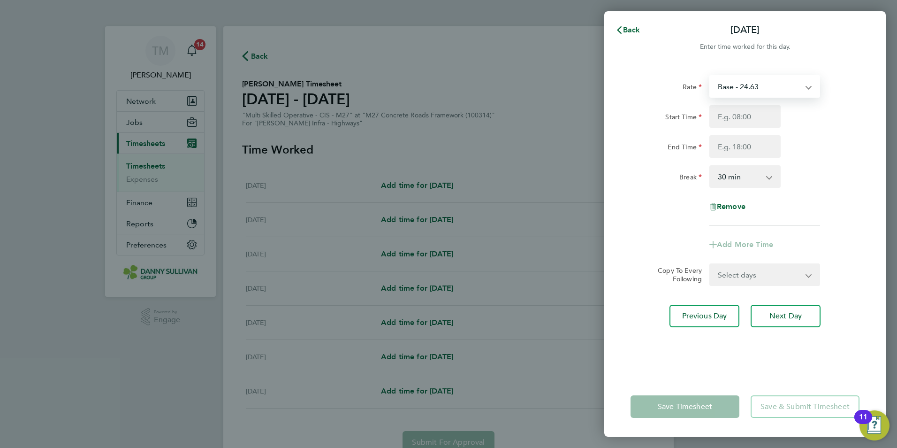
drag, startPoint x: 752, startPoint y: 92, endPoint x: 753, endPoint y: 97, distance: 4.8
click at [752, 92] on select "Base - 24.63 Night - 30.80 Weekend - 36.95 Bank Holiday - 43.11" at bounding box center [759, 86] width 98 height 21
select select "30"
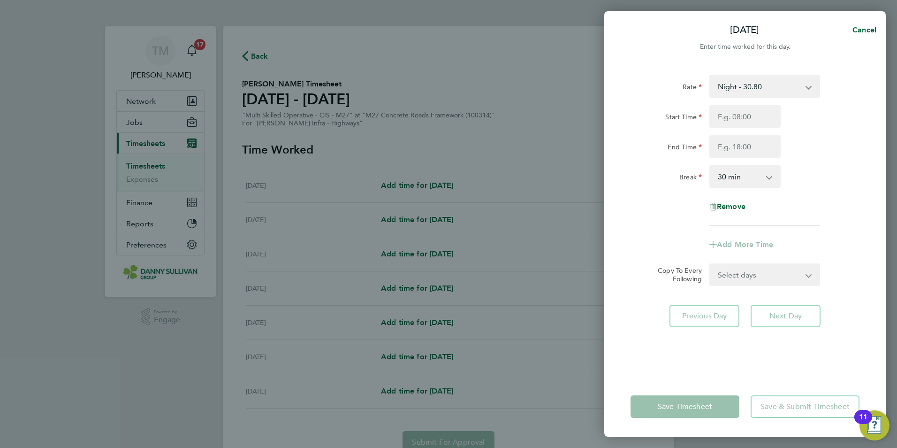
click at [143, 292] on div "[DATE] Cancel Enter time worked for this day. Rate Night - 30.80 Base - 24.63 W…" at bounding box center [448, 224] width 897 height 448
click at [736, 211] on div "Remove" at bounding box center [745, 206] width 79 height 23
click at [734, 209] on span "Remove" at bounding box center [731, 206] width 29 height 9
select select "null"
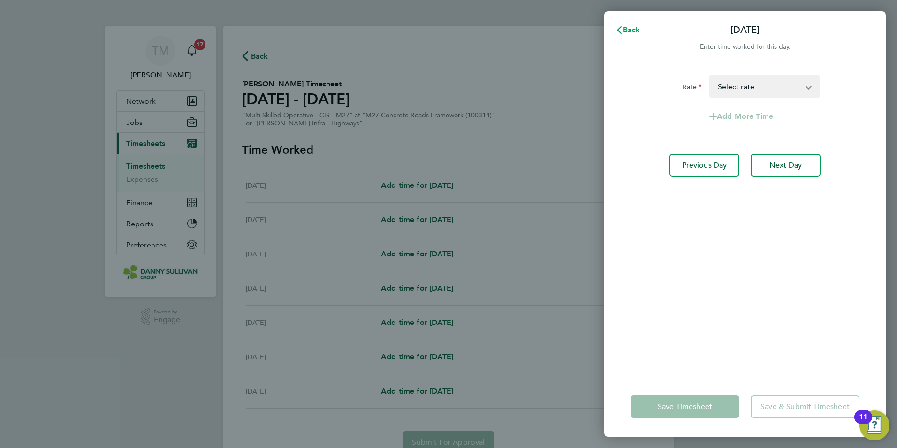
click at [624, 24] on button "Back" at bounding box center [628, 30] width 44 height 19
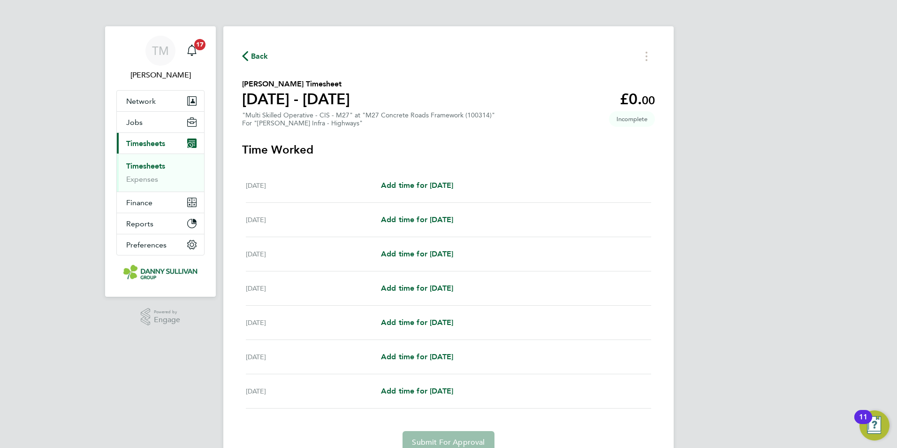
click at [266, 55] on span "Back" at bounding box center [259, 56] width 17 height 11
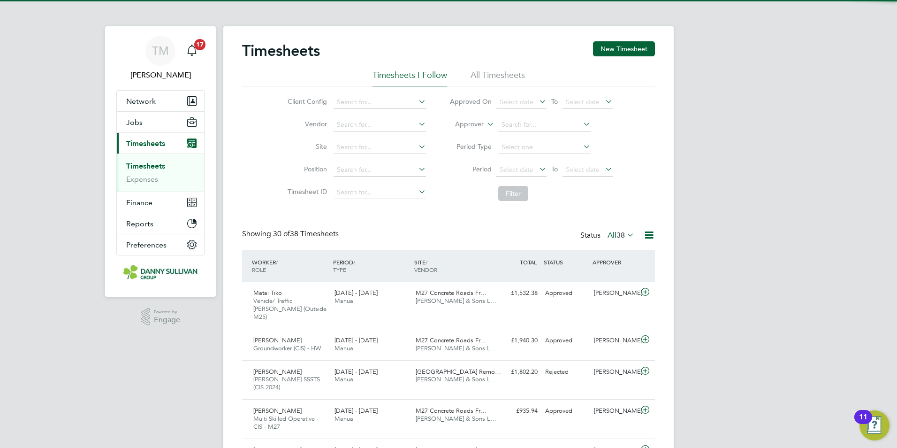
scroll to position [24, 82]
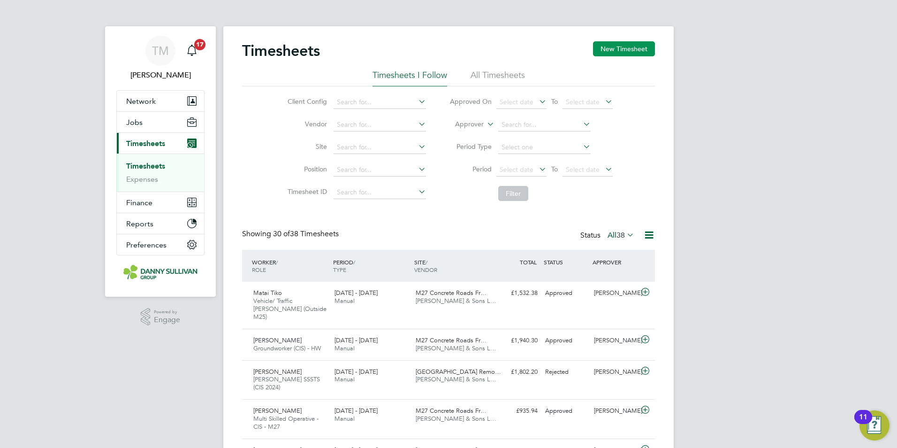
click at [612, 47] on button "New Timesheet" at bounding box center [624, 48] width 62 height 15
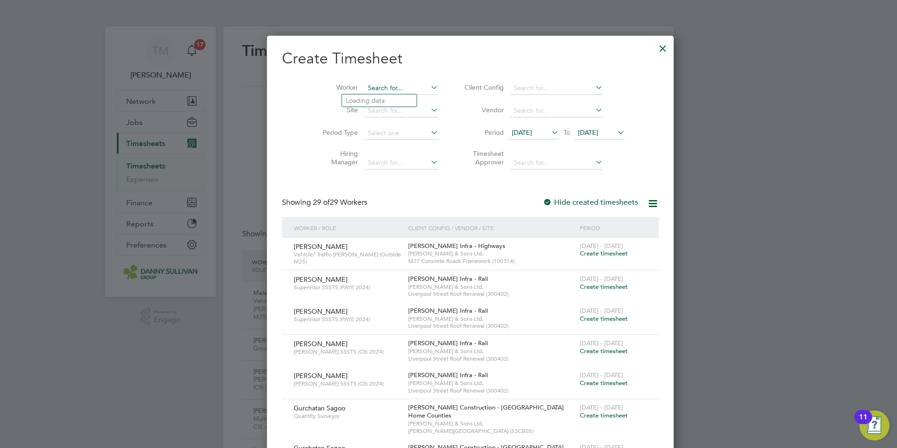
click at [388, 85] on input at bounding box center [402, 88] width 74 height 13
click at [383, 113] on b "Krac" at bounding box center [387, 113] width 14 height 8
type input "[PERSON_NAME]"
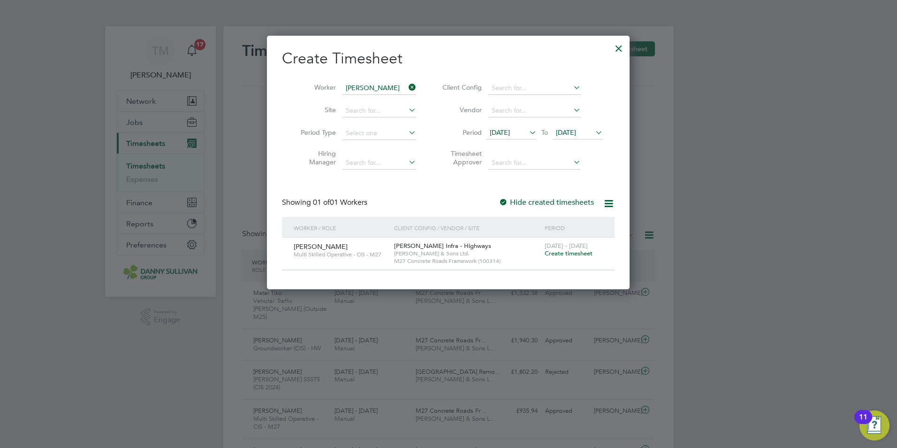
drag, startPoint x: 576, startPoint y: 254, endPoint x: 487, endPoint y: 169, distance: 122.4
click at [576, 254] on span "Create timesheet" at bounding box center [569, 253] width 48 height 8
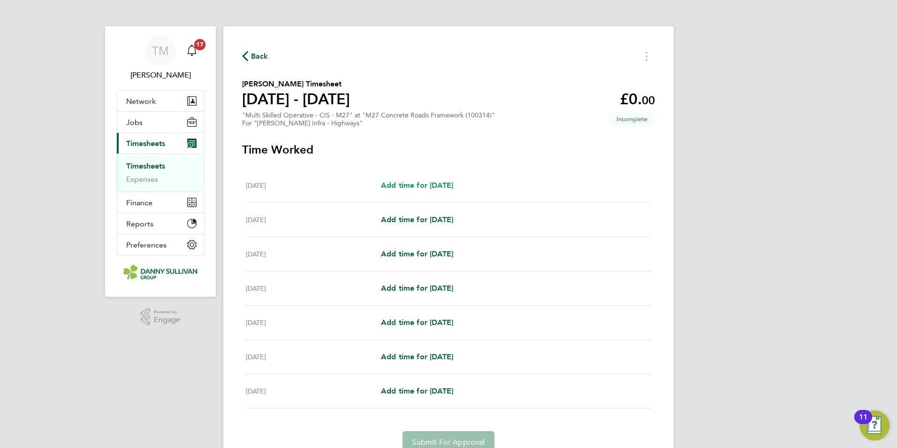
click at [427, 184] on span "Add time for [DATE]" at bounding box center [417, 185] width 72 height 9
select select "30"
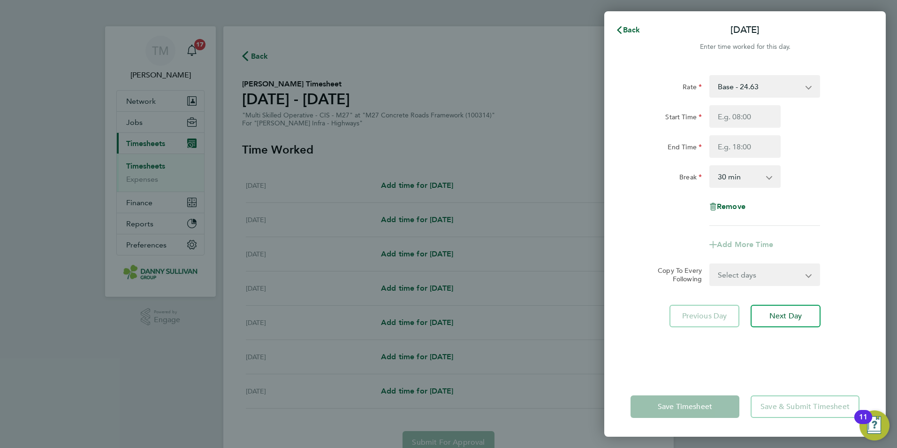
click at [806, 85] on select "Base - 24.63 Night - 30.80 Weekend - 36.95 Bank Holiday - 43.11" at bounding box center [759, 86] width 98 height 21
select select "30"
click at [804, 92] on select "Night - 30.80 Base - 24.63 Weekend - 36.95 Bank Holiday - 43.11" at bounding box center [759, 86] width 98 height 21
click at [854, 26] on span "Cancel" at bounding box center [863, 29] width 27 height 9
select select "30"
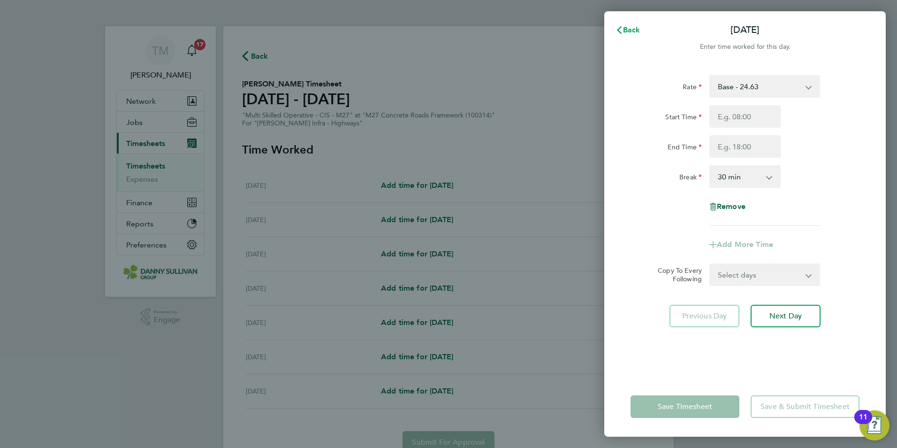
click at [624, 25] on span "Back" at bounding box center [631, 29] width 17 height 9
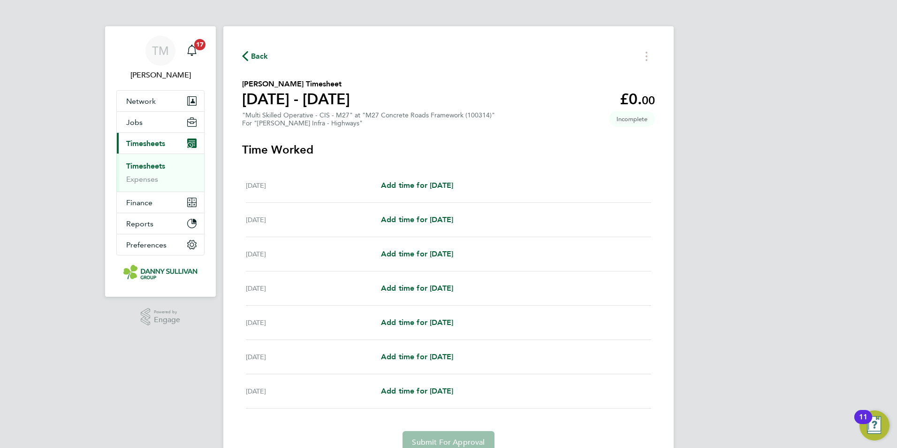
click at [255, 56] on span "Back" at bounding box center [259, 56] width 17 height 11
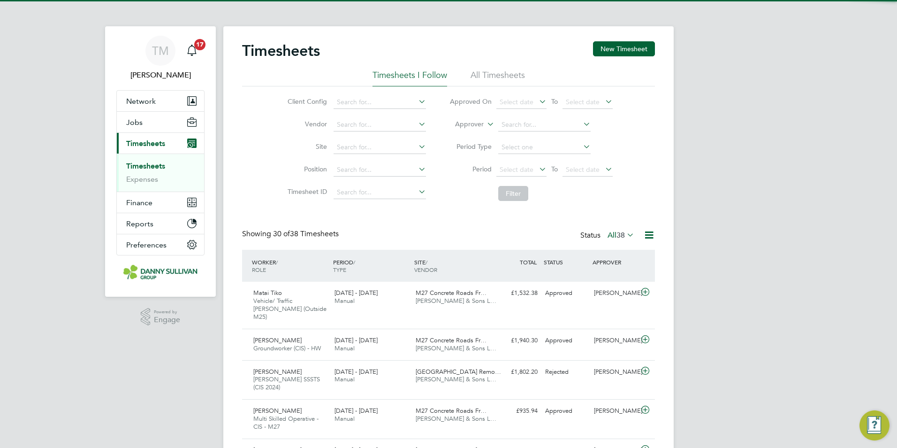
scroll to position [24, 82]
